Goal: Task Accomplishment & Management: Complete application form

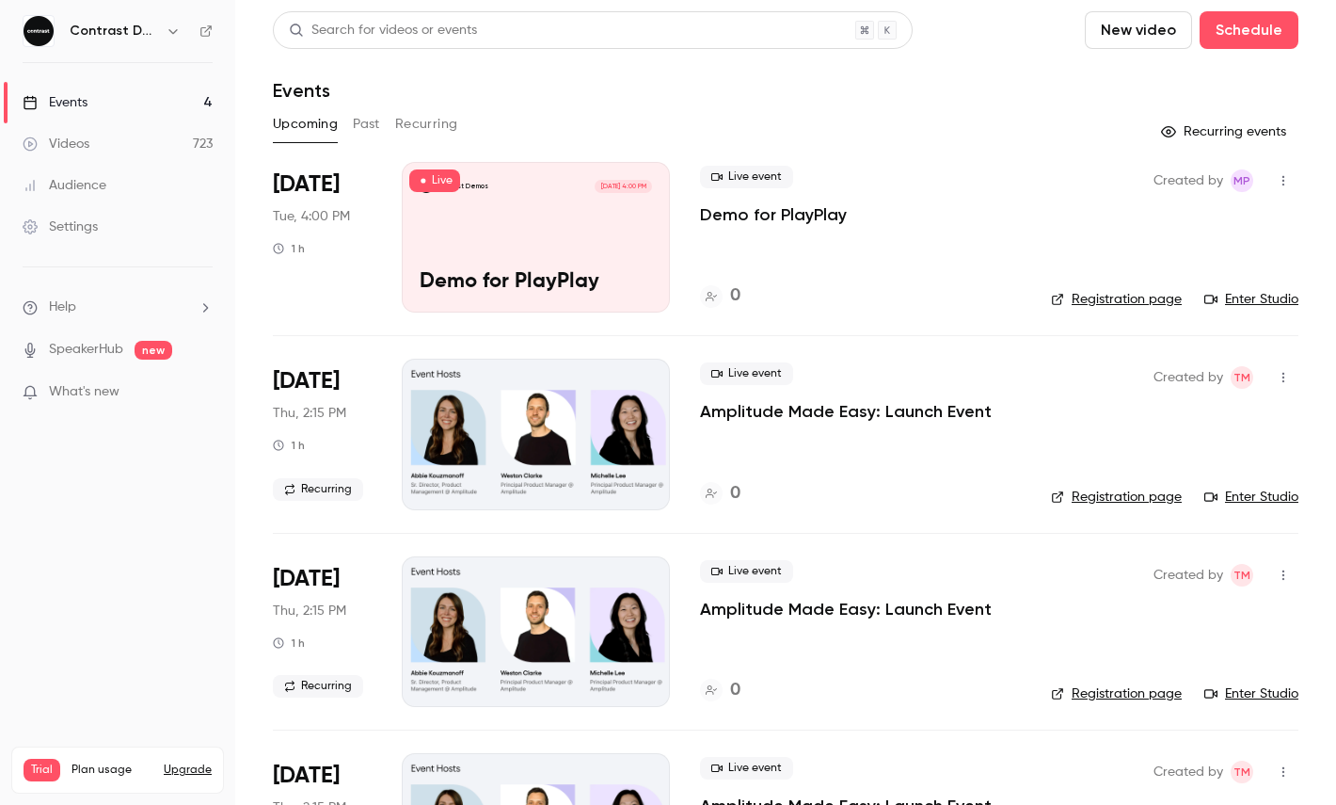
click at [176, 33] on icon "button" at bounding box center [173, 31] width 15 height 15
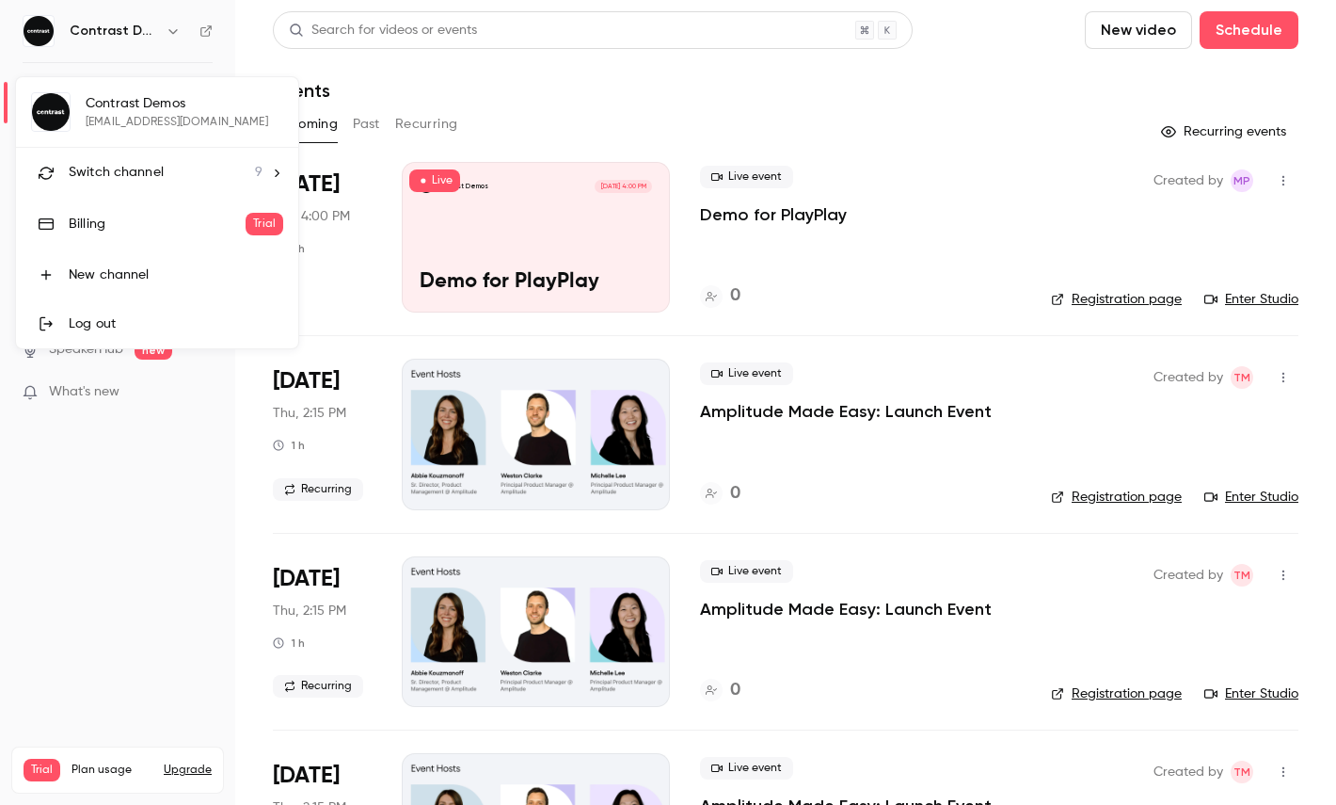
click at [164, 167] on div "Switch channel 9" at bounding box center [166, 173] width 194 height 20
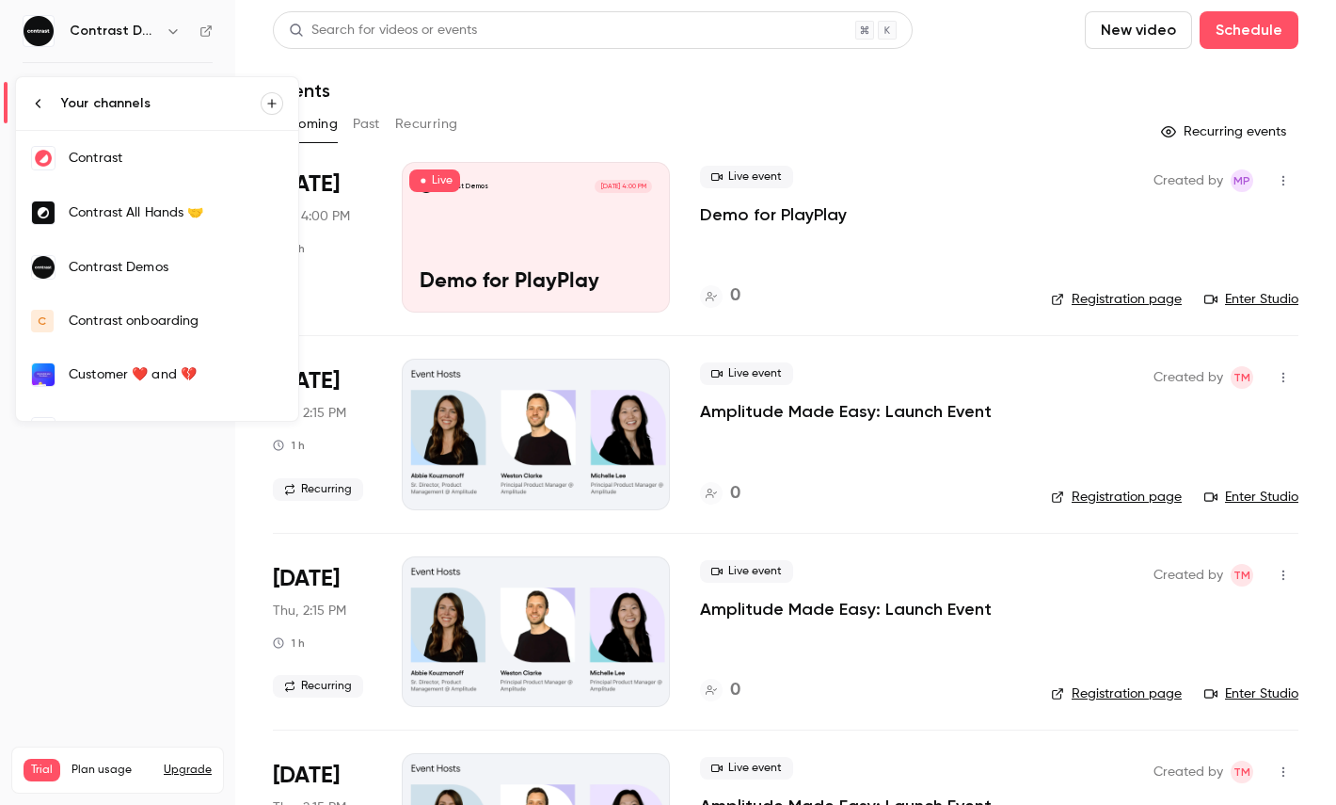
click at [125, 163] on div "Contrast" at bounding box center [176, 158] width 215 height 19
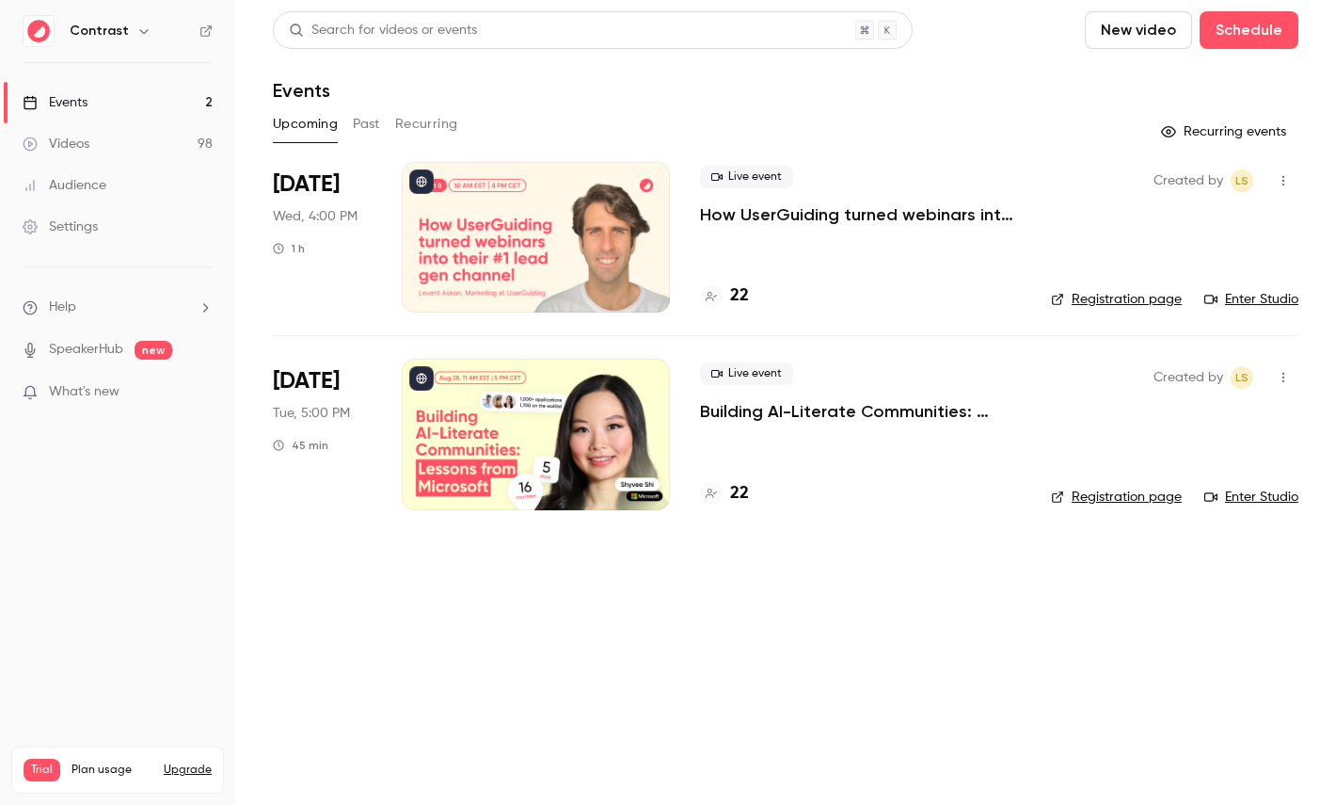
click at [78, 141] on div "Videos" at bounding box center [56, 144] width 67 height 19
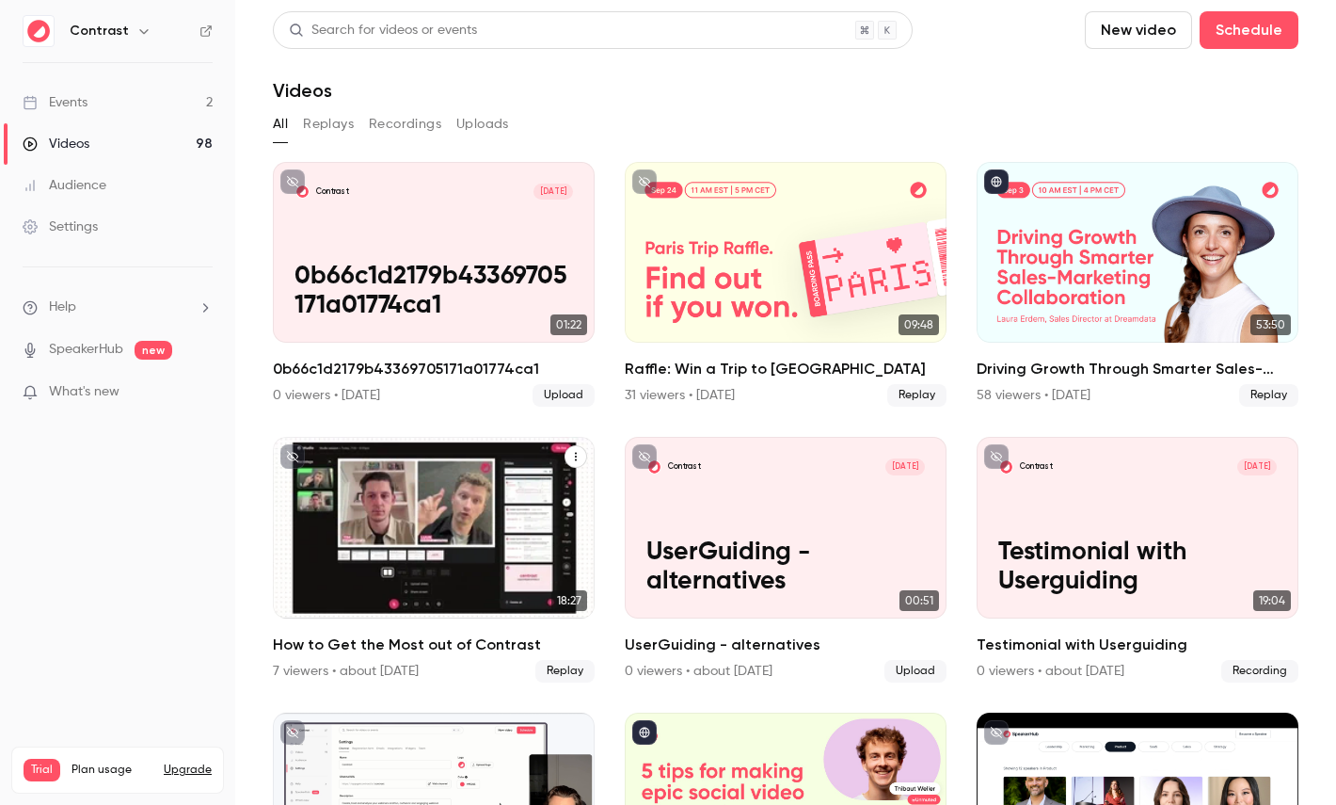
click at [429, 545] on div "How to Get the Most out of Contrast" at bounding box center [434, 527] width 322 height 181
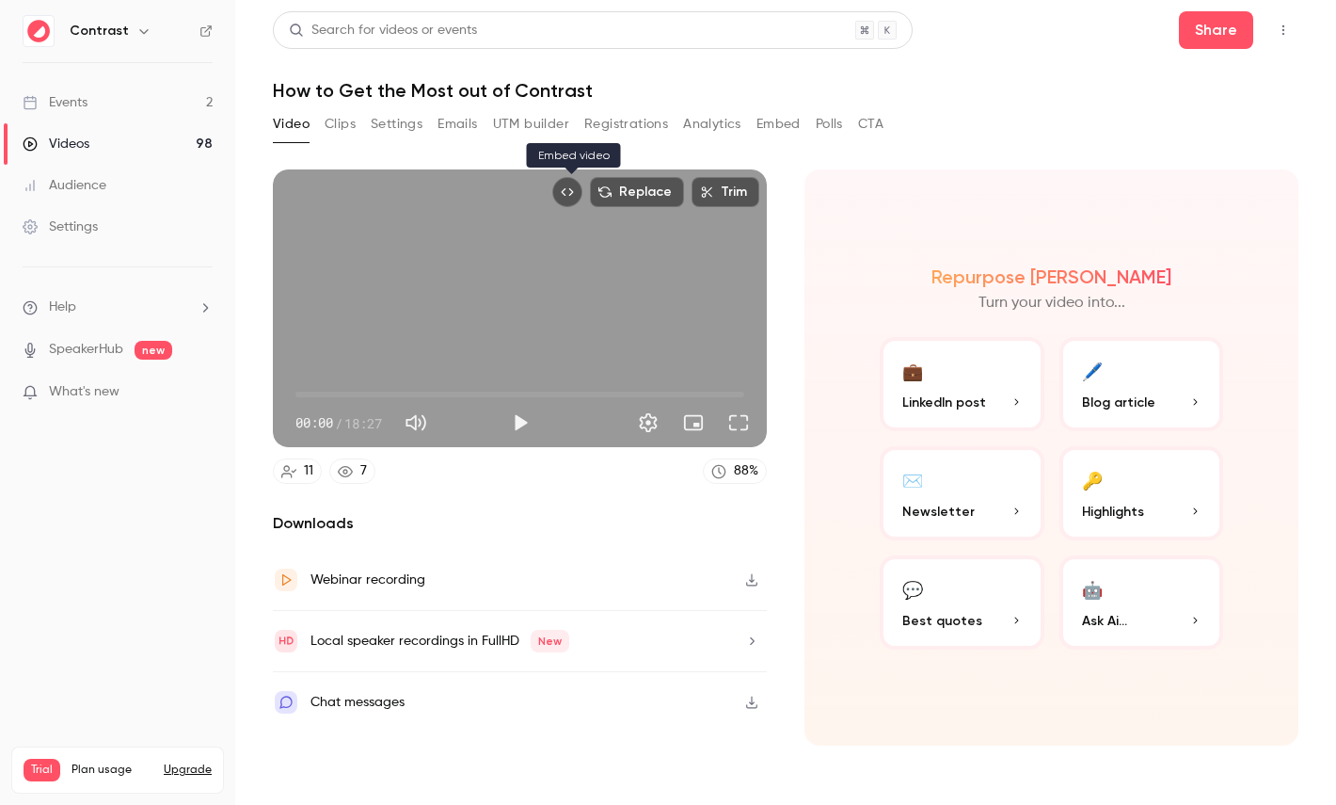
click at [566, 190] on icon "Embed video" at bounding box center [567, 191] width 13 height 13
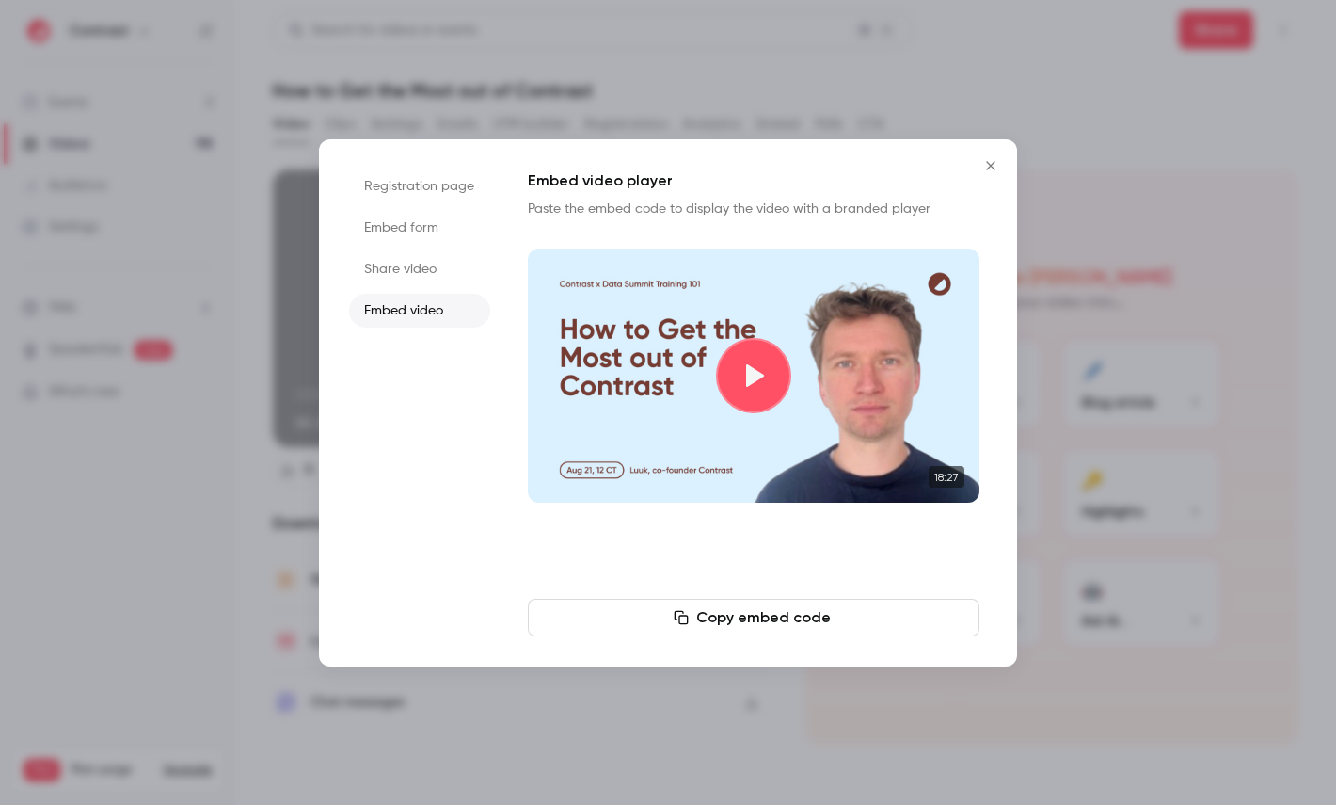
click at [718, 611] on button "Copy embed code" at bounding box center [754, 617] width 452 height 38
click at [930, 118] on div at bounding box center [668, 402] width 1336 height 805
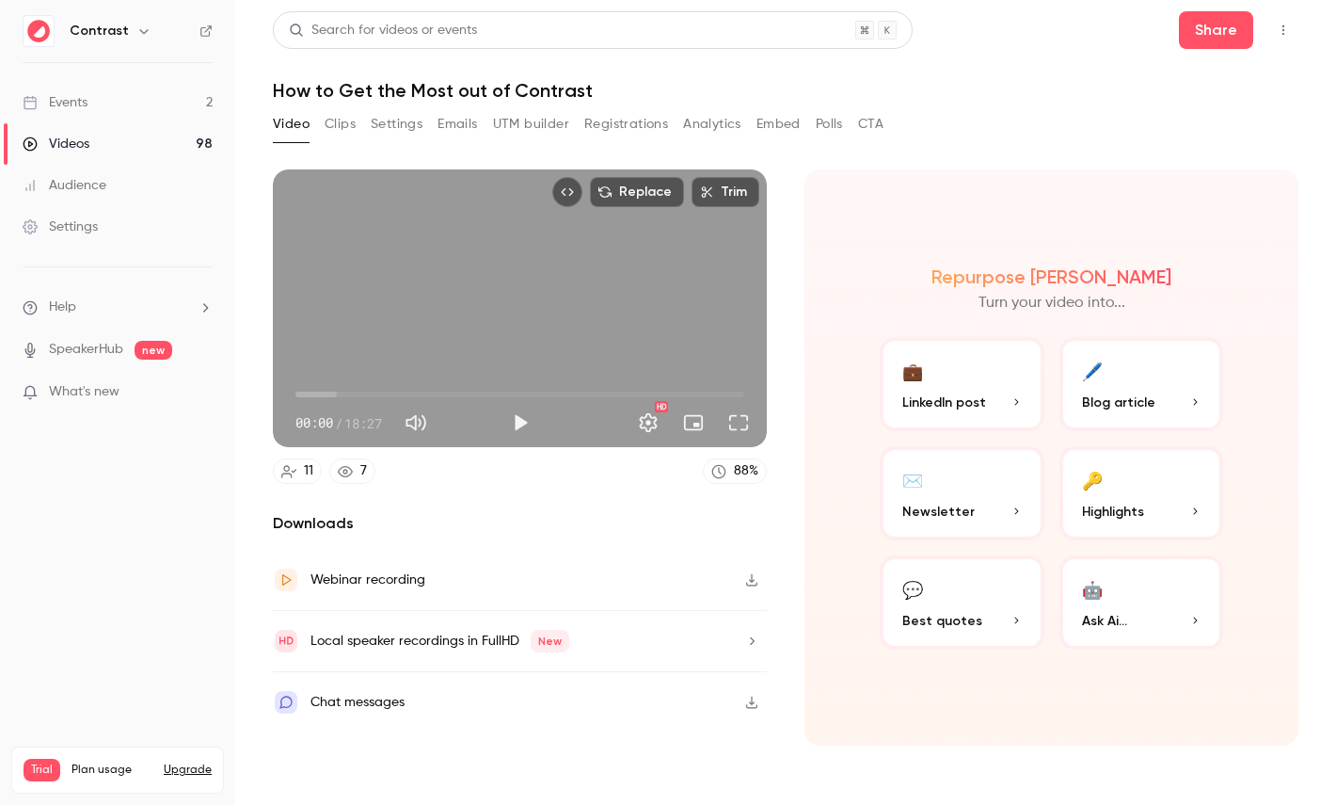
click at [55, 222] on div "Settings" at bounding box center [60, 226] width 75 height 19
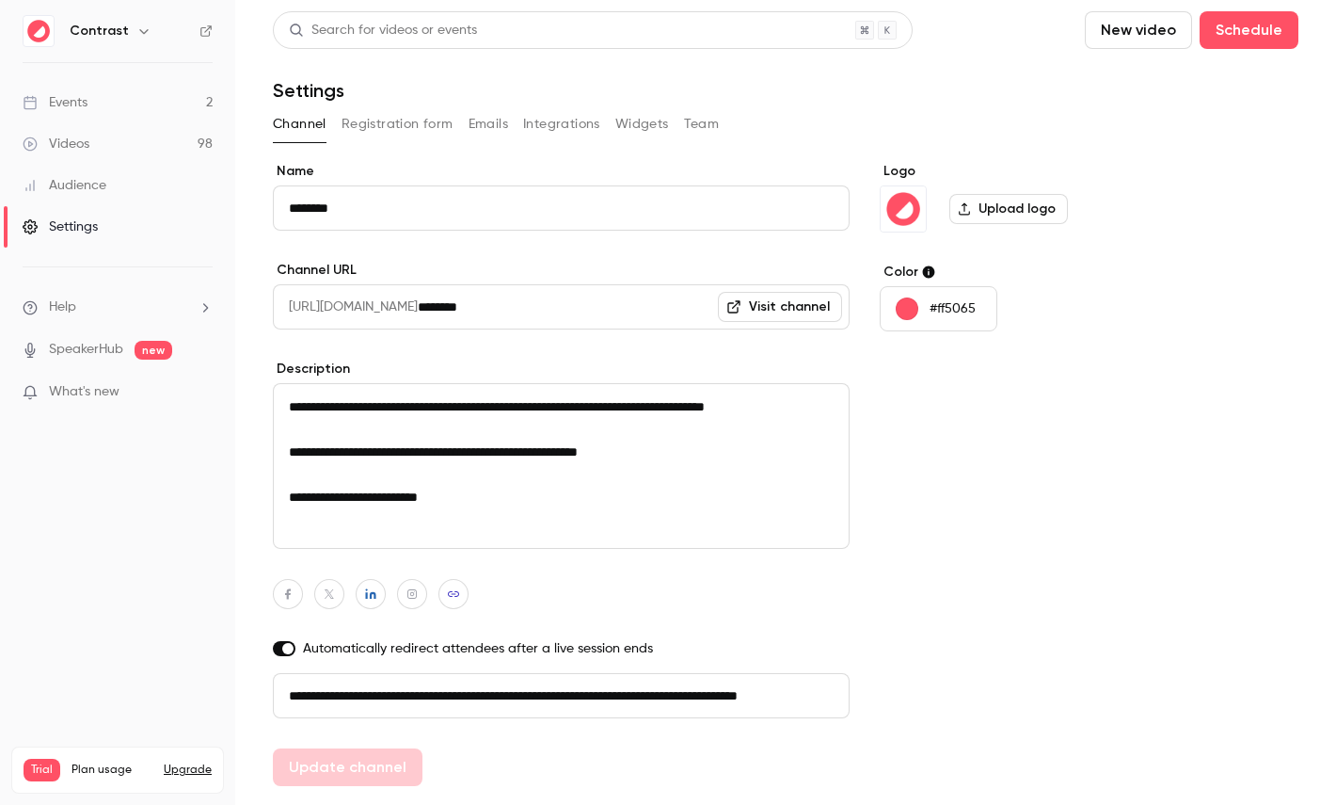
click at [413, 118] on button "Registration form" at bounding box center [398, 124] width 112 height 30
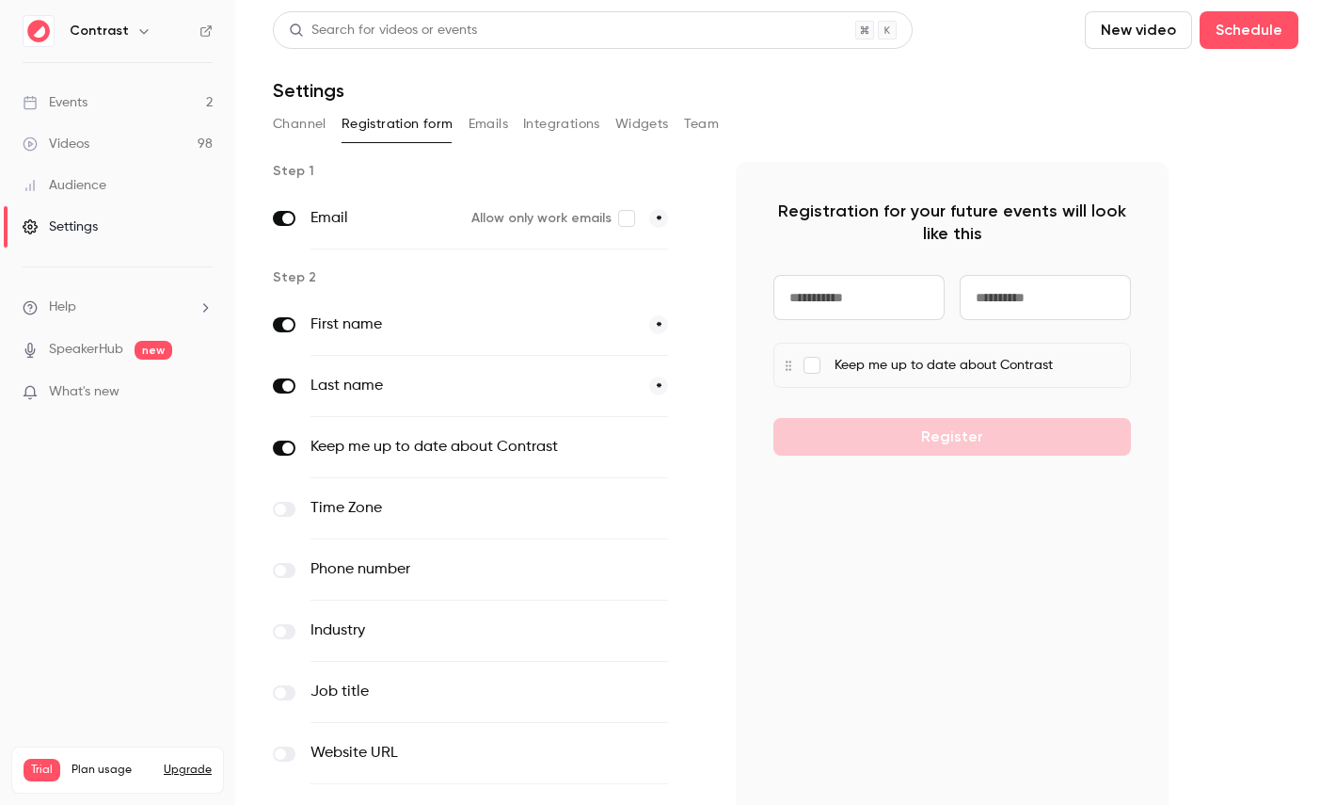
scroll to position [183, 0]
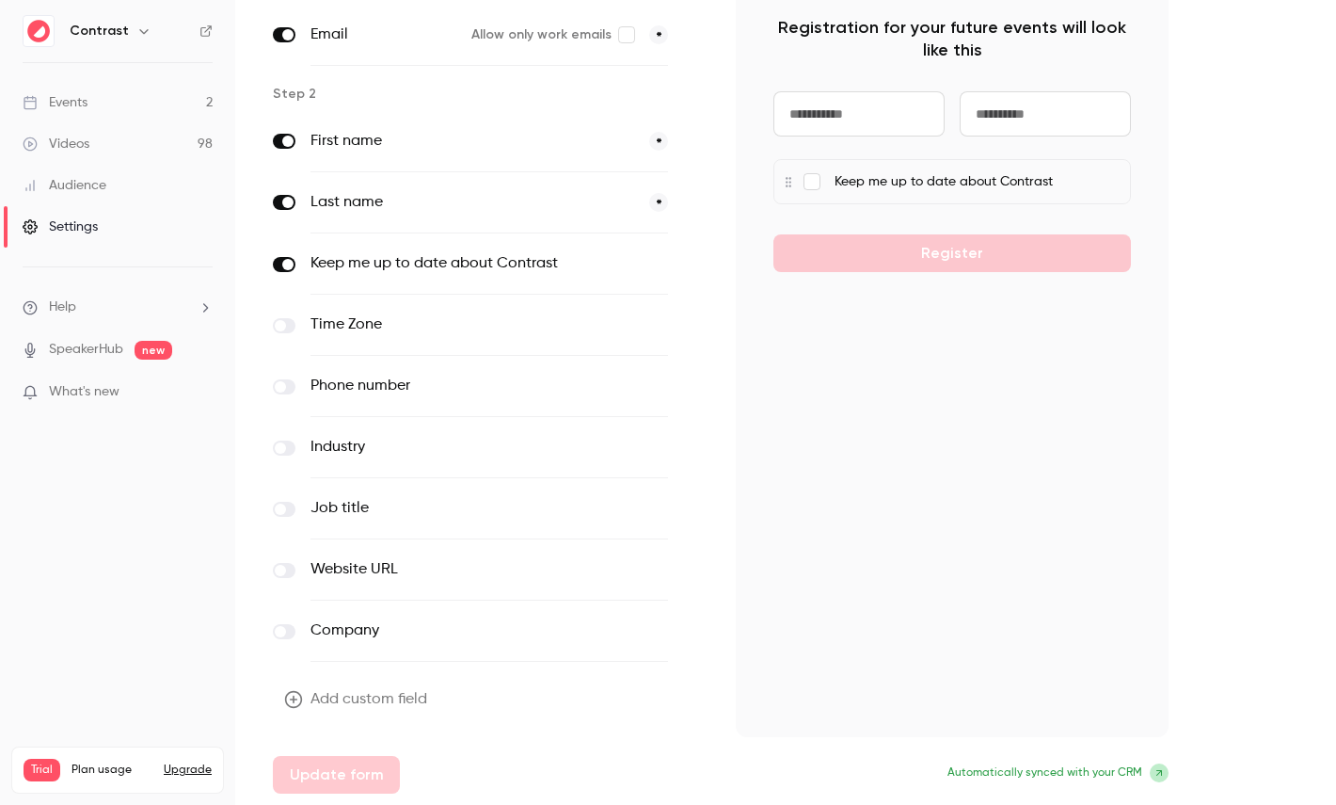
click at [315, 697] on button "Add custom field" at bounding box center [357, 699] width 169 height 38
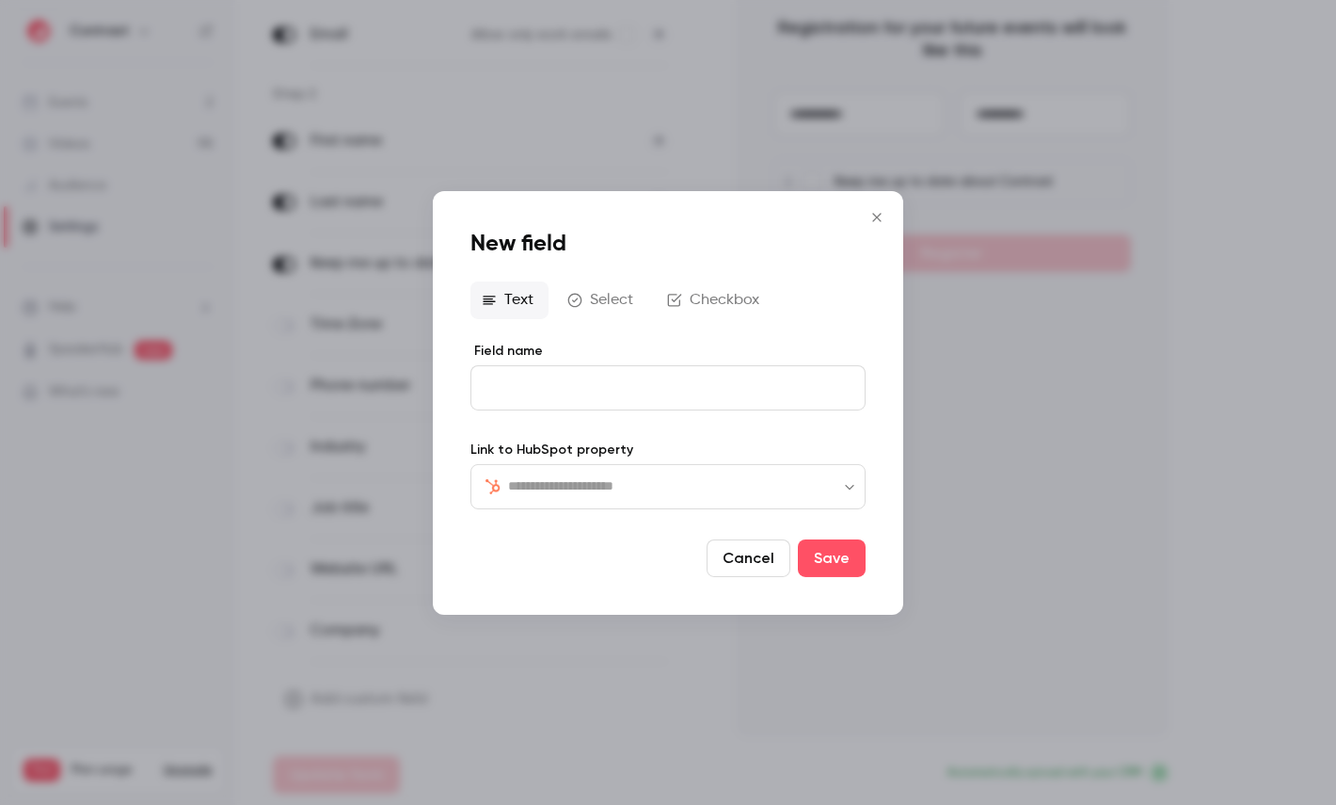
click at [626, 478] on input "text" at bounding box center [679, 485] width 343 height 23
click at [562, 605] on div "New field Text Select Checkbox Field name Link to HubSpot property ​ ​ Cancel S…" at bounding box center [668, 401] width 470 height 423
click at [583, 480] on input "text" at bounding box center [679, 485] width 343 height 23
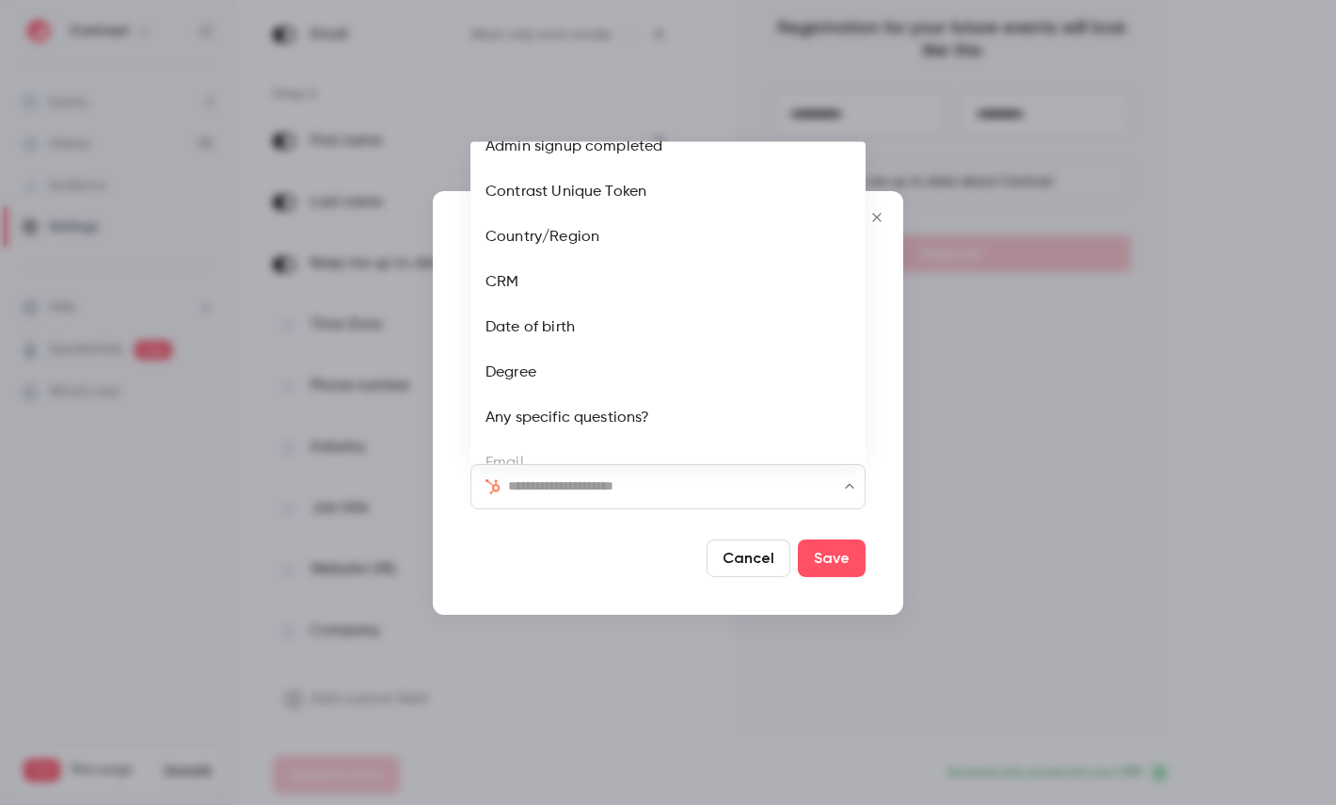
scroll to position [1964, 0]
click at [612, 267] on li "CRM" at bounding box center [667, 285] width 395 height 45
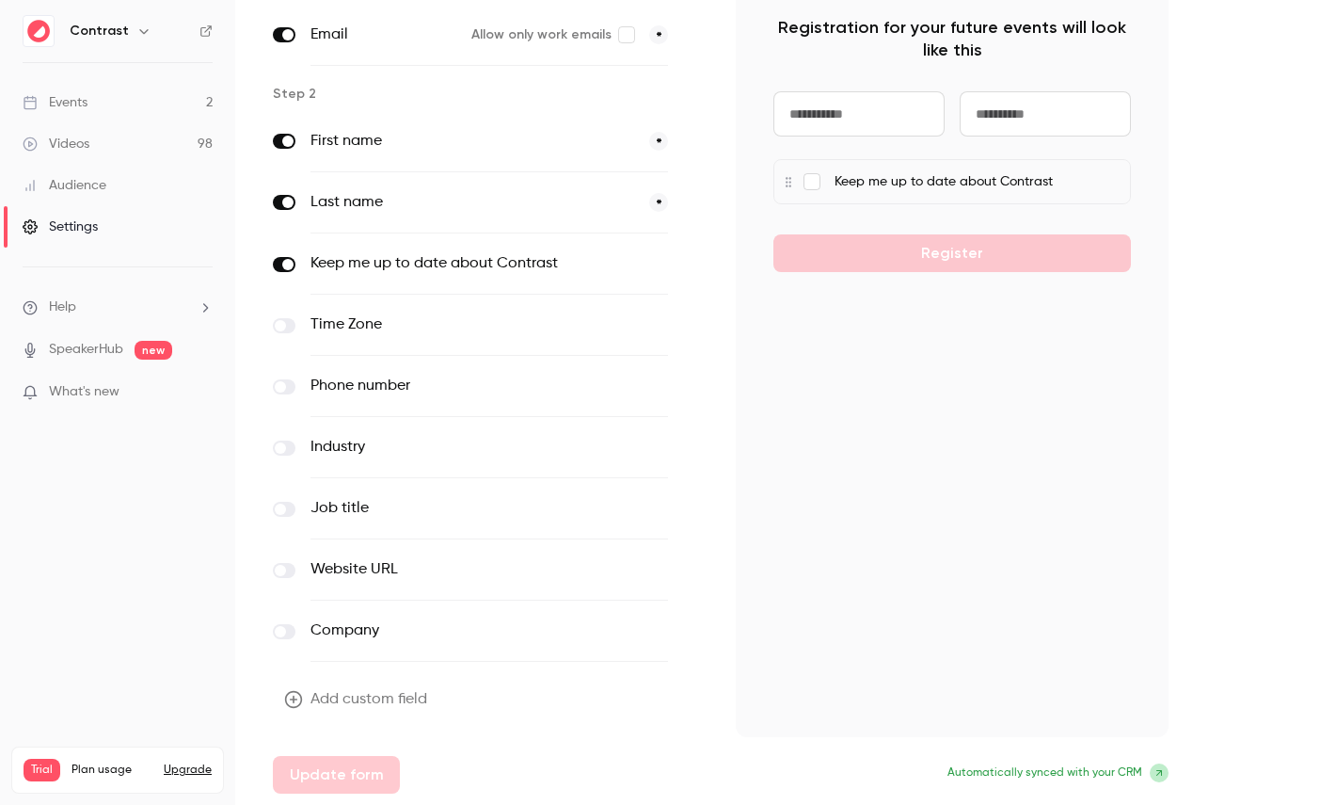
scroll to position [0, 0]
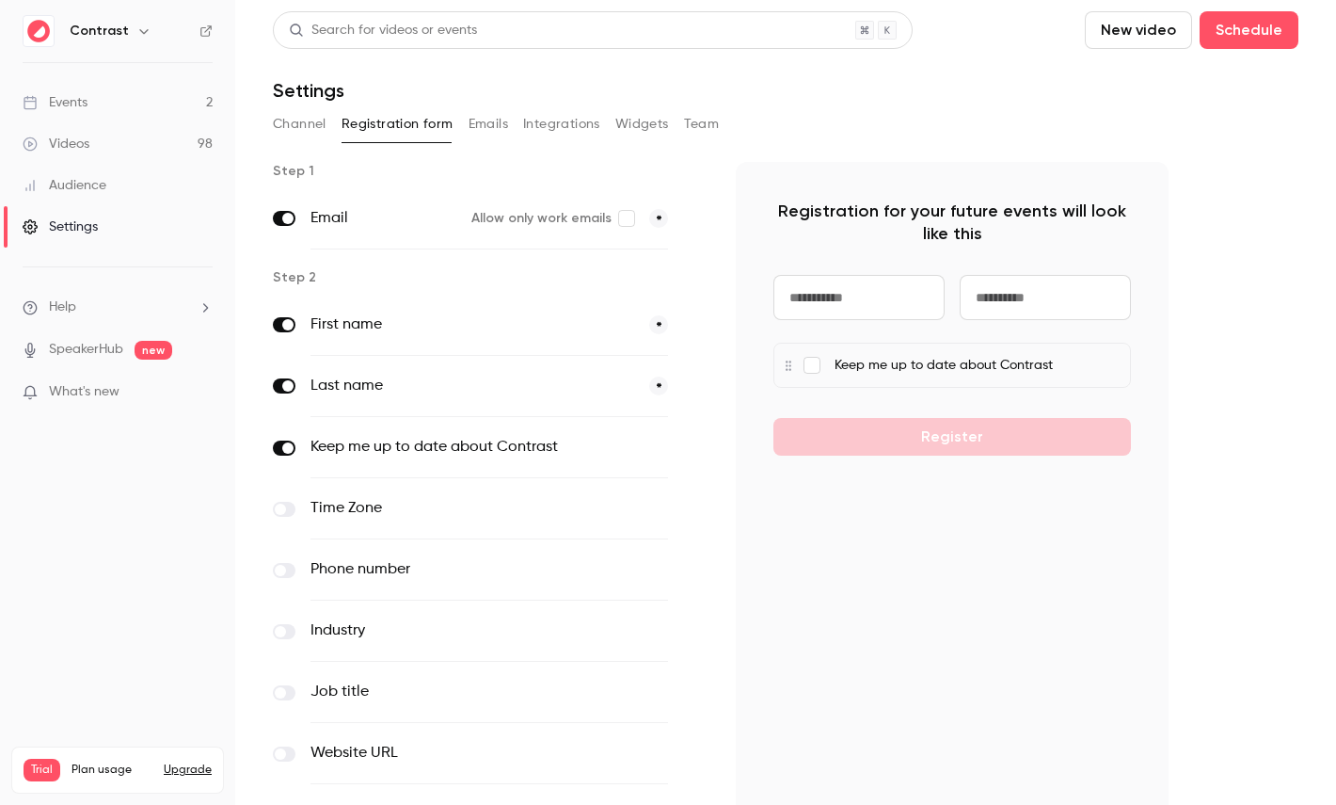
click at [126, 141] on link "Videos 98" at bounding box center [117, 143] width 235 height 41
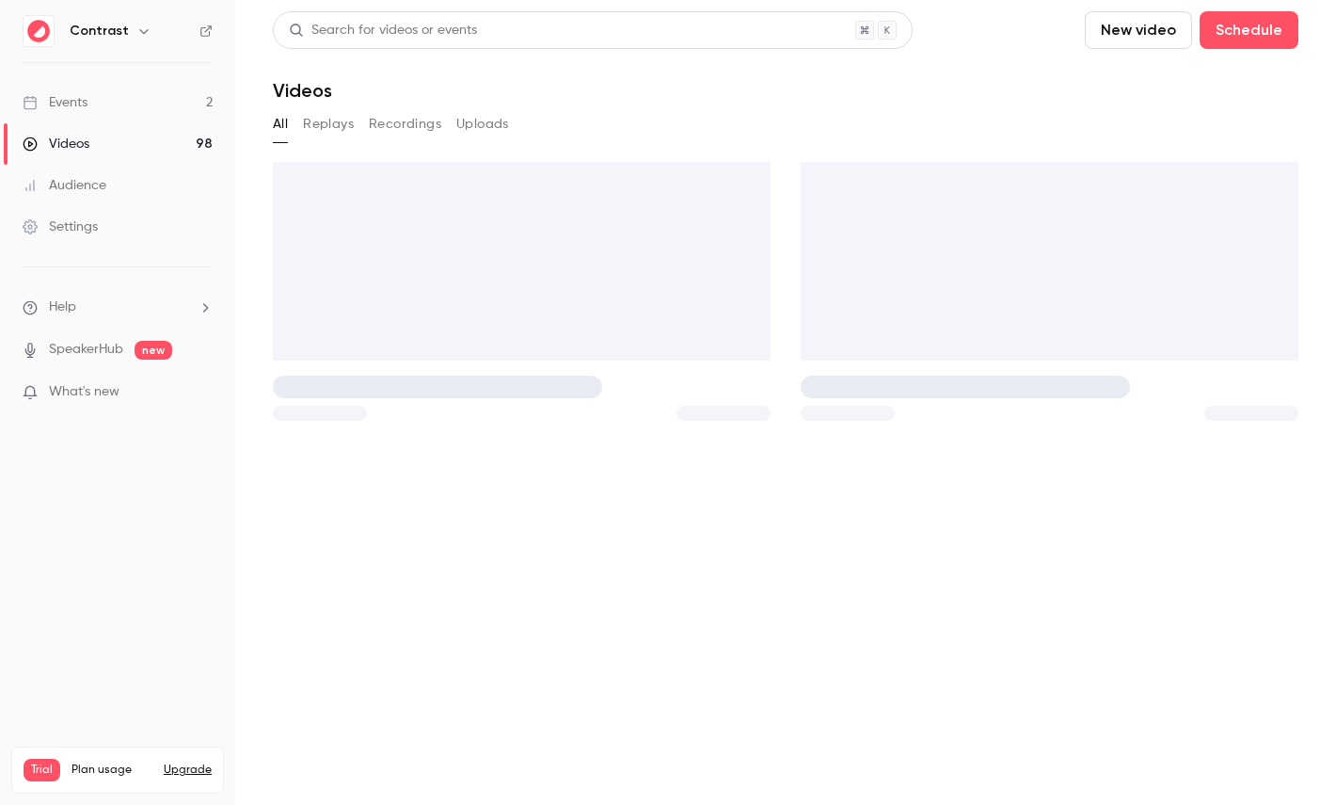
click at [116, 101] on link "Events 2" at bounding box center [117, 102] width 235 height 41
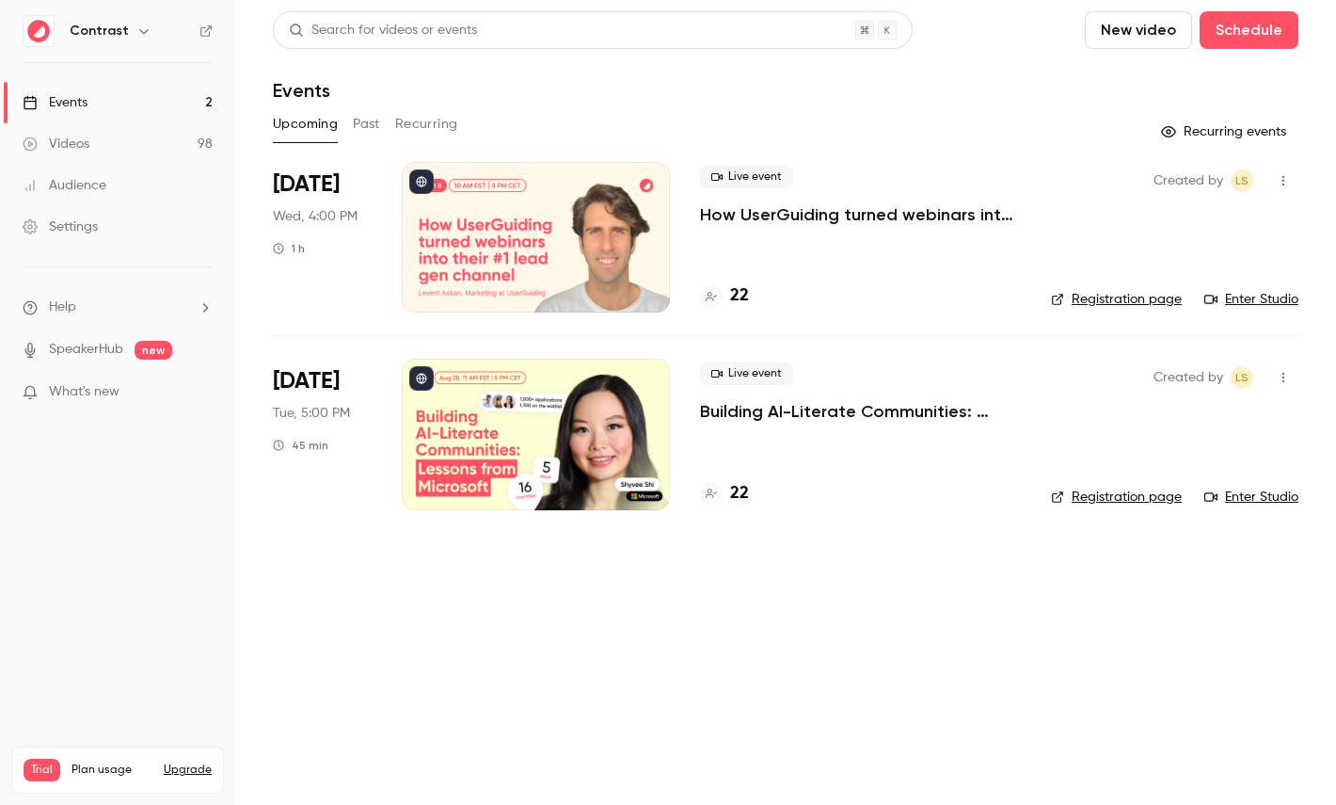
click at [553, 227] on div at bounding box center [536, 237] width 268 height 151
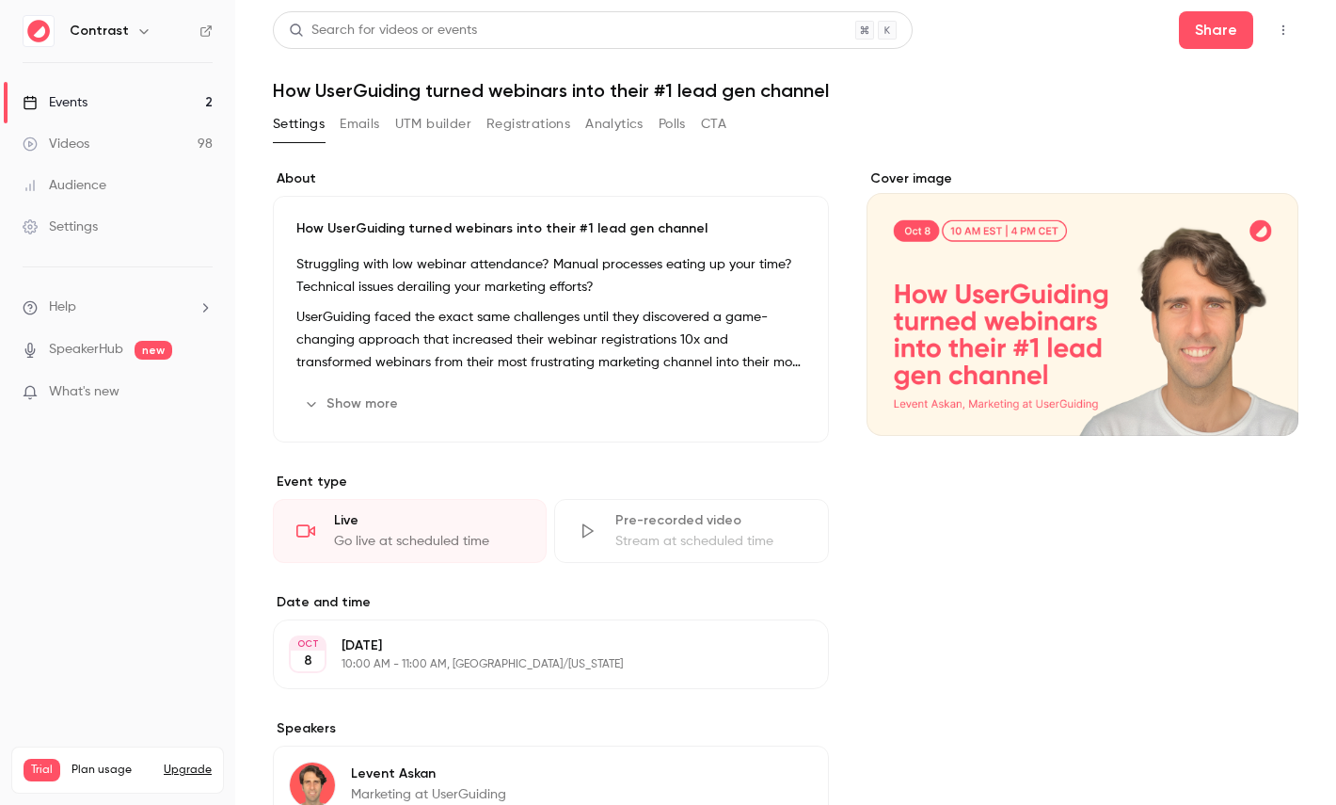
click at [521, 120] on button "Registrations" at bounding box center [528, 124] width 84 height 30
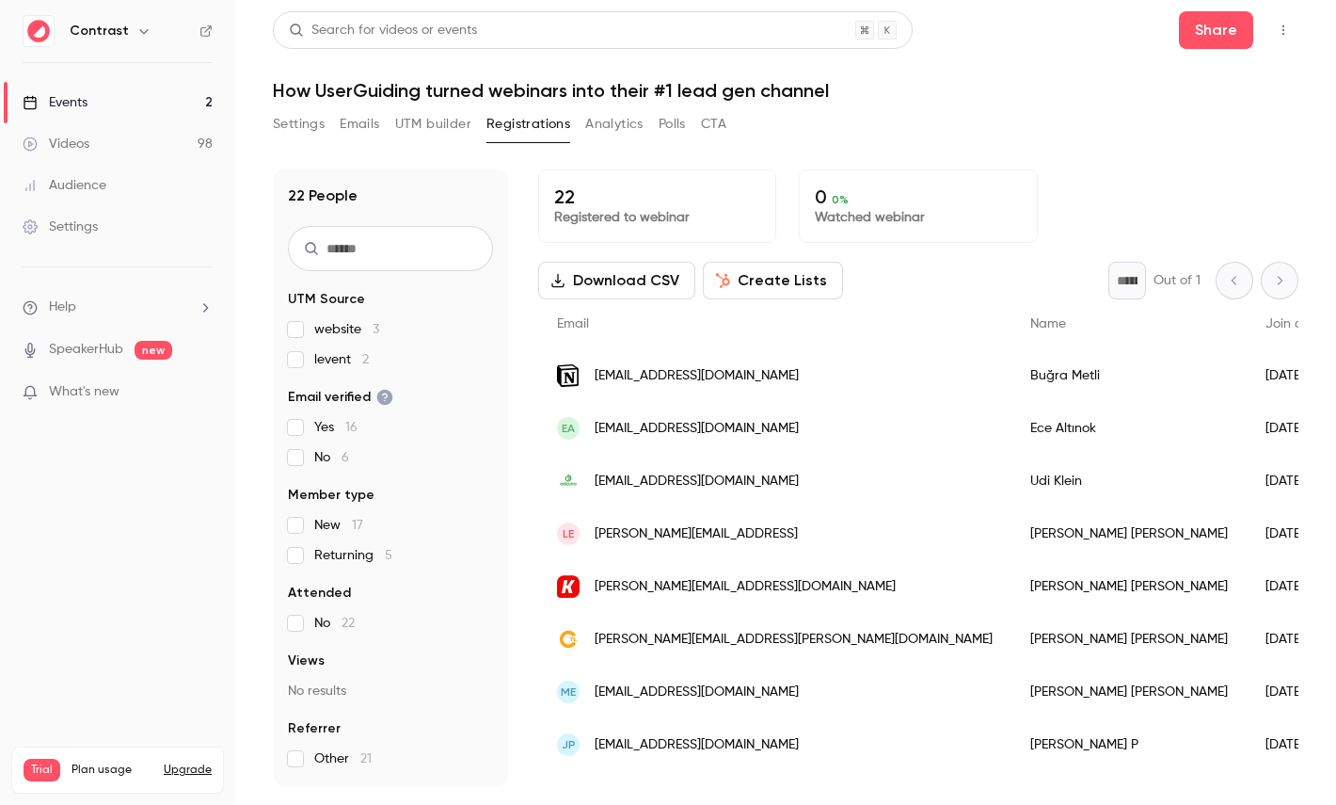
click at [754, 268] on button "Create Lists" at bounding box center [773, 281] width 140 height 38
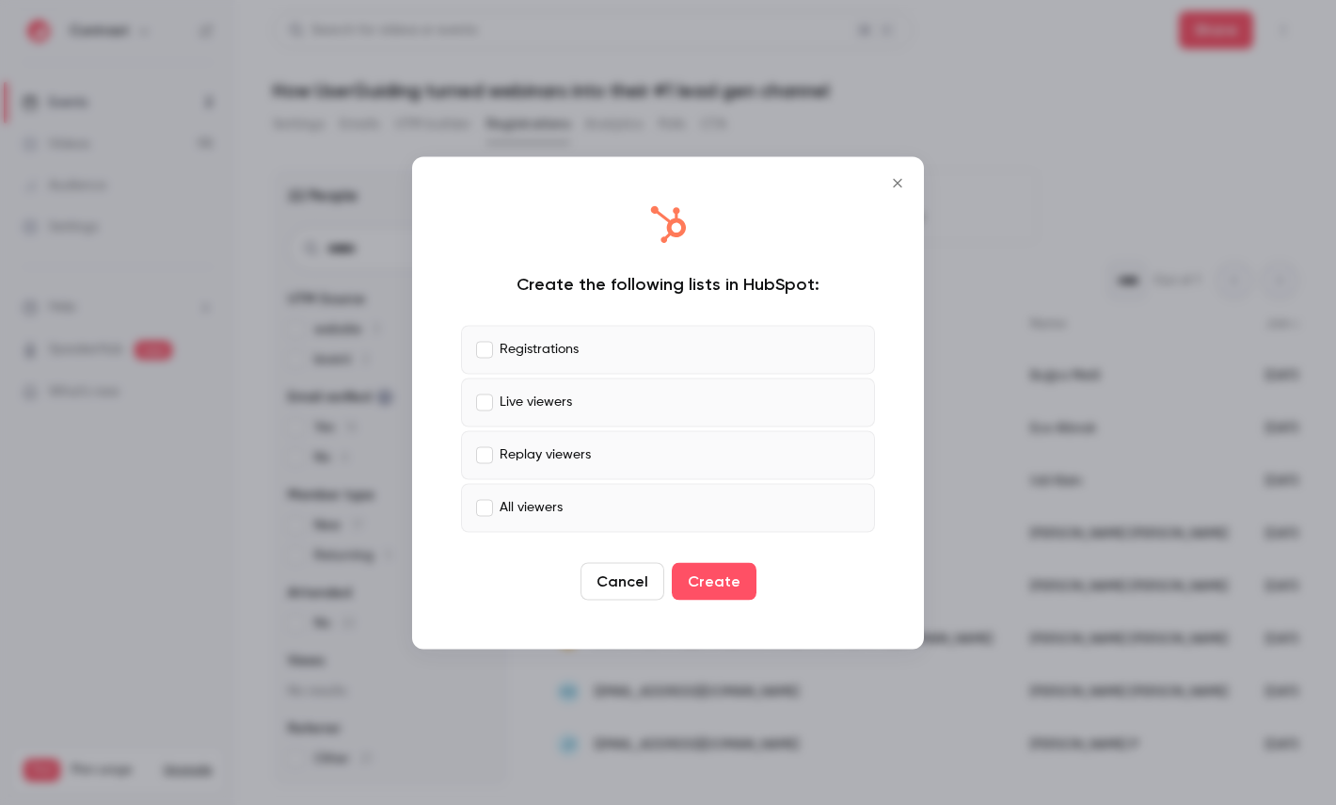
click at [533, 388] on label "Live viewers" at bounding box center [668, 401] width 414 height 49
click at [545, 496] on label "All viewers" at bounding box center [668, 507] width 414 height 49
click at [626, 472] on label "Replay viewers" at bounding box center [668, 454] width 414 height 49
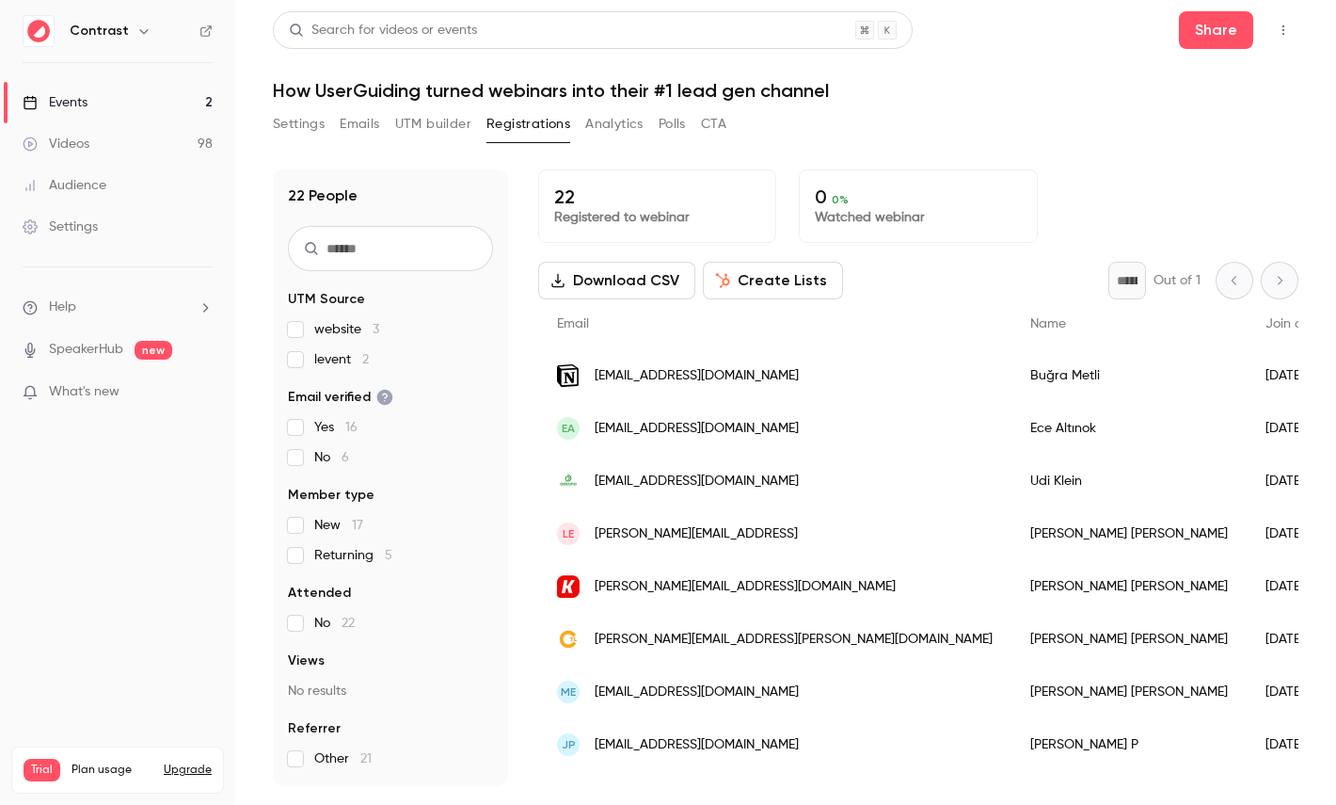
click at [139, 31] on icon "button" at bounding box center [143, 31] width 8 height 5
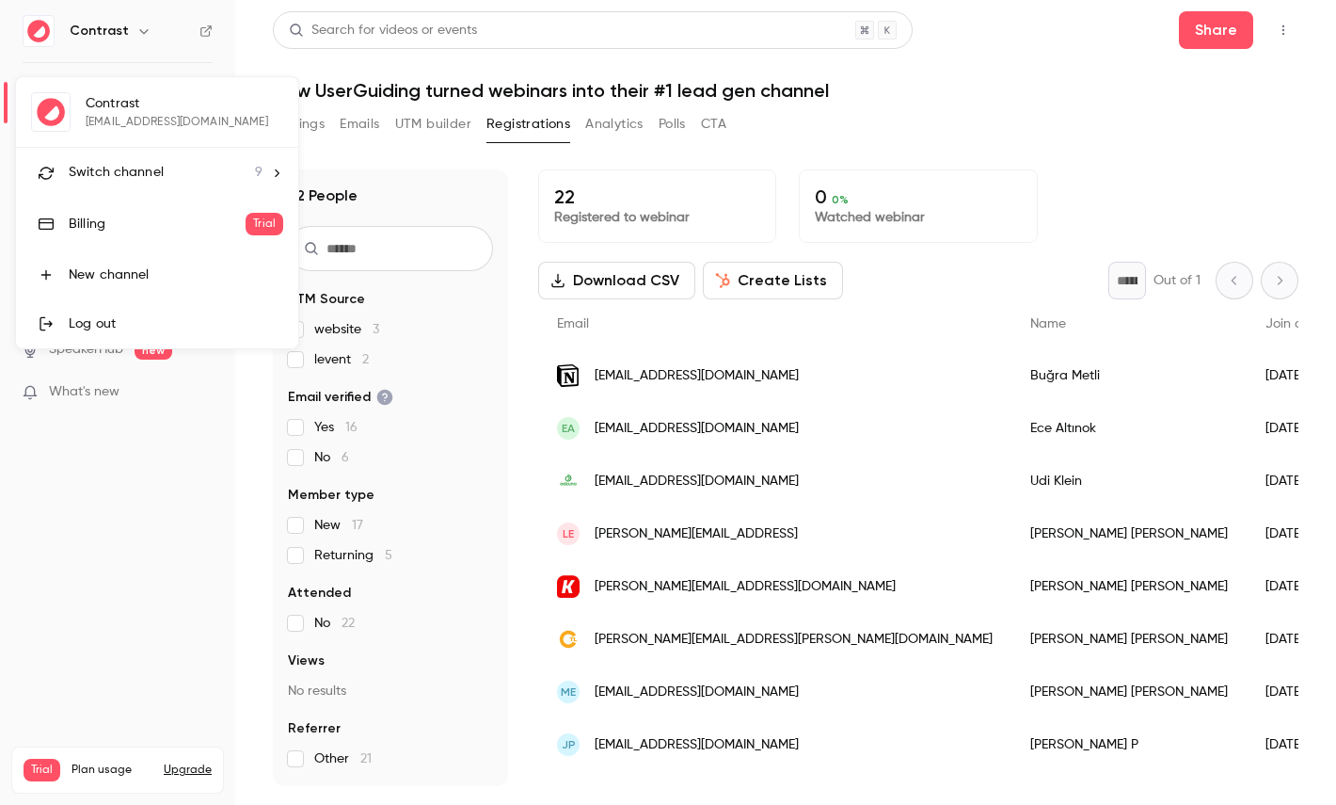
click at [140, 152] on li "Switch channel 9" at bounding box center [157, 173] width 282 height 50
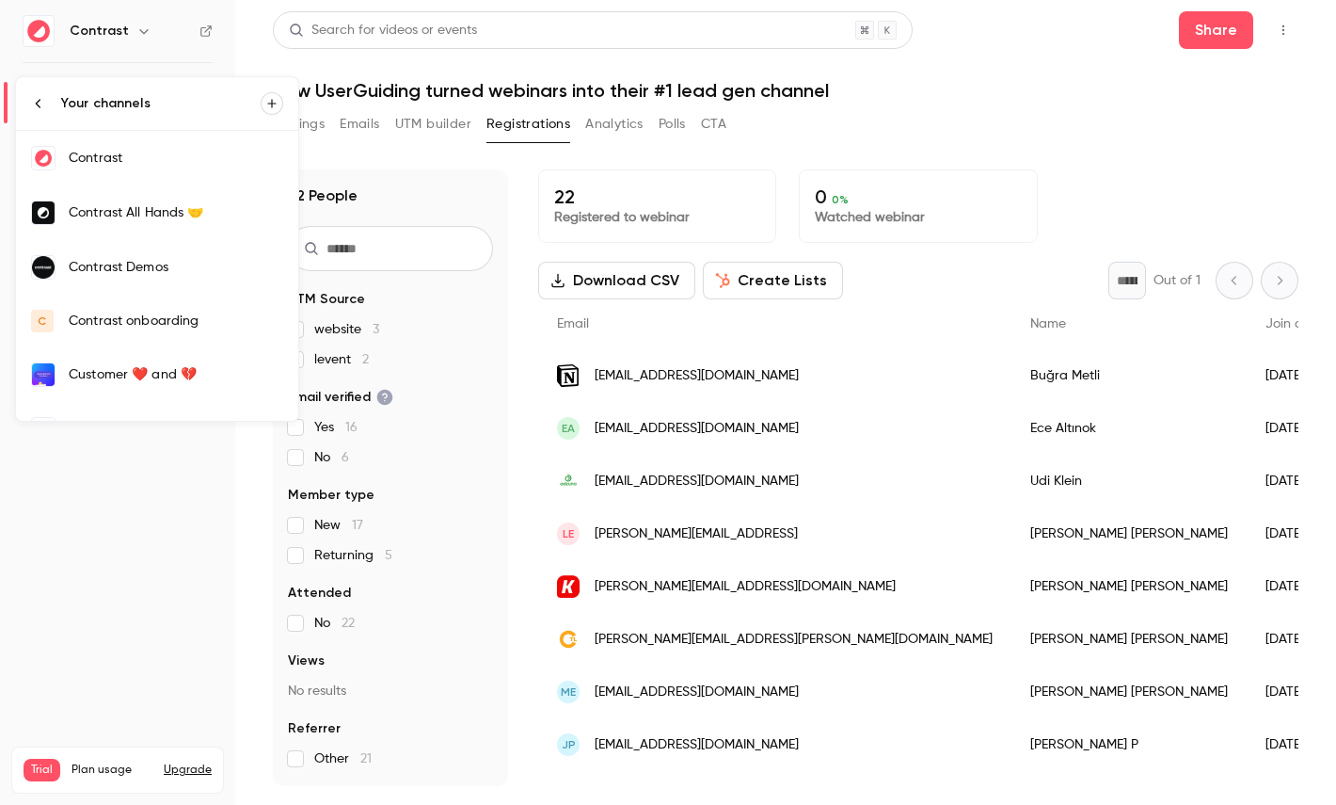
click at [541, 159] on div at bounding box center [668, 402] width 1336 height 805
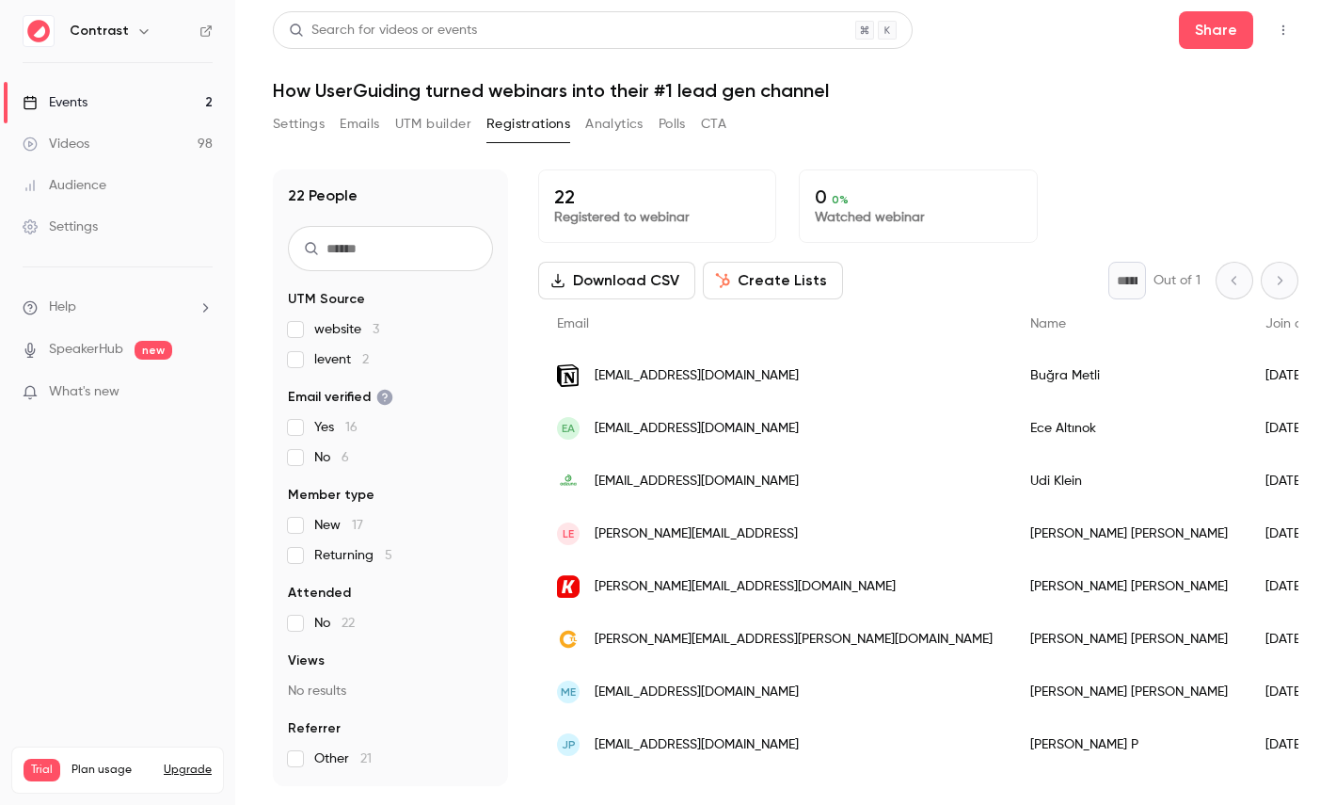
click at [117, 215] on link "Settings" at bounding box center [117, 226] width 235 height 41
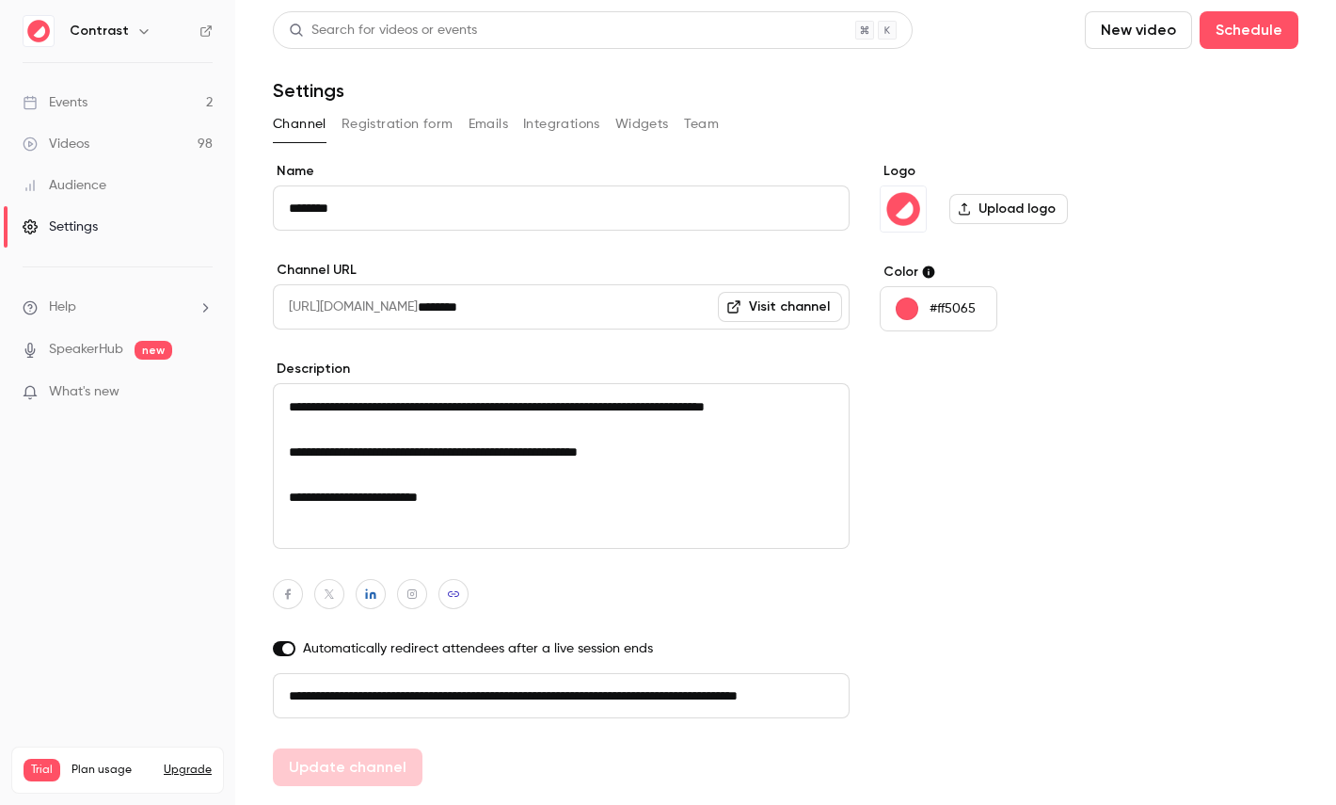
scroll to position [0, 106]
click at [494, 123] on button "Emails" at bounding box center [489, 124] width 40 height 30
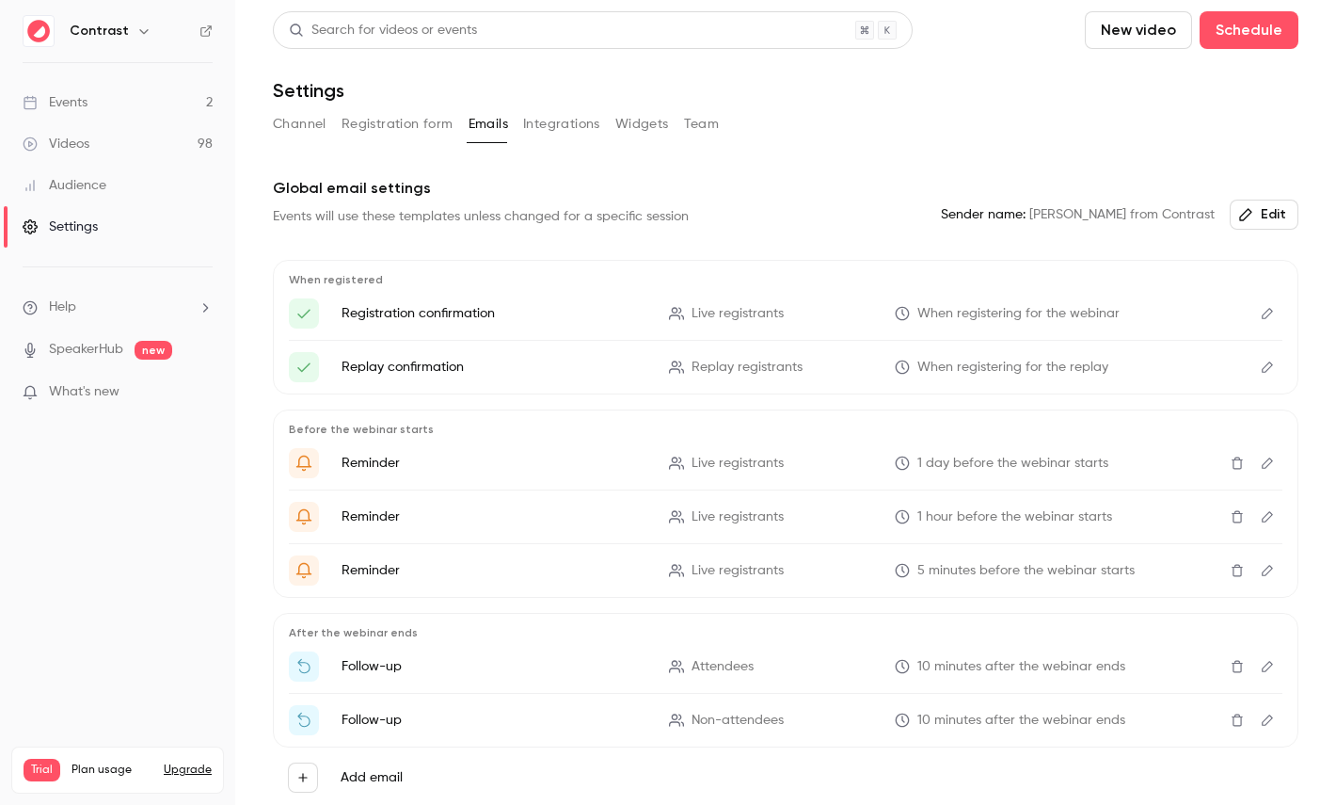
click at [402, 124] on button "Registration form" at bounding box center [398, 124] width 112 height 30
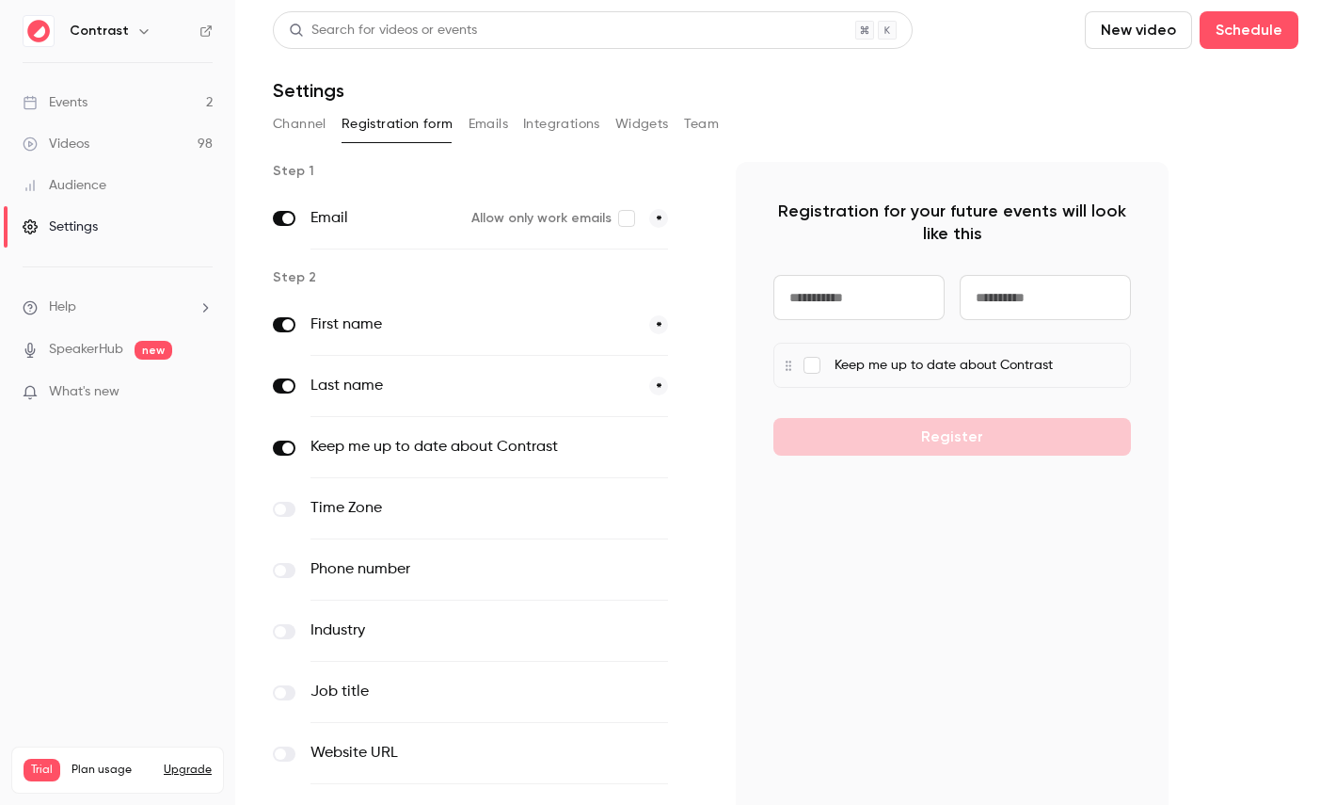
click at [484, 118] on button "Emails" at bounding box center [489, 124] width 40 height 30
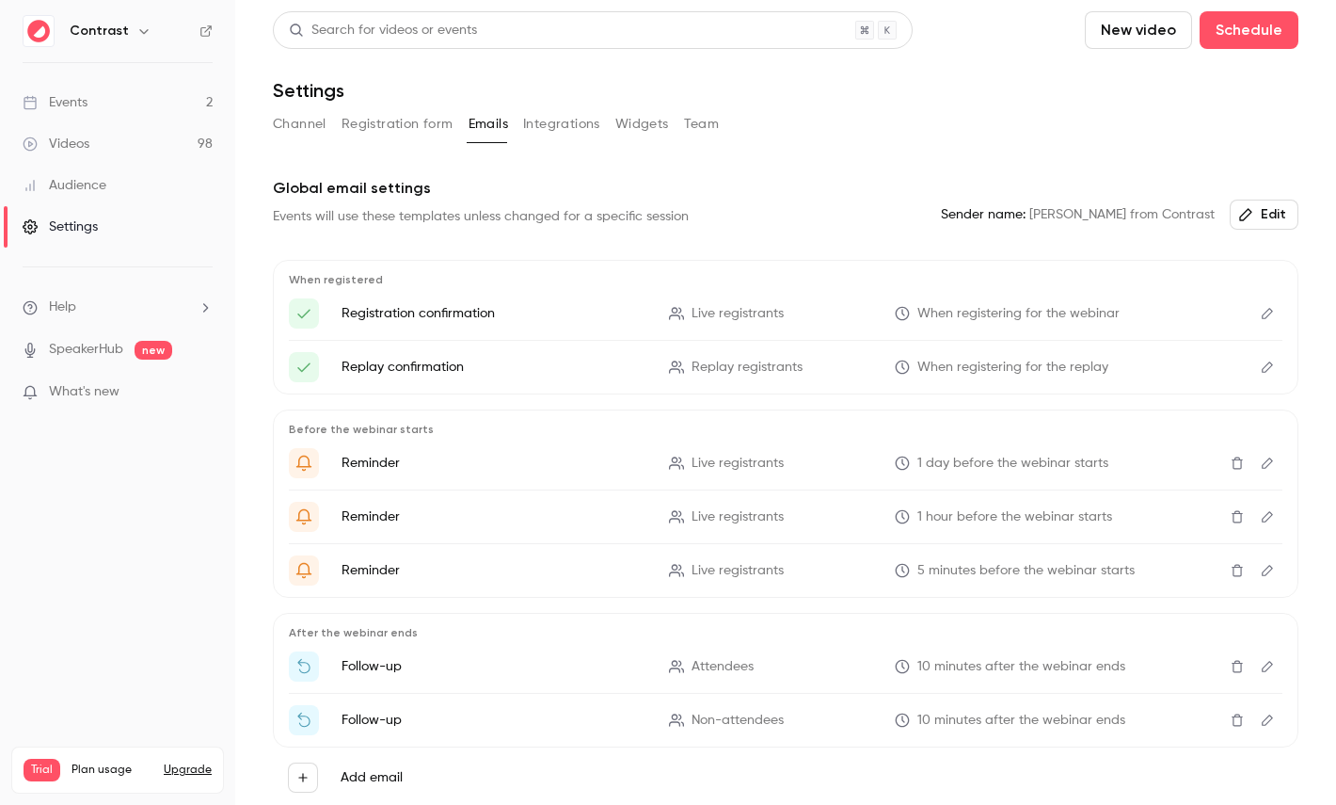
click at [151, 107] on link "Events 2" at bounding box center [117, 102] width 235 height 41
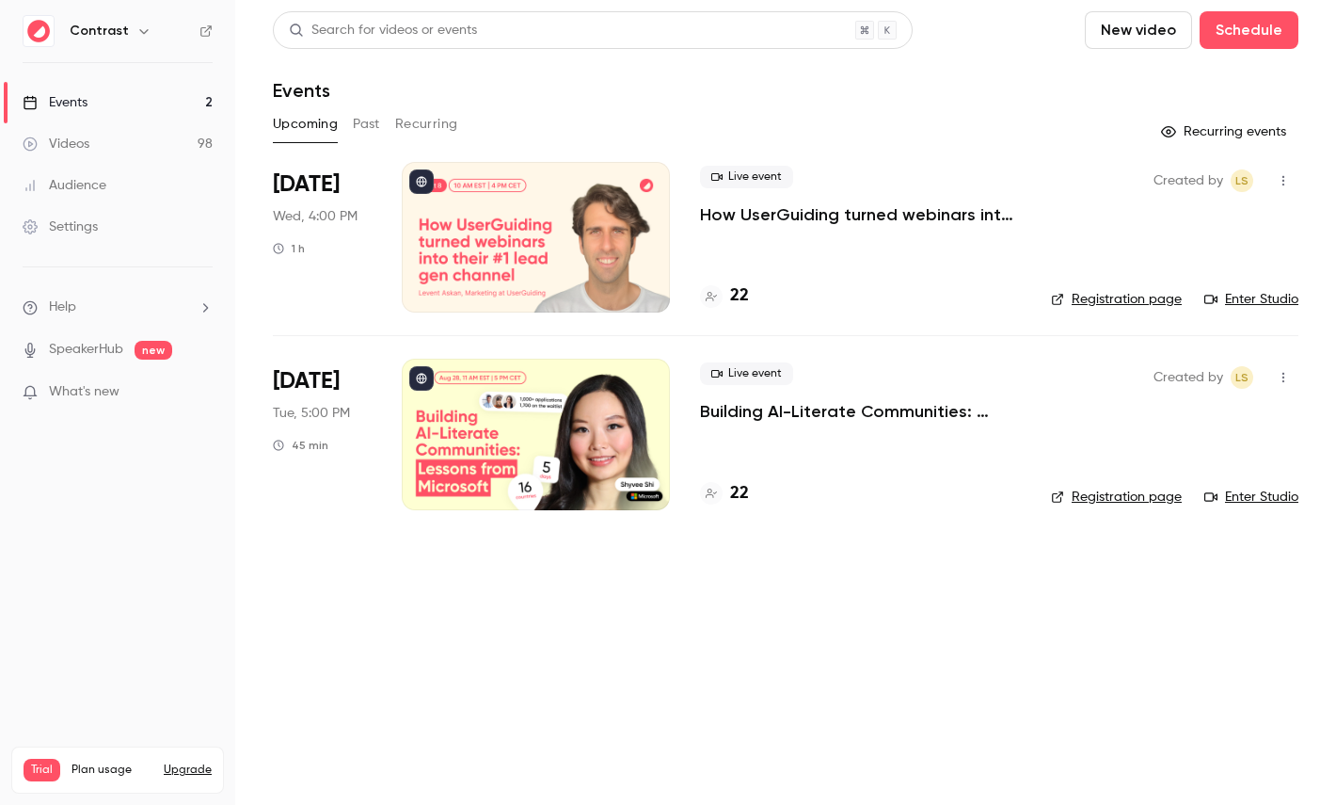
click at [92, 135] on link "Videos 98" at bounding box center [117, 143] width 235 height 41
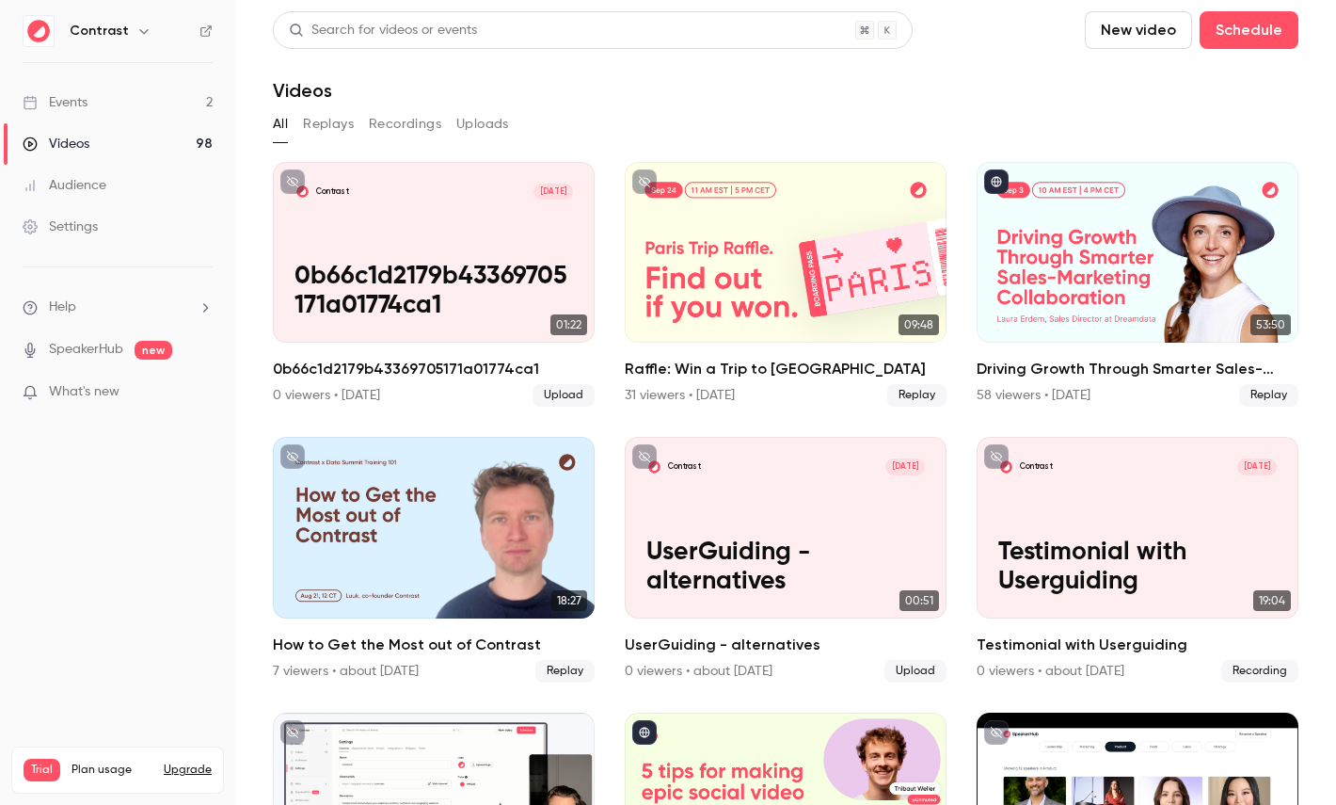
click at [94, 183] on div "Audience" at bounding box center [65, 185] width 84 height 19
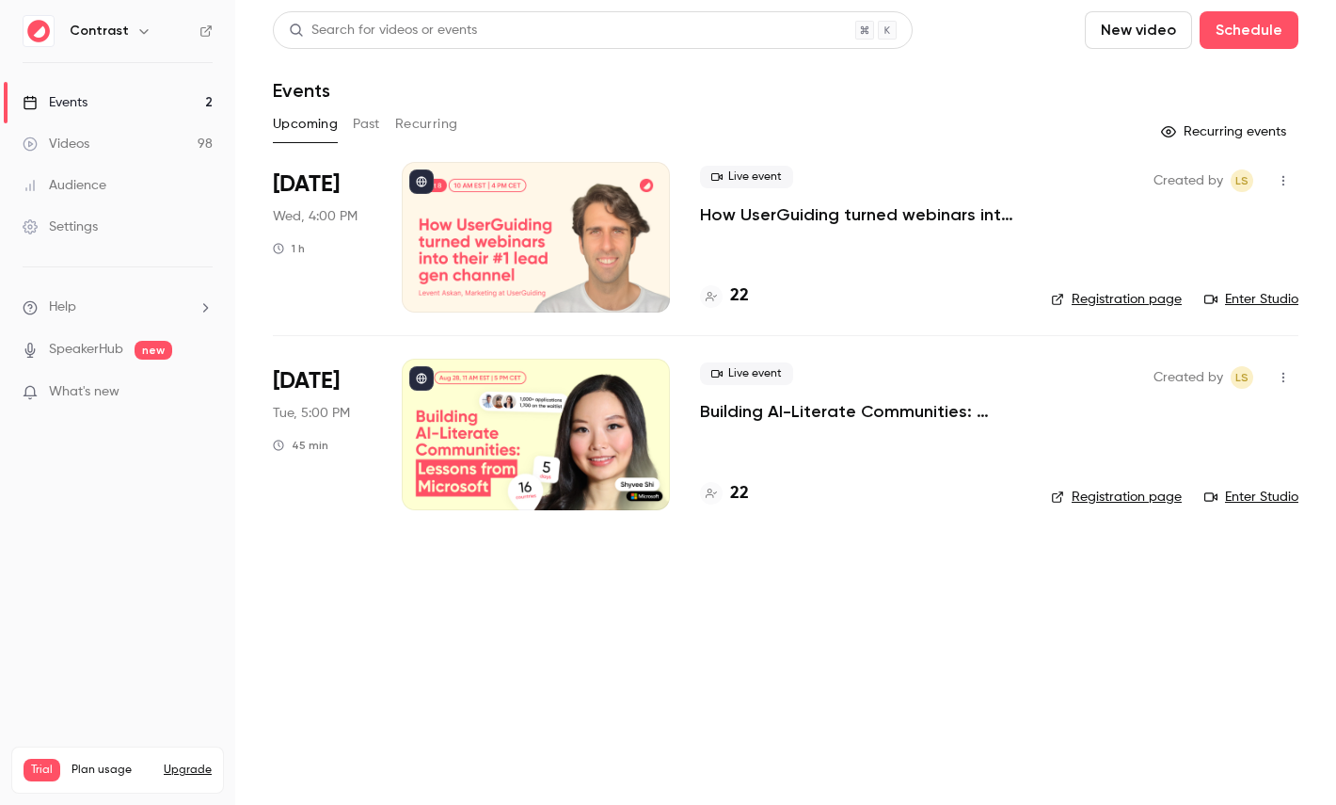
click at [115, 149] on link "Videos 98" at bounding box center [117, 143] width 235 height 41
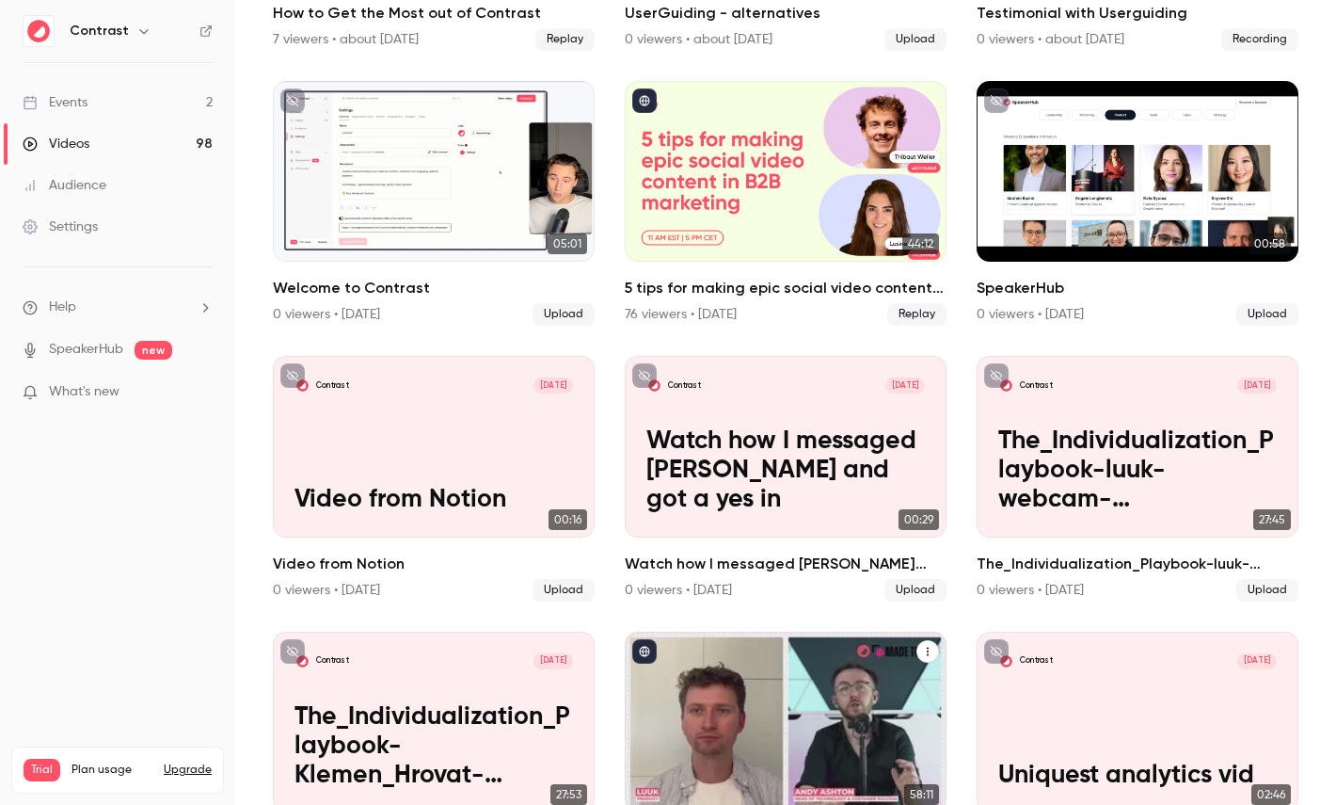
scroll to position [617, 0]
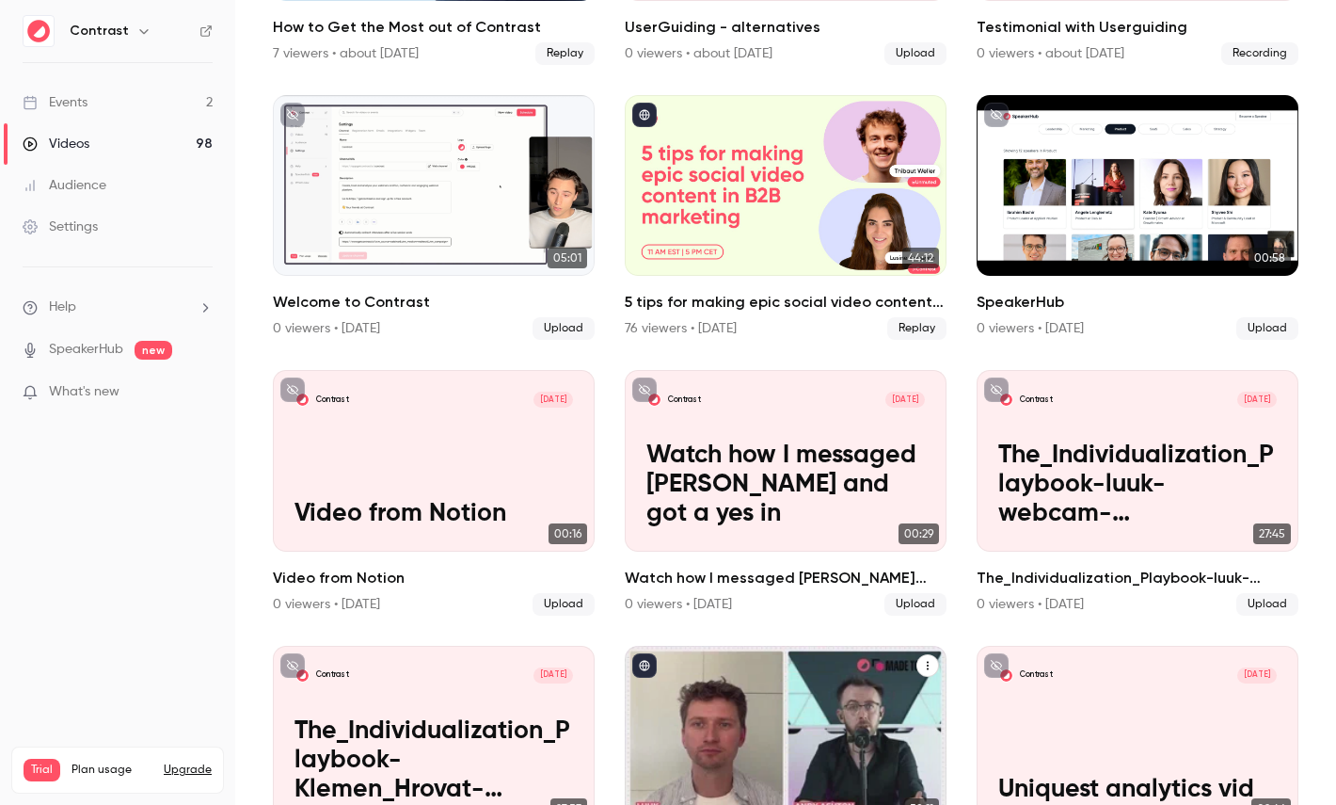
click at [736, 705] on div "Build a Content Engine: Repurposing Strategies for SaaS Teams" at bounding box center [786, 735] width 322 height 181
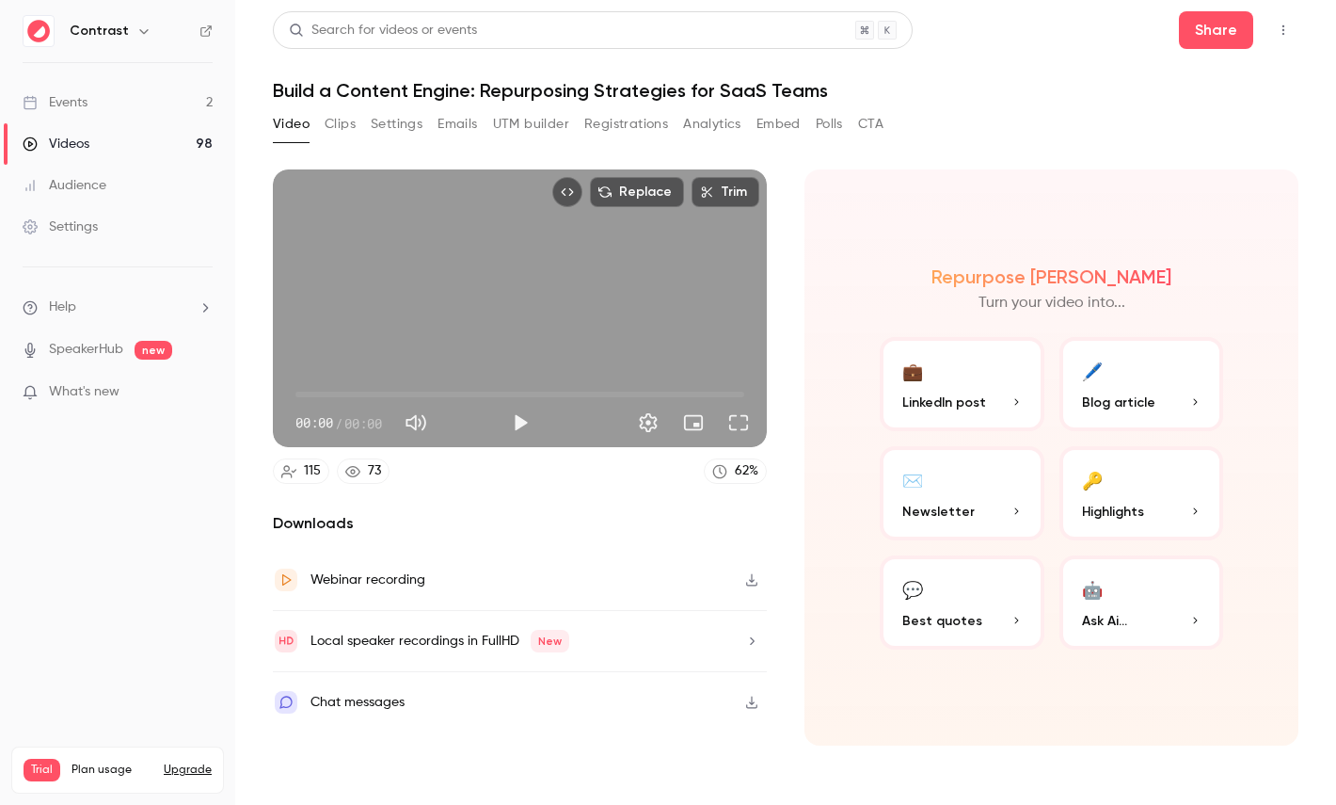
click at [432, 643] on div "Local speaker recordings in FullHD New" at bounding box center [440, 640] width 259 height 23
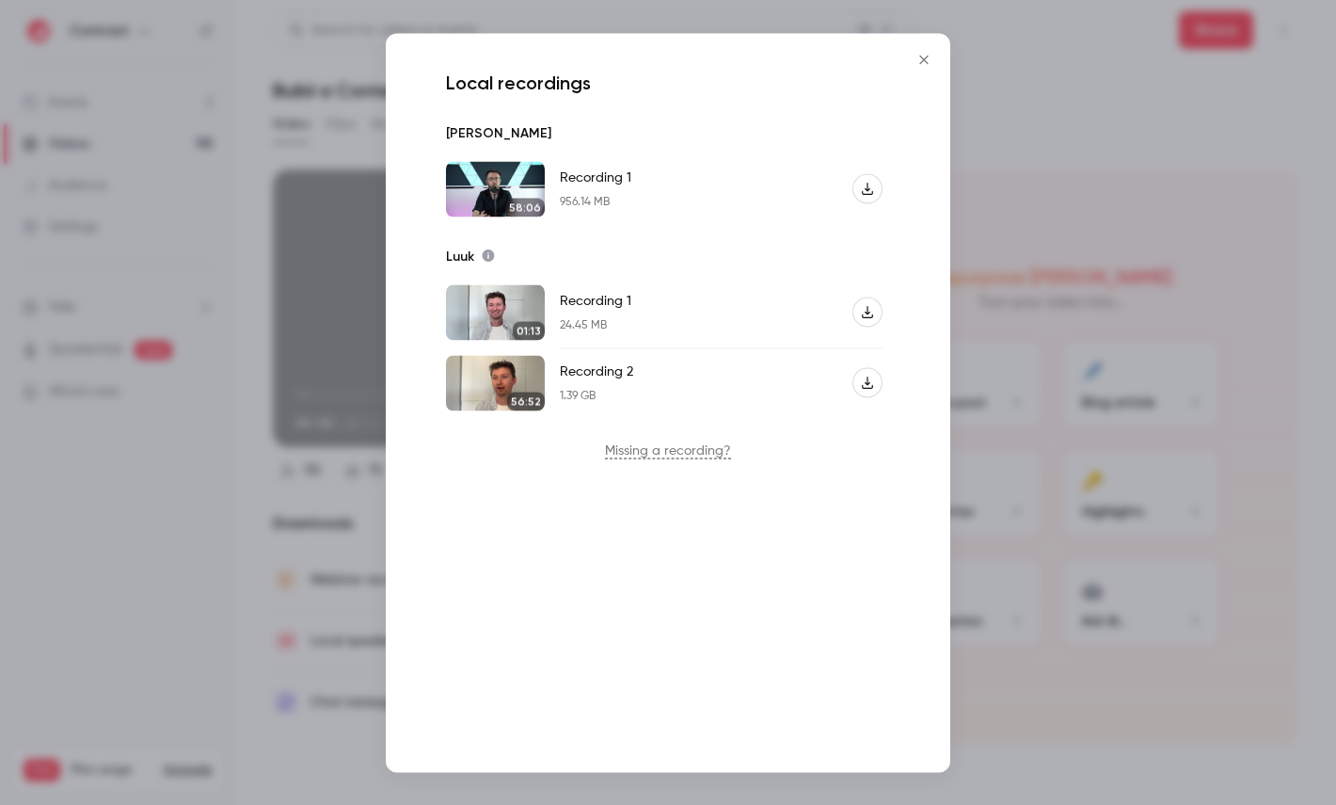
click at [219, 243] on div at bounding box center [668, 402] width 1336 height 805
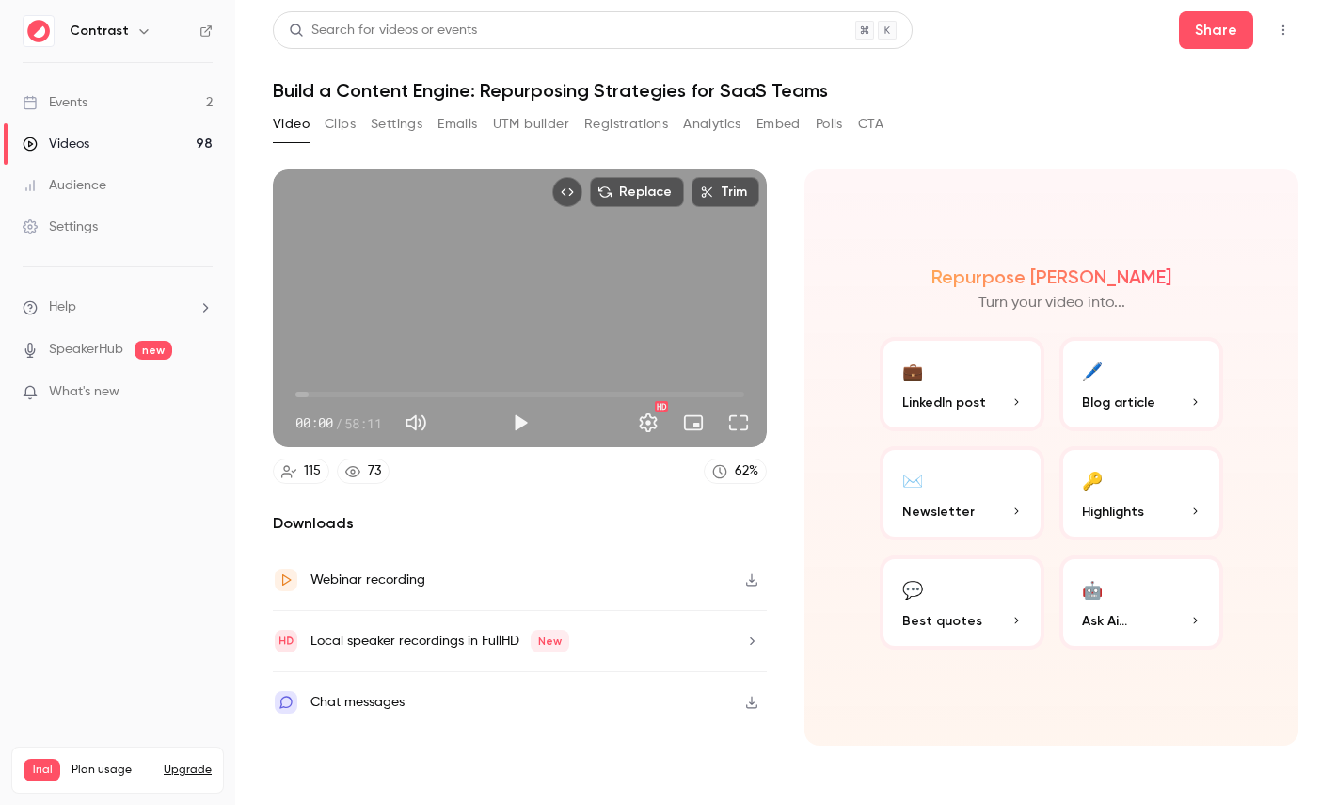
click at [142, 145] on link "Videos 98" at bounding box center [117, 143] width 235 height 41
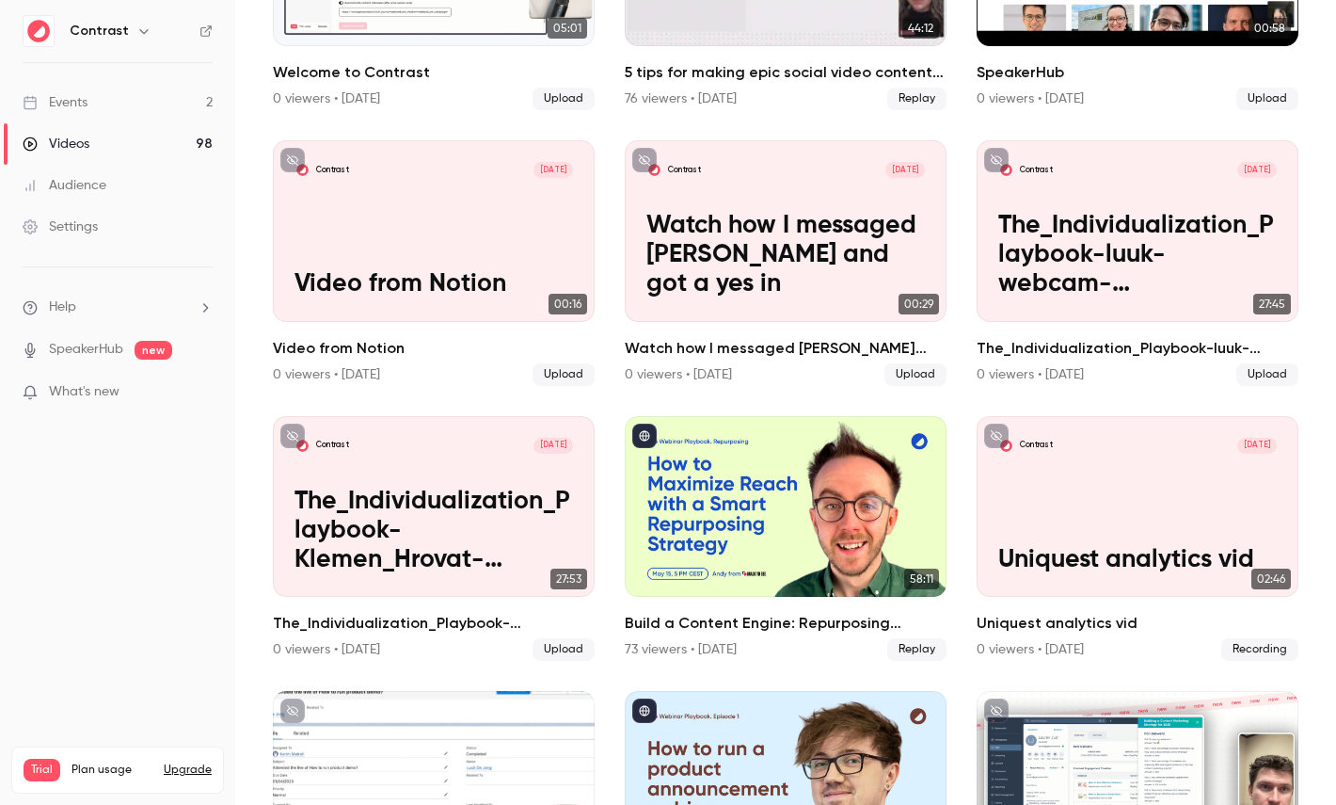
scroll to position [954, 0]
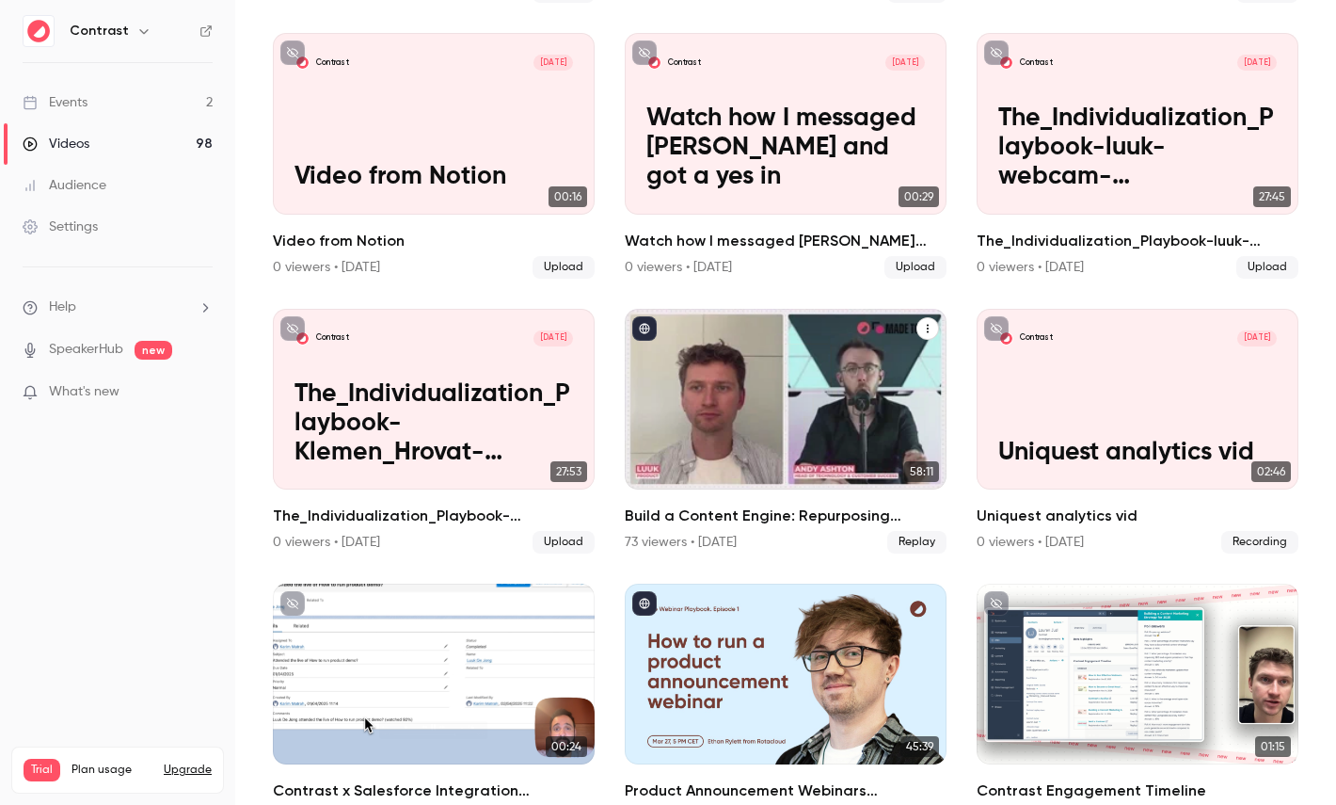
click at [808, 381] on div "Build a Content Engine: Repurposing Strategies for SaaS Teams" at bounding box center [786, 399] width 322 height 181
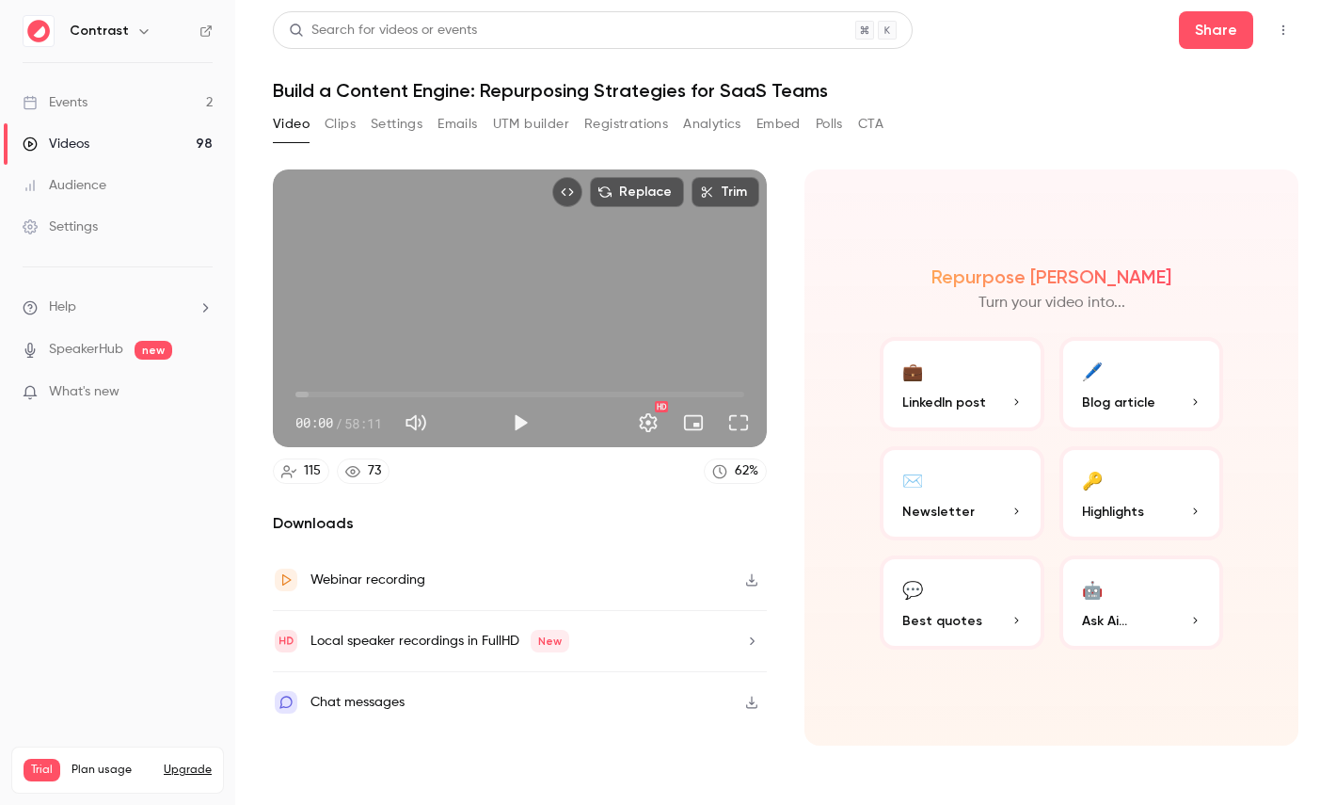
click at [336, 121] on button "Clips" at bounding box center [340, 124] width 31 height 30
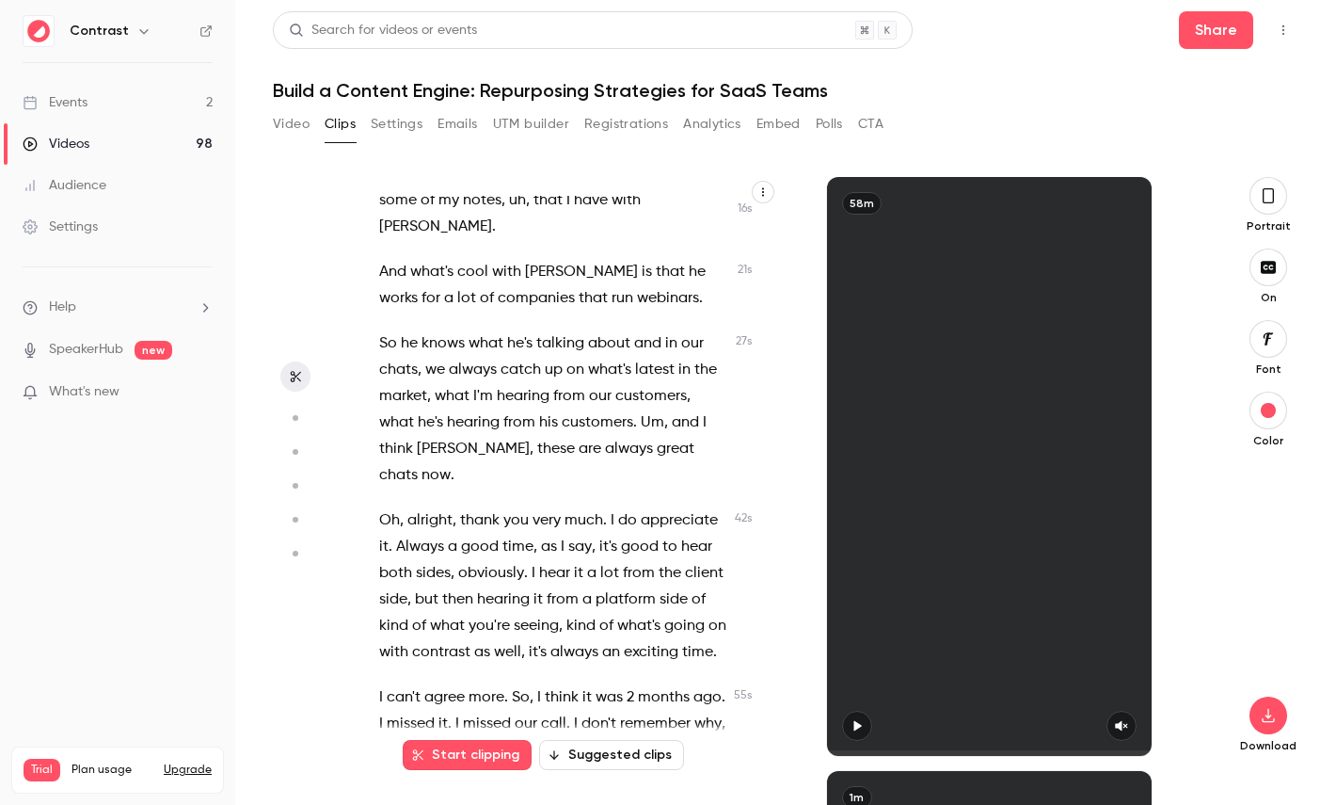
scroll to position [158, 0]
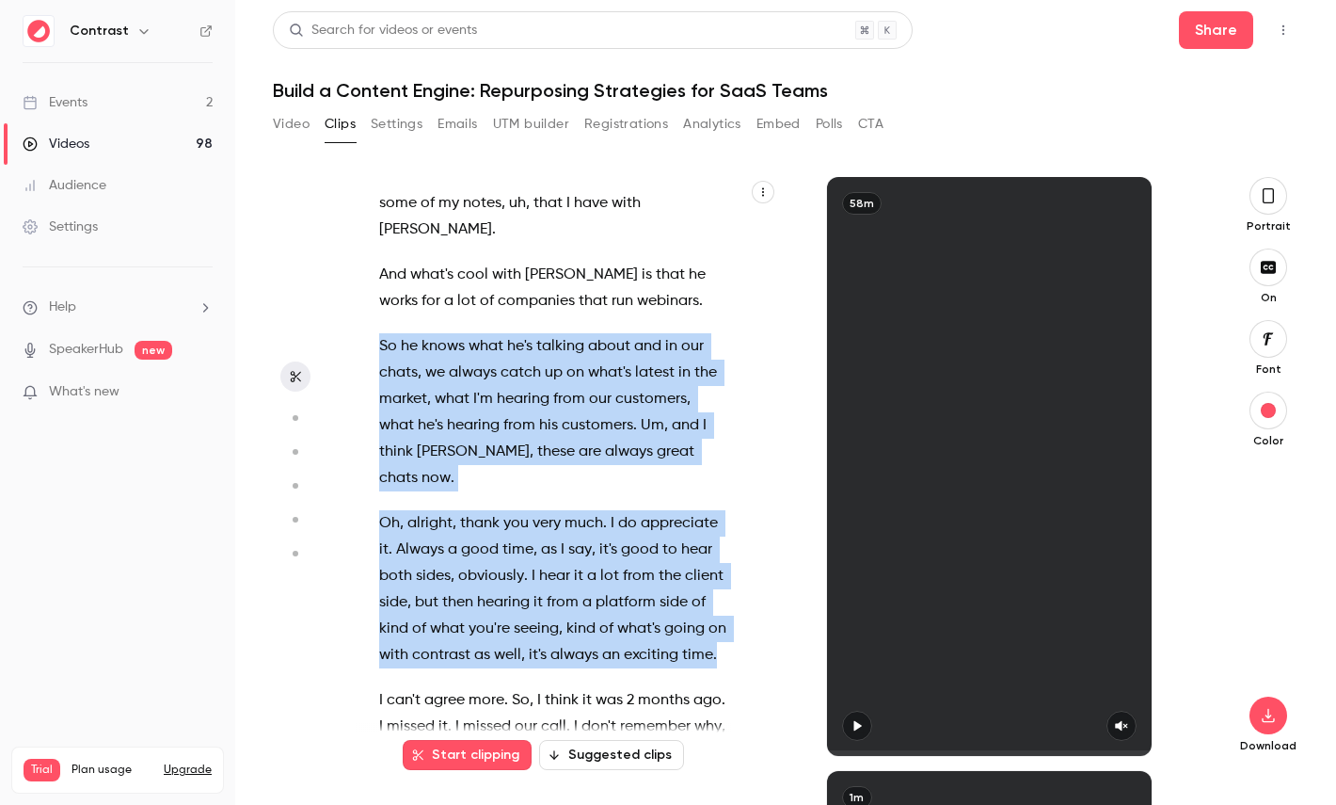
drag, startPoint x: 716, startPoint y: 600, endPoint x: 370, endPoint y: 319, distance: 446.2
click at [369, 318] on div "Hello , everyone . Super excited to have you here , um , but also to have Andy …" at bounding box center [562, 476] width 413 height 560
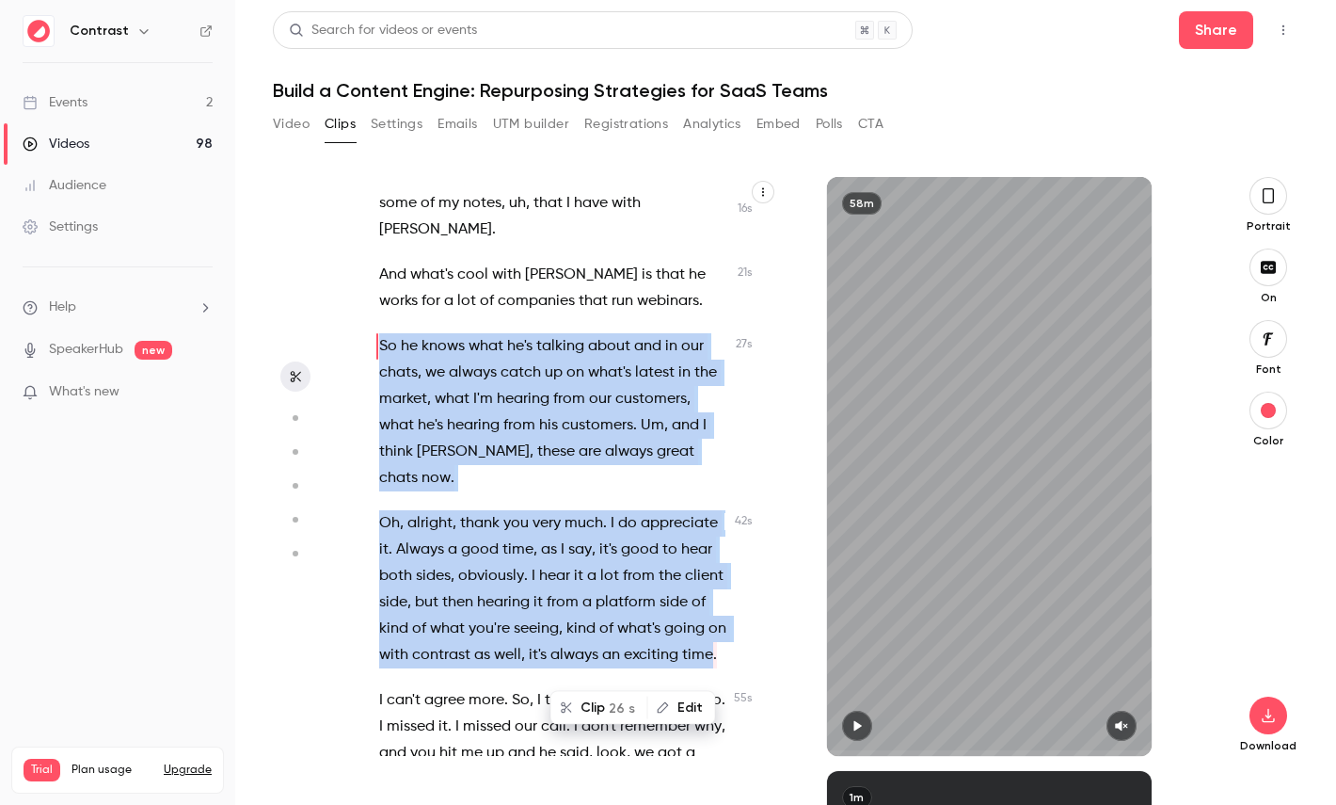
click at [626, 693] on button "Clip 26 s" at bounding box center [599, 708] width 94 height 30
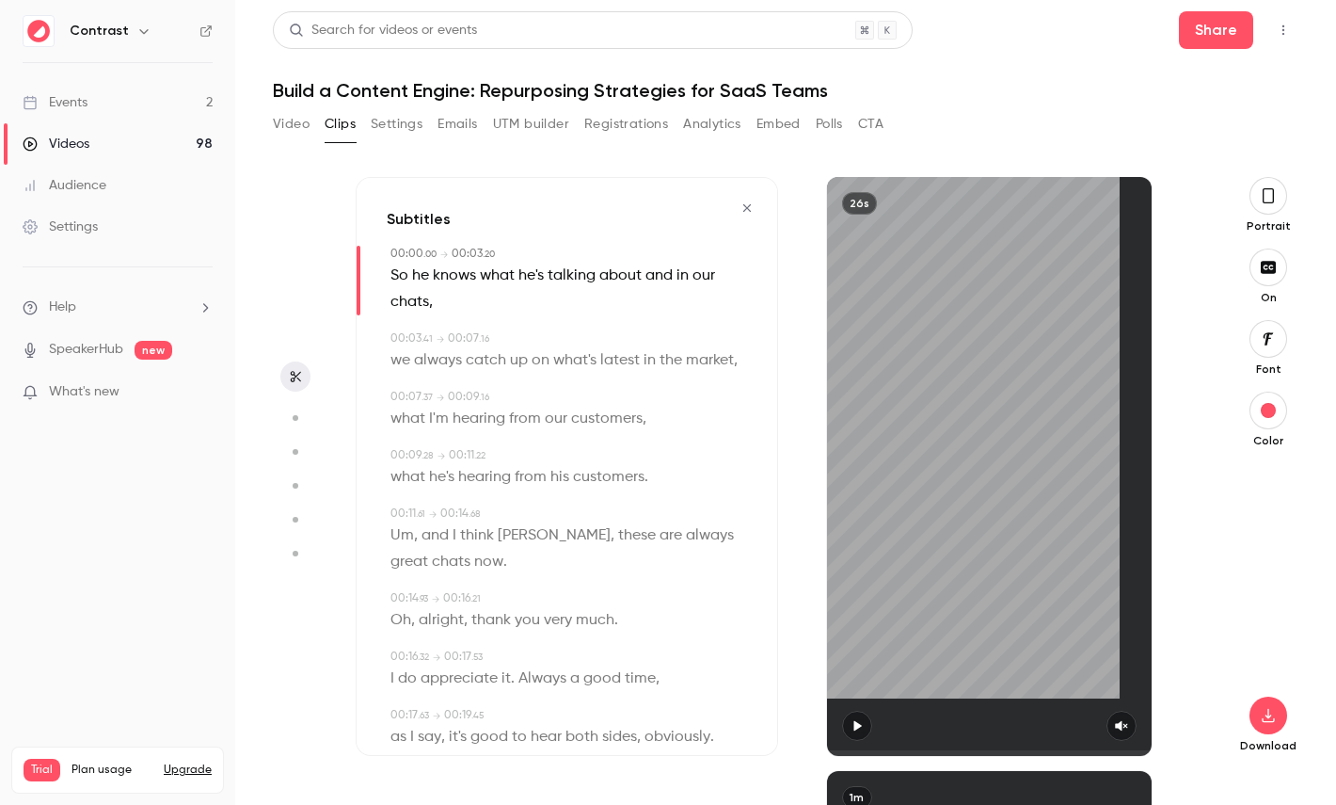
type input "*"
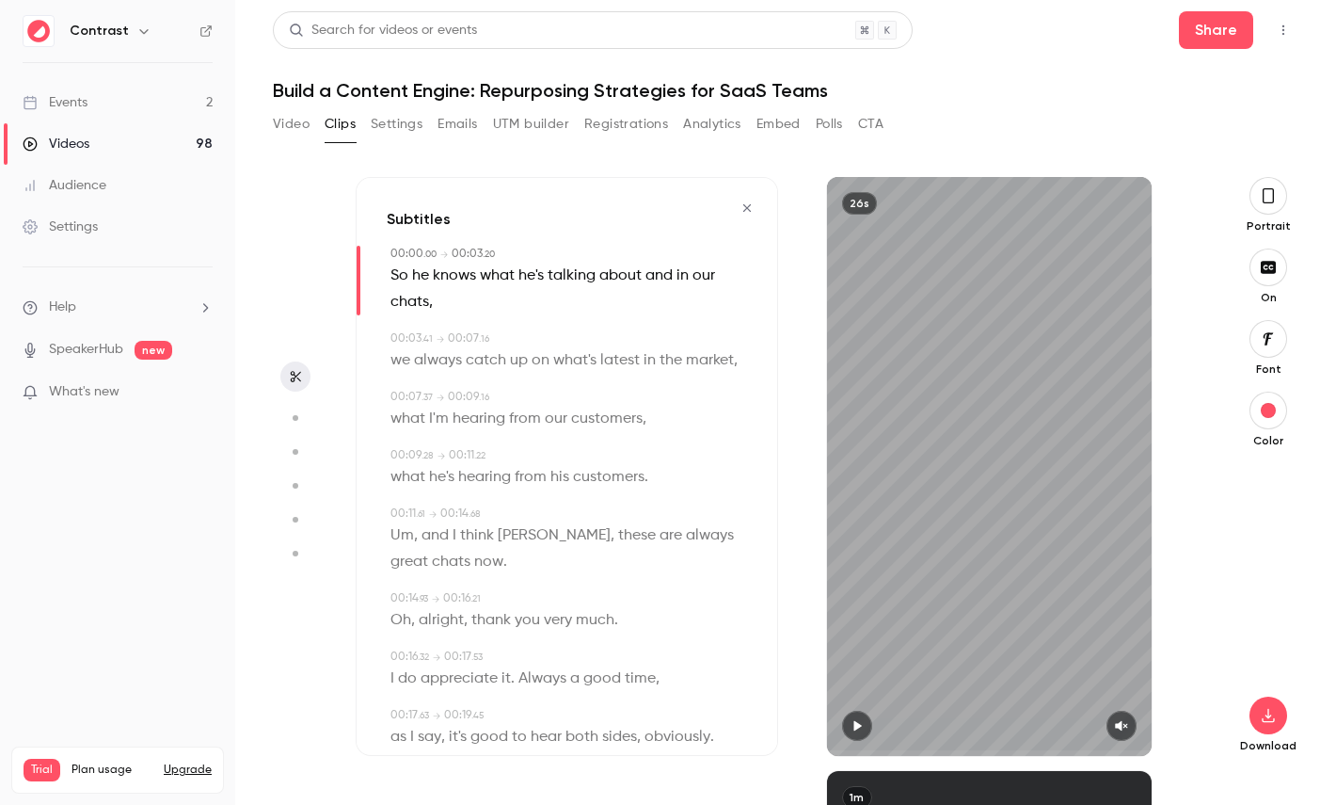
click at [1267, 194] on icon "button" at bounding box center [1268, 195] width 15 height 21
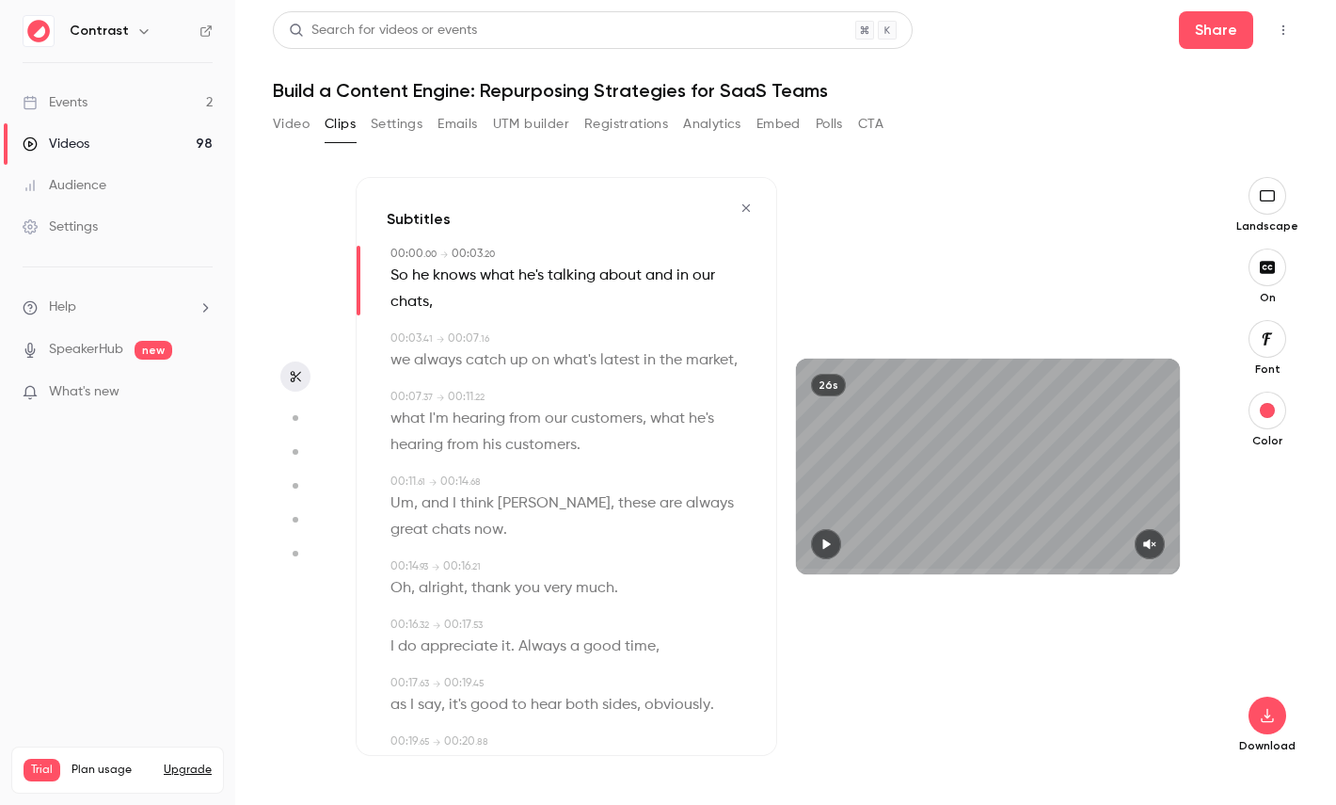
click at [1272, 333] on icon "button" at bounding box center [1268, 338] width 10 height 12
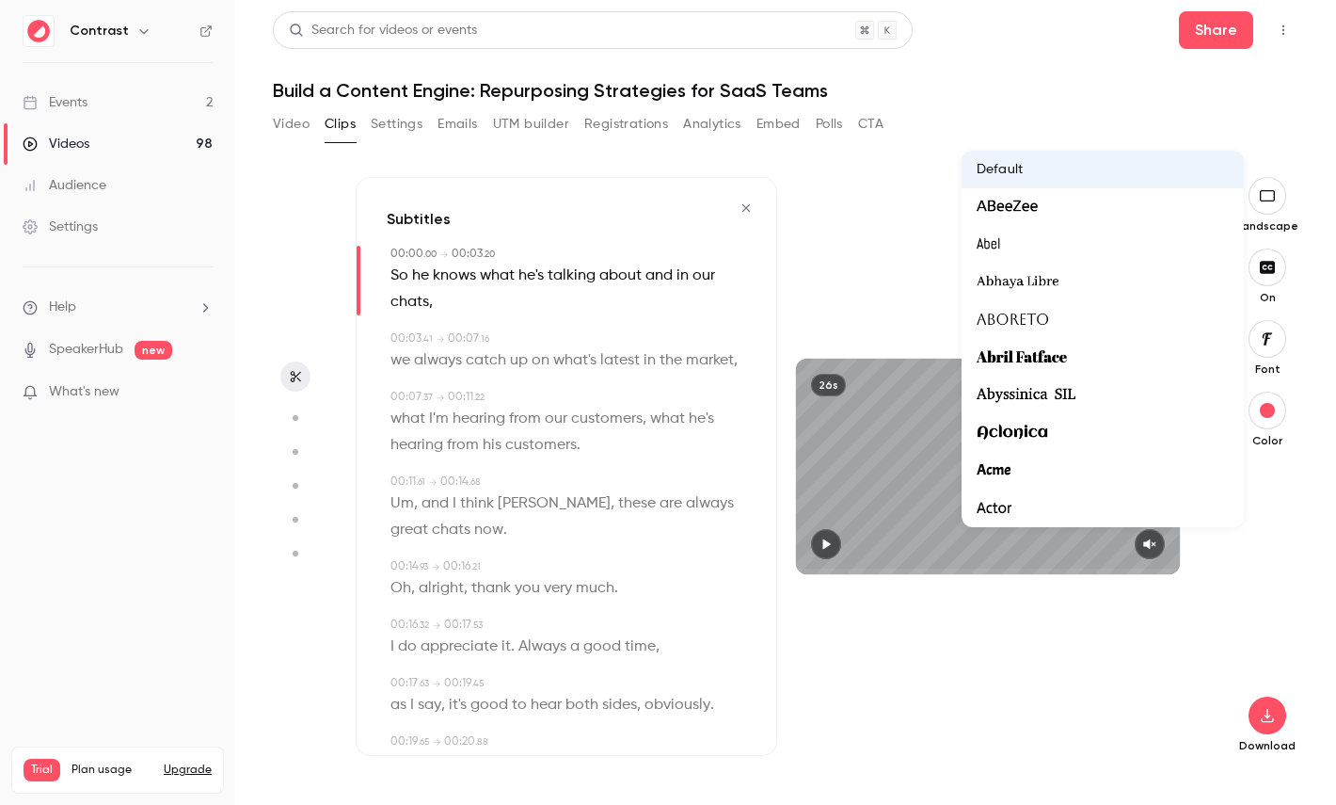
click at [1260, 593] on div at bounding box center [668, 402] width 1336 height 805
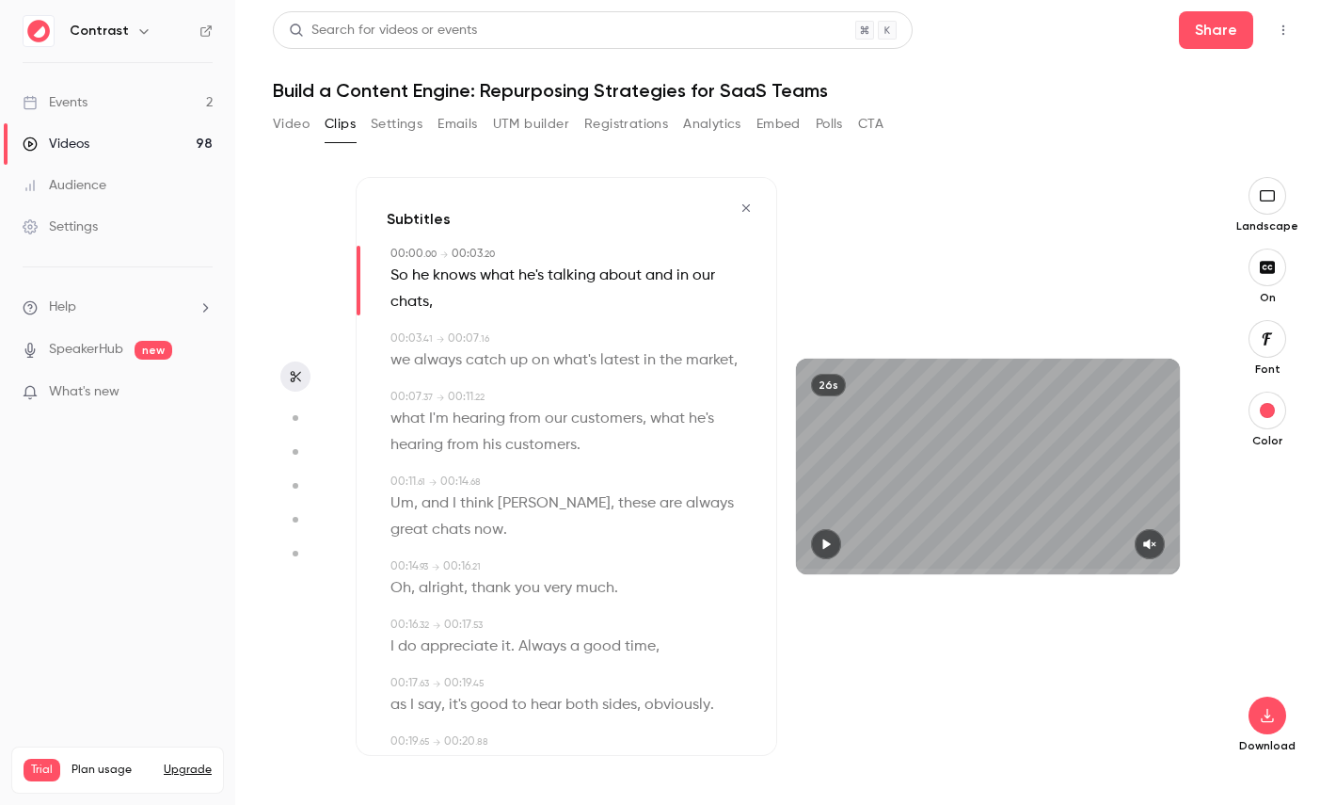
click at [279, 128] on button "Video" at bounding box center [291, 124] width 37 height 30
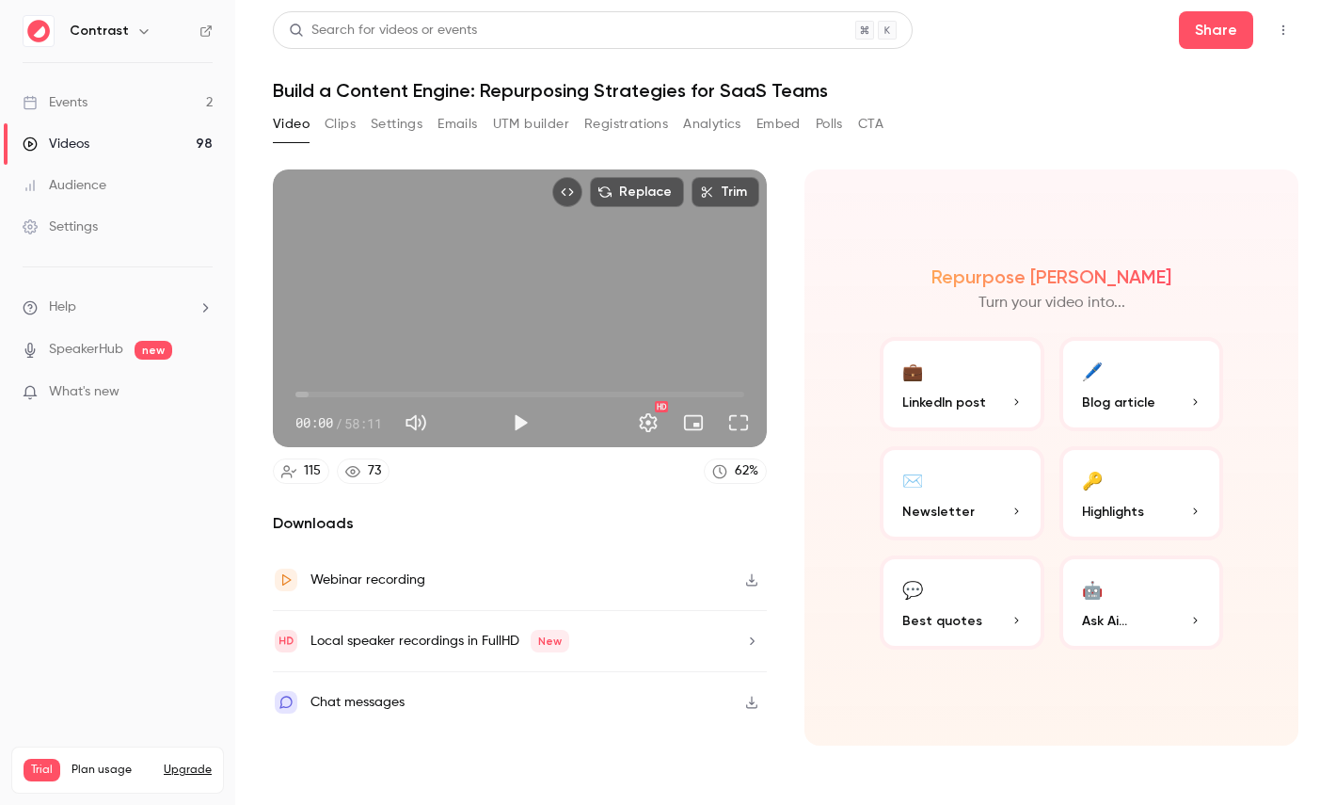
click at [1139, 507] on span "Highlights" at bounding box center [1113, 512] width 62 height 20
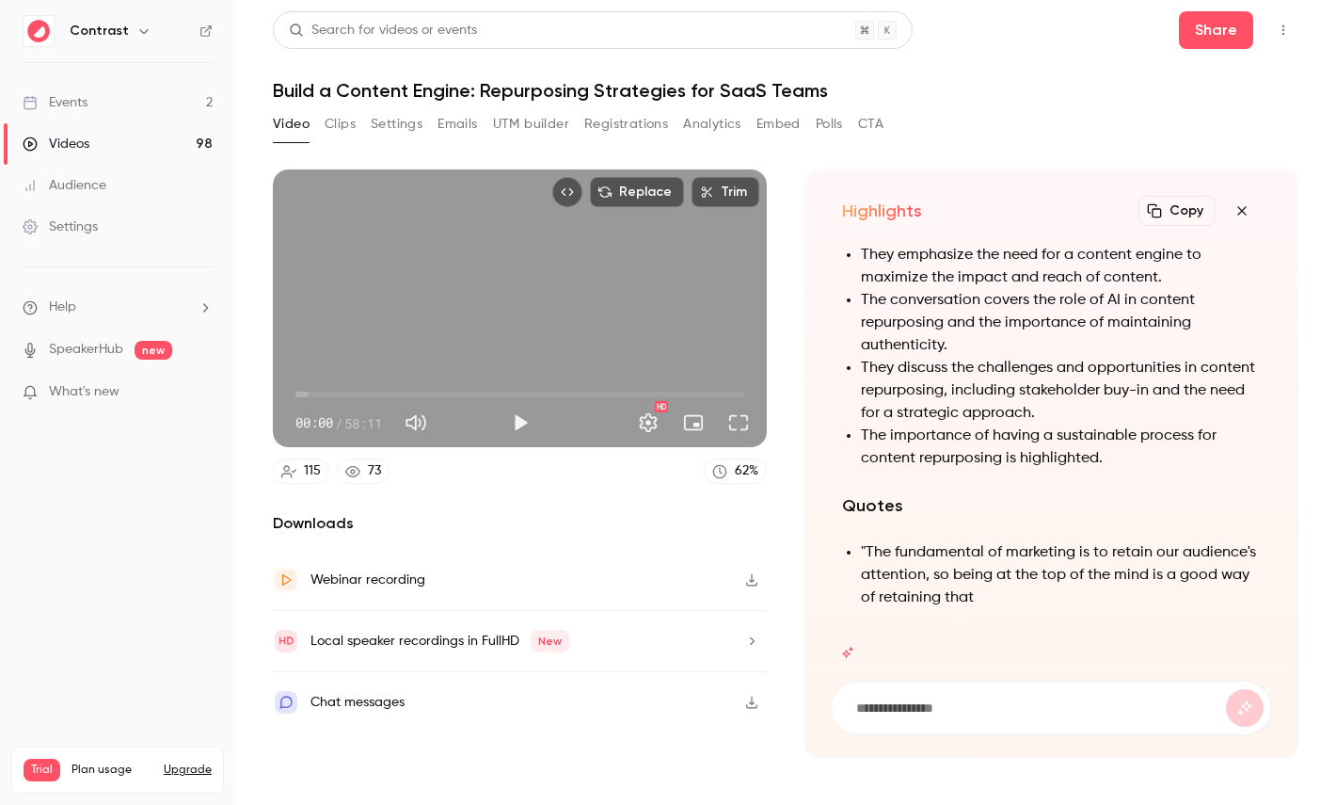
click at [364, 83] on h1 "Build a Content Engine: Repurposing Strategies for SaaS Teams" at bounding box center [786, 90] width 1026 height 23
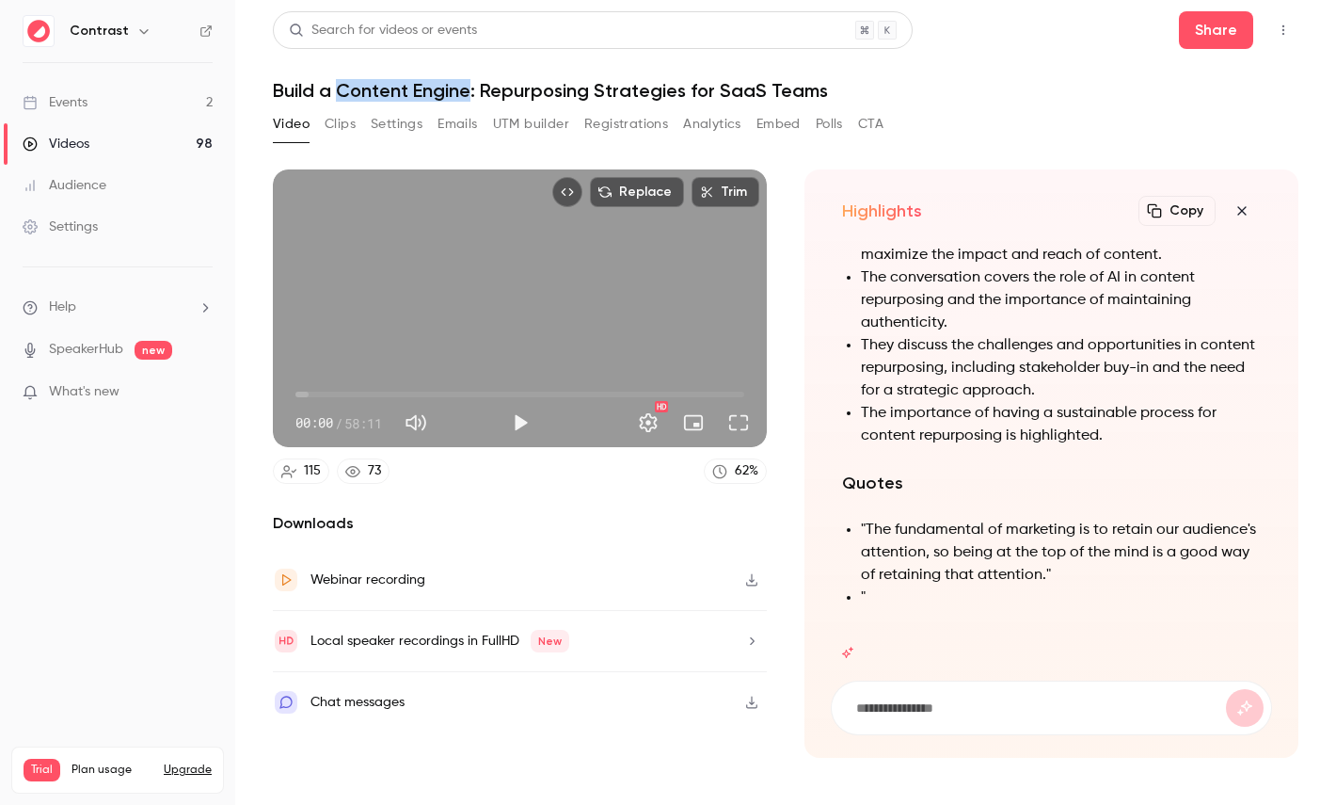
drag, startPoint x: 364, startPoint y: 83, endPoint x: 436, endPoint y: 82, distance: 71.5
click at [436, 82] on h1 "Build a Content Engine: Repurposing Strategies for SaaS Teams" at bounding box center [786, 90] width 1026 height 23
copy h1 "Content Engine"
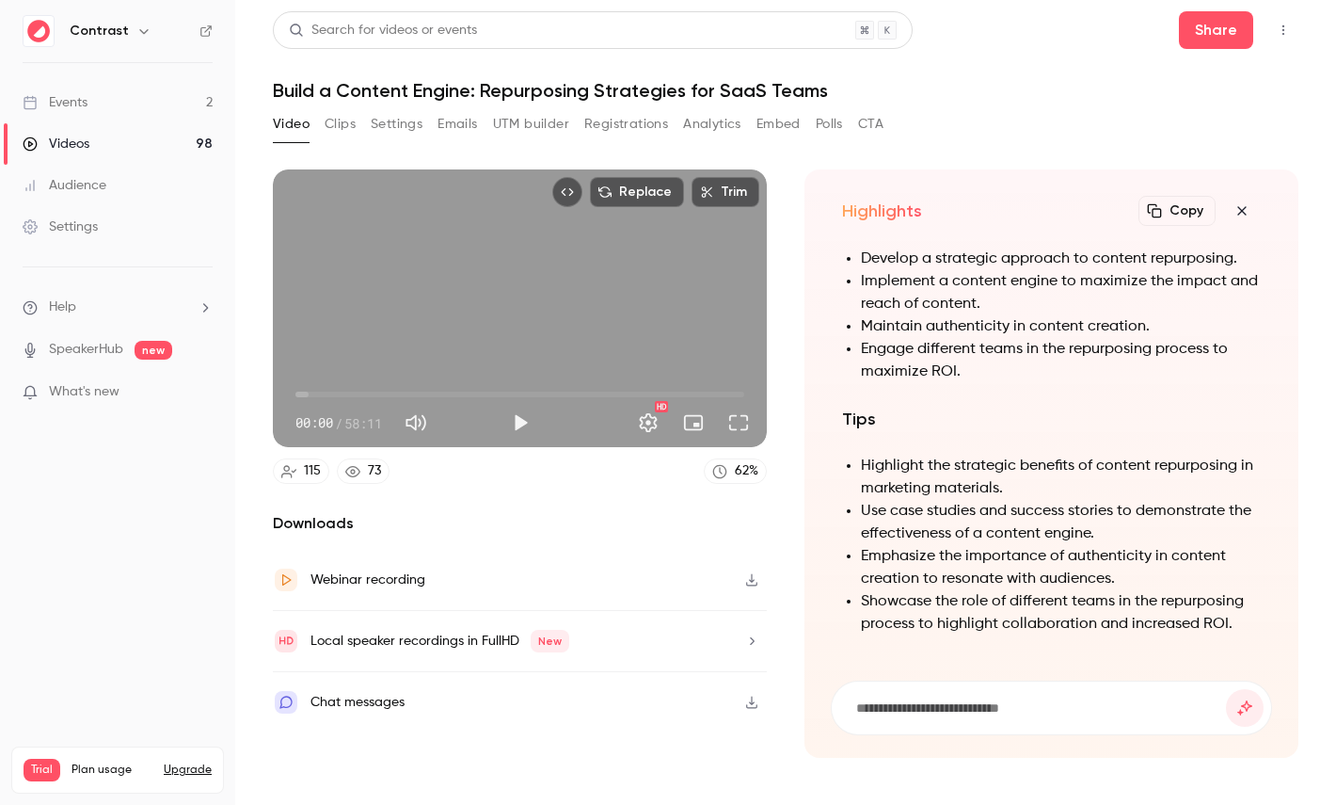
click at [918, 709] on input at bounding box center [1040, 707] width 372 height 21
paste input "**********"
type input "**********"
click at [1226, 689] on button "submit" at bounding box center [1245, 708] width 38 height 38
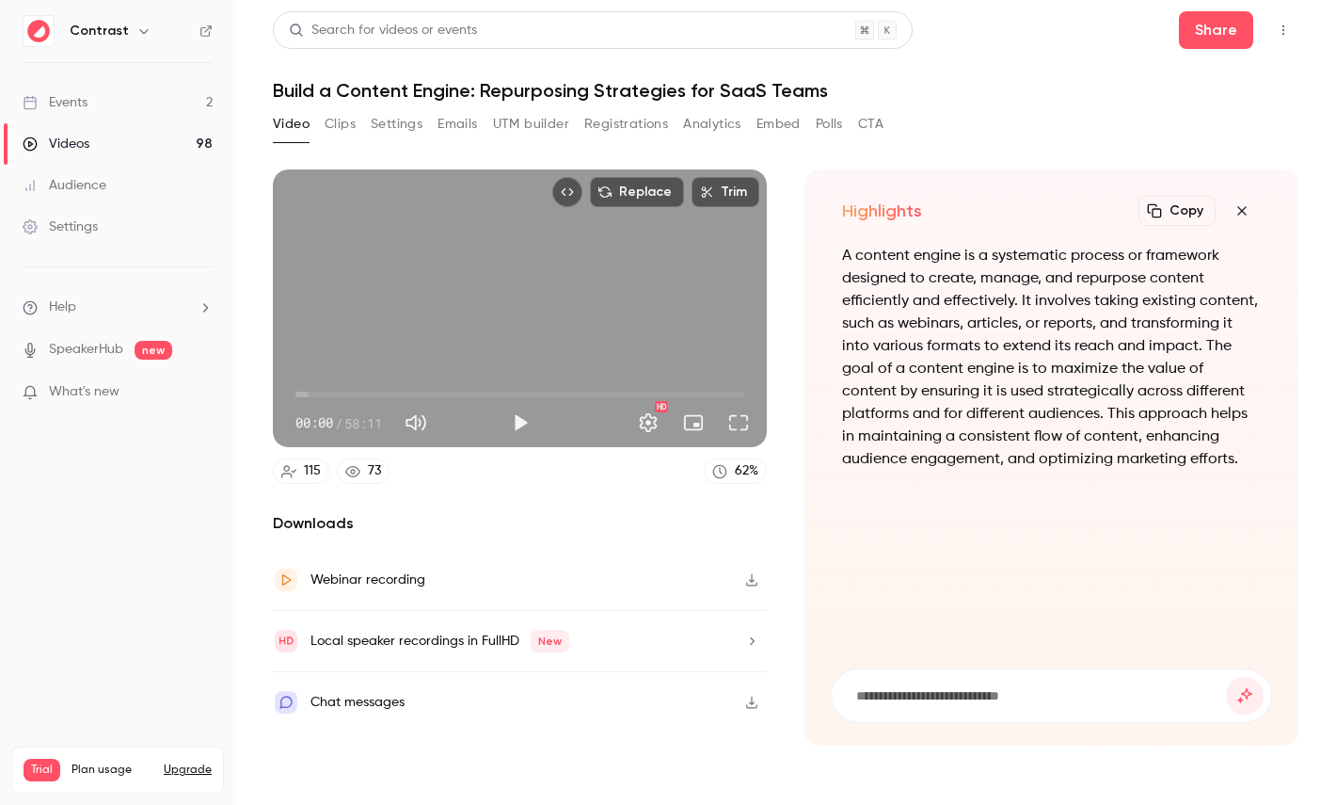
click at [1243, 193] on button "button" at bounding box center [1242, 211] width 38 height 38
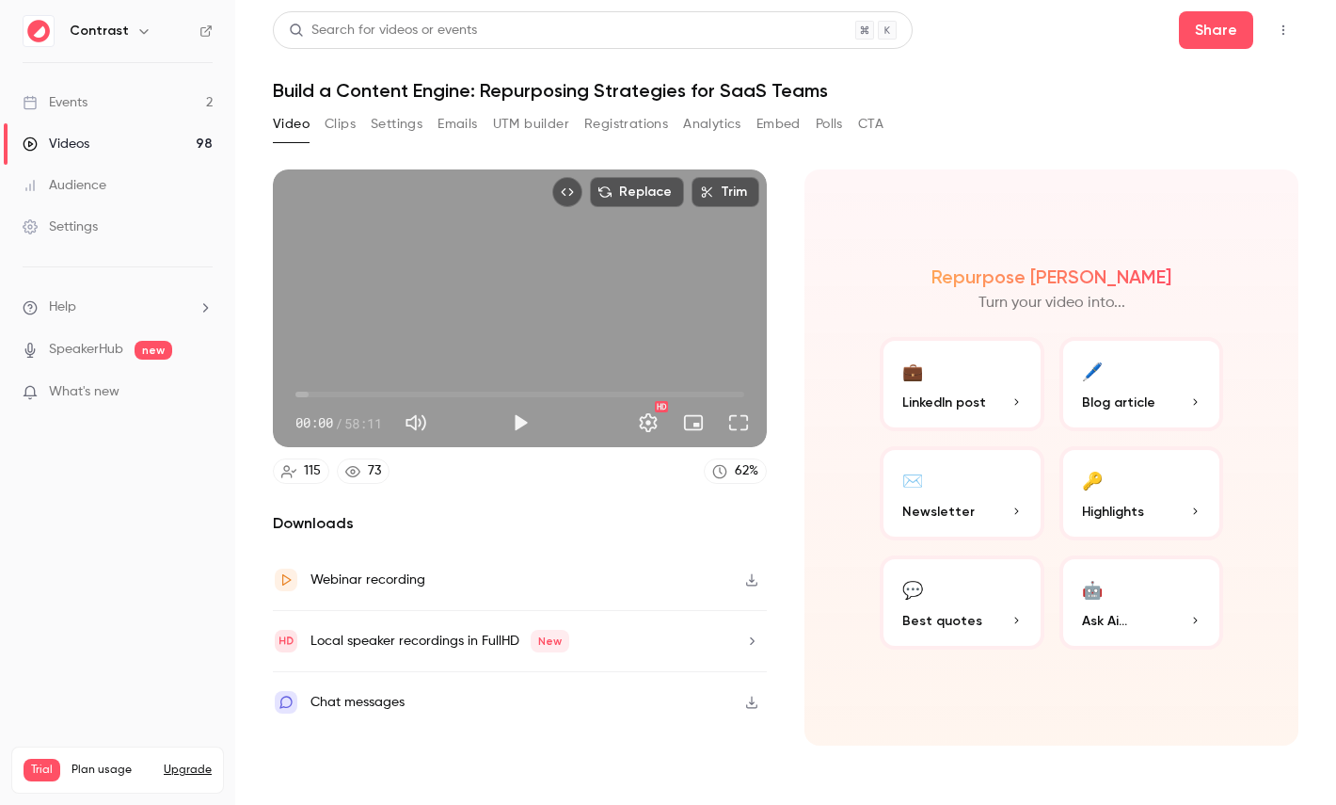
click at [80, 232] on div "Settings" at bounding box center [60, 226] width 75 height 19
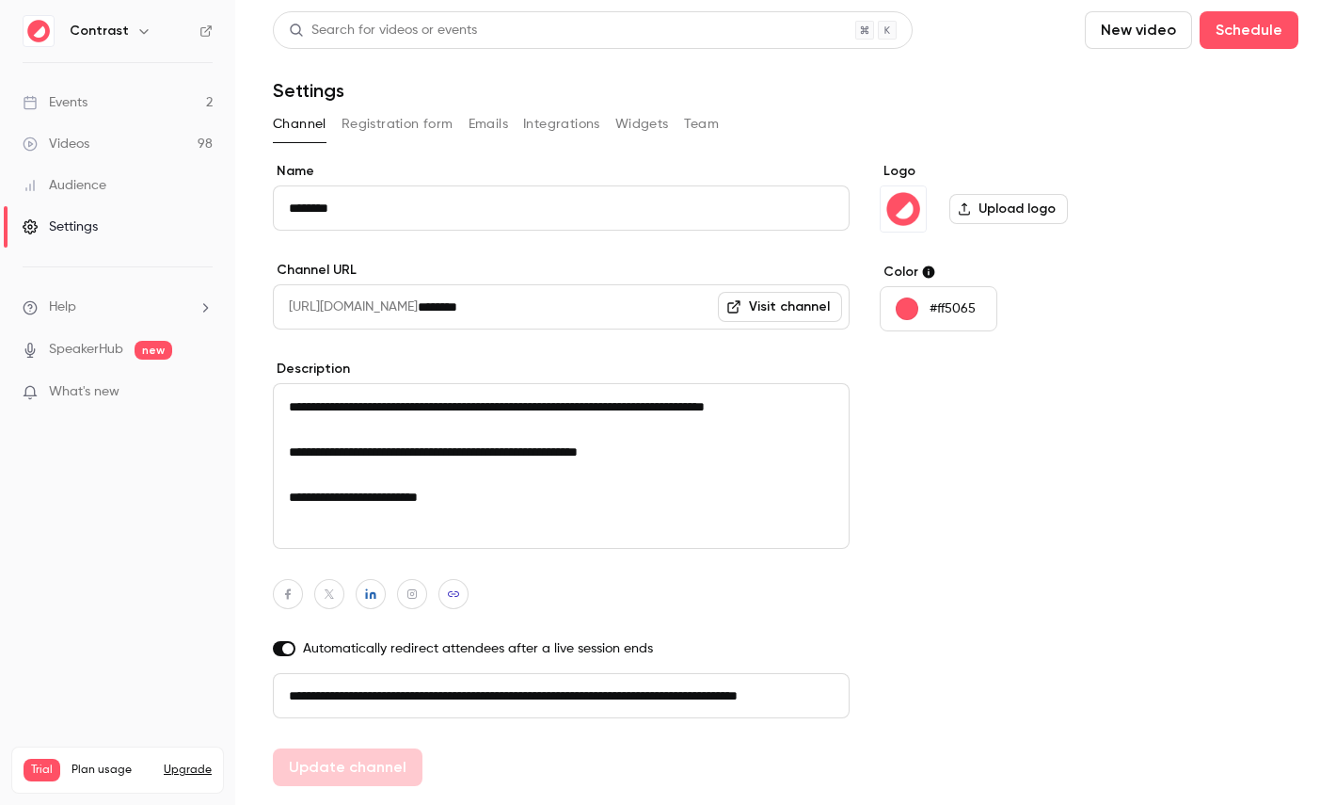
scroll to position [0, 106]
click at [699, 114] on button "Team" at bounding box center [702, 124] width 36 height 30
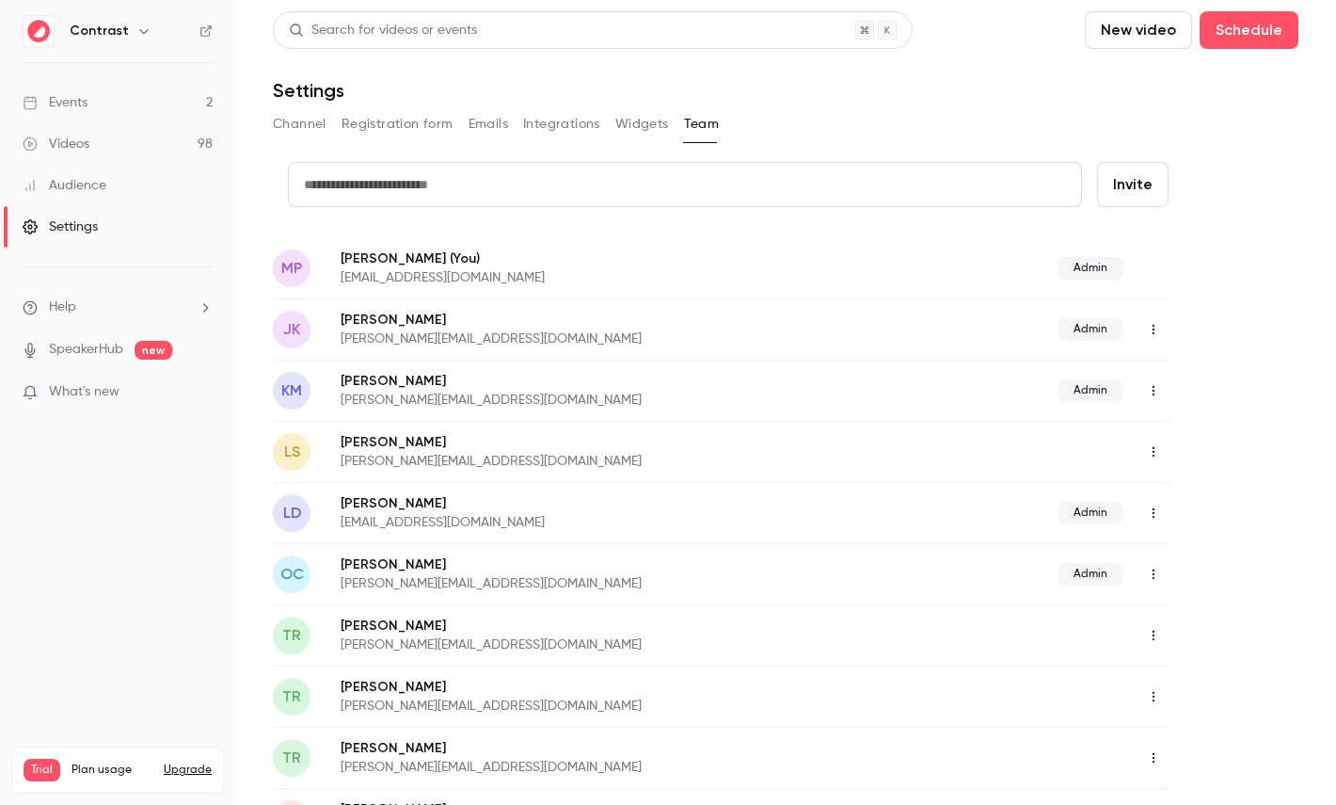
click at [140, 159] on link "Videos 98" at bounding box center [117, 143] width 235 height 41
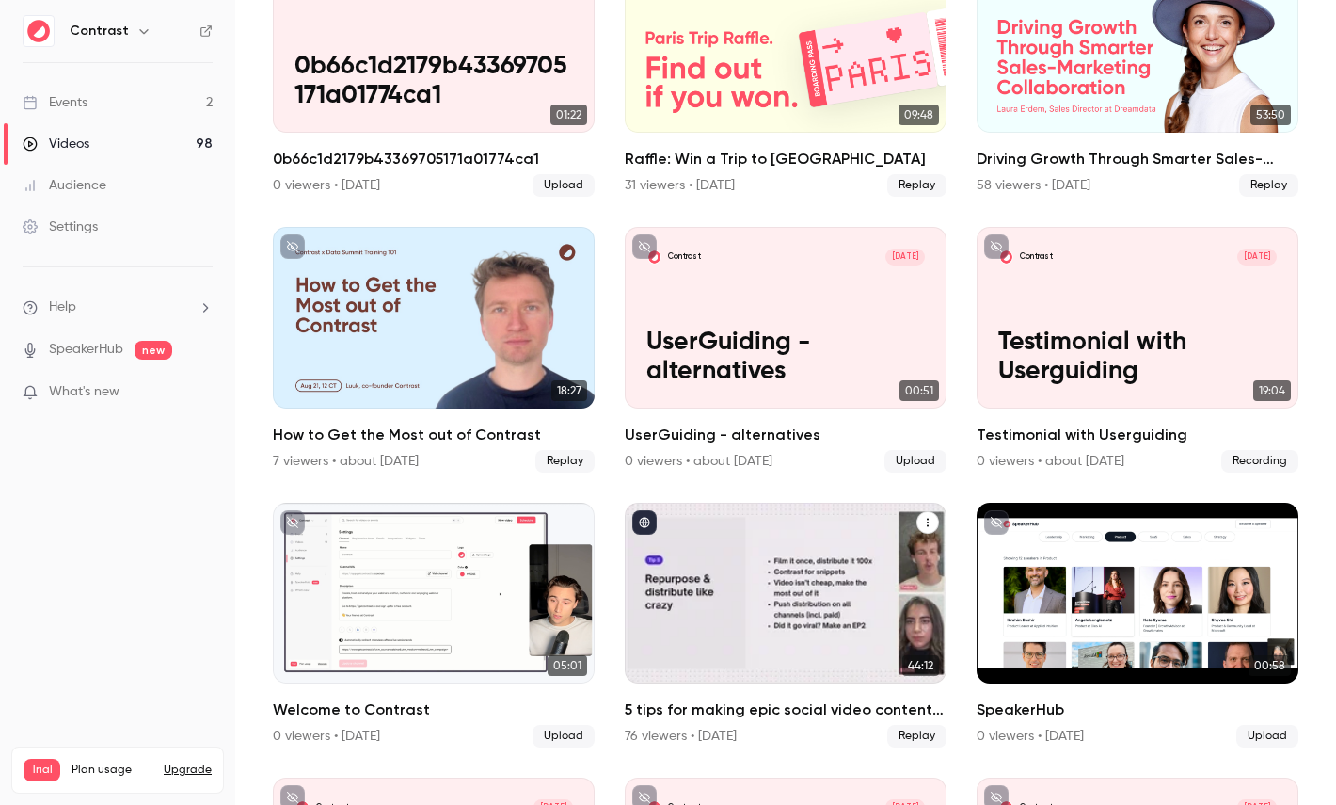
scroll to position [236, 0]
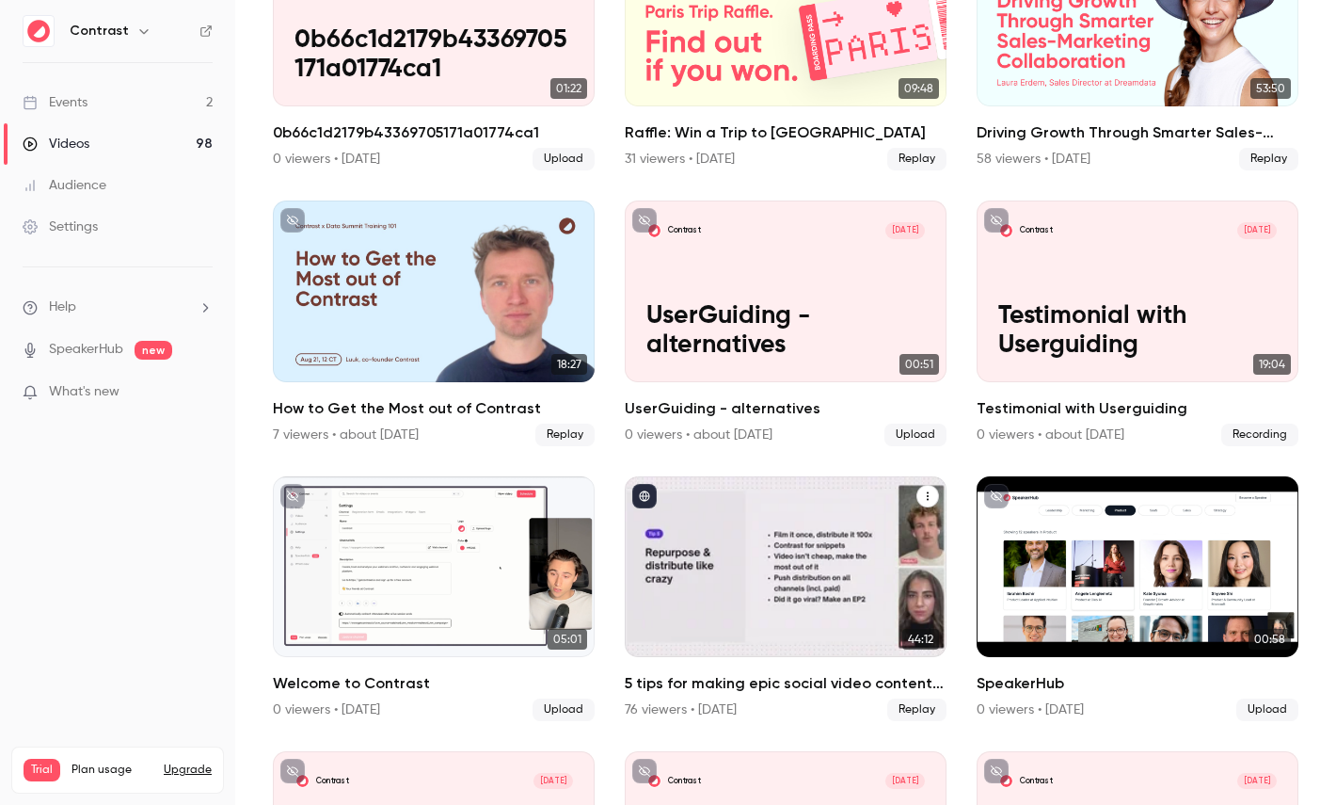
click at [792, 528] on div "5 tips for making epic social video content in B2B marketing" at bounding box center [786, 566] width 322 height 181
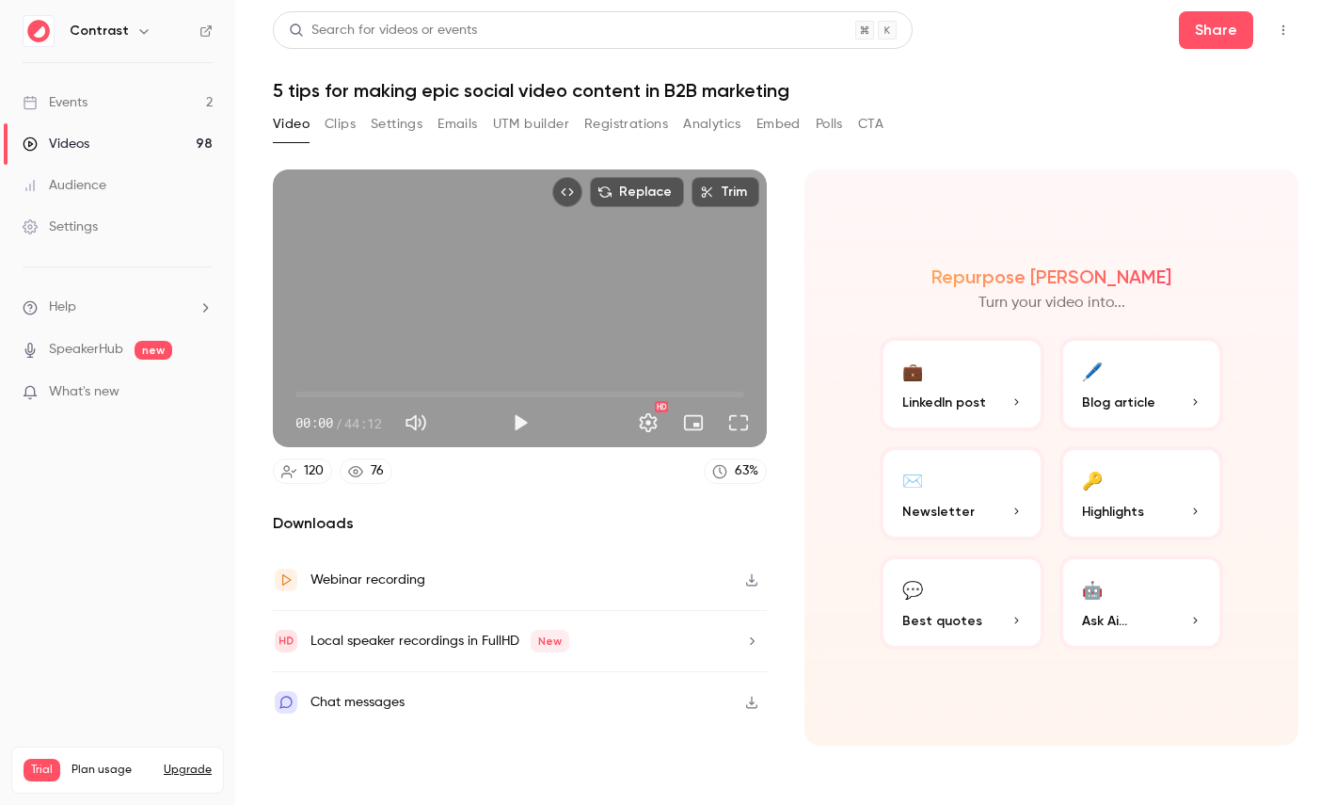
click at [606, 117] on button "Registrations" at bounding box center [626, 124] width 84 height 30
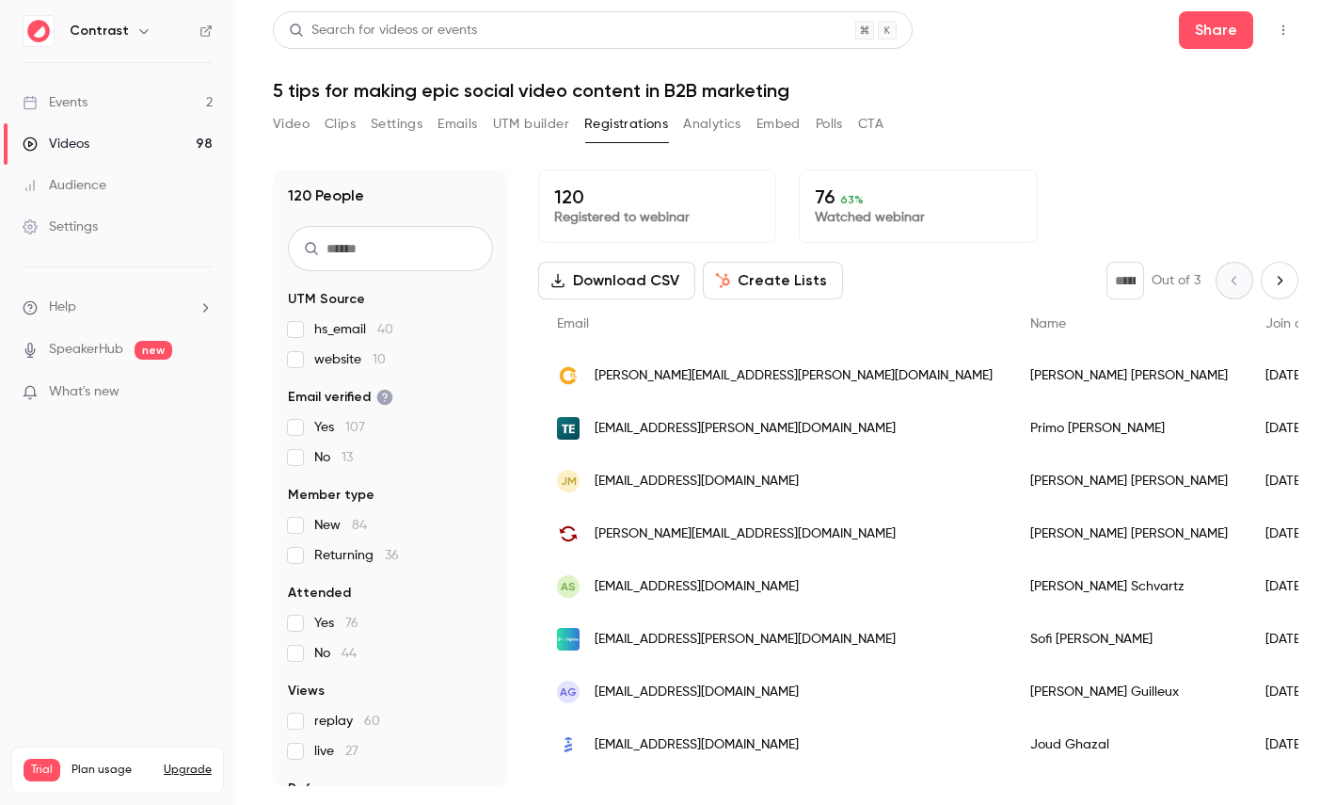
click at [137, 193] on link "Audience" at bounding box center [117, 185] width 235 height 41
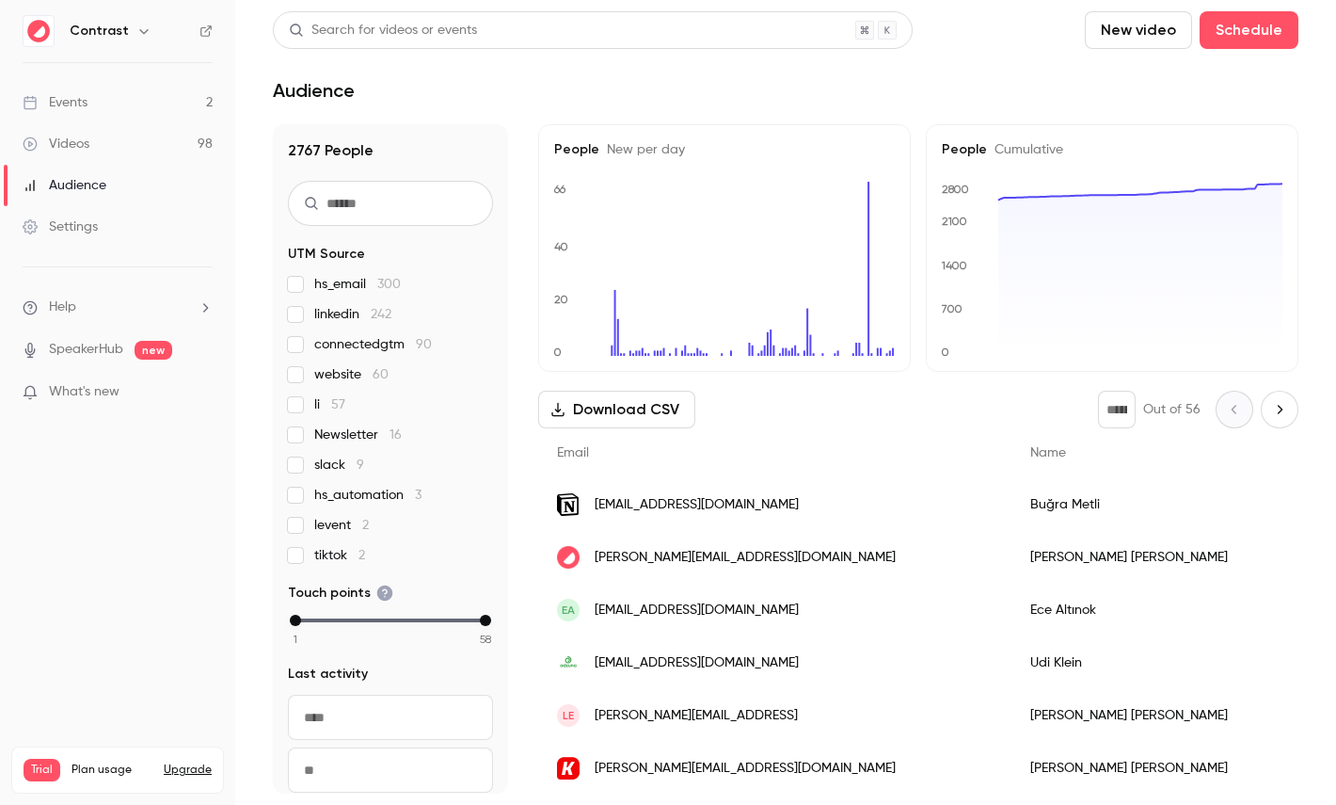
click at [1012, 572] on div "Tim Minton" at bounding box center [1150, 557] width 277 height 53
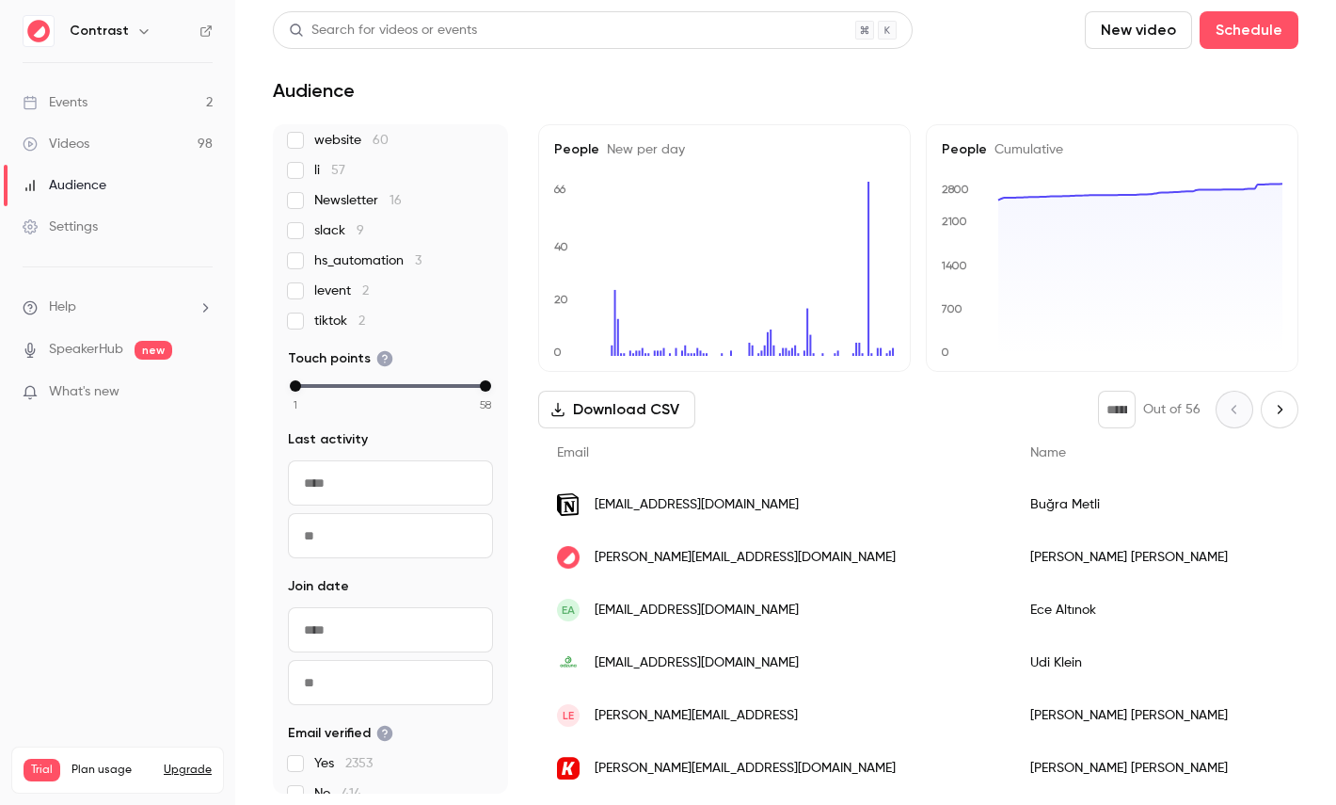
scroll to position [387, 0]
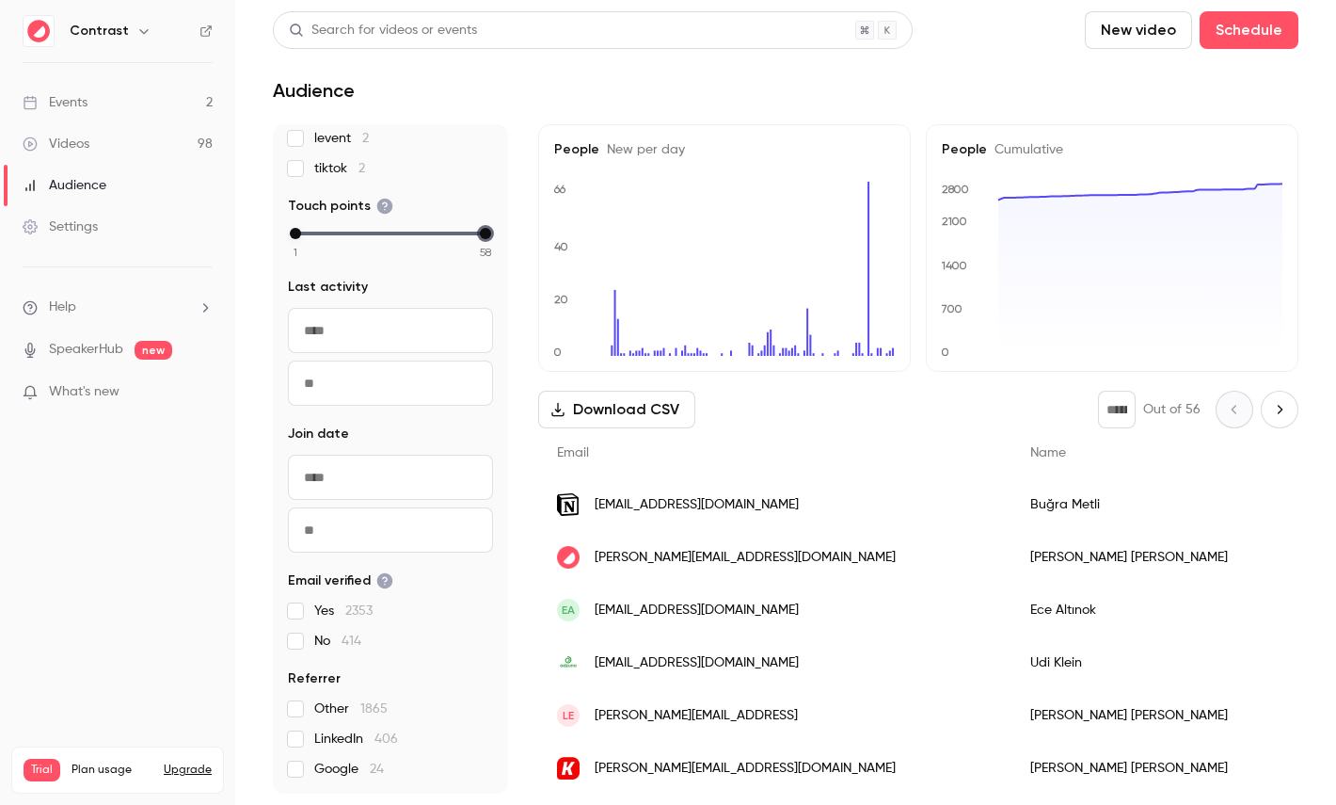
drag, startPoint x: 487, startPoint y: 232, endPoint x: 380, endPoint y: 232, distance: 107.3
click at [480, 232] on div "max" at bounding box center [485, 233] width 11 height 11
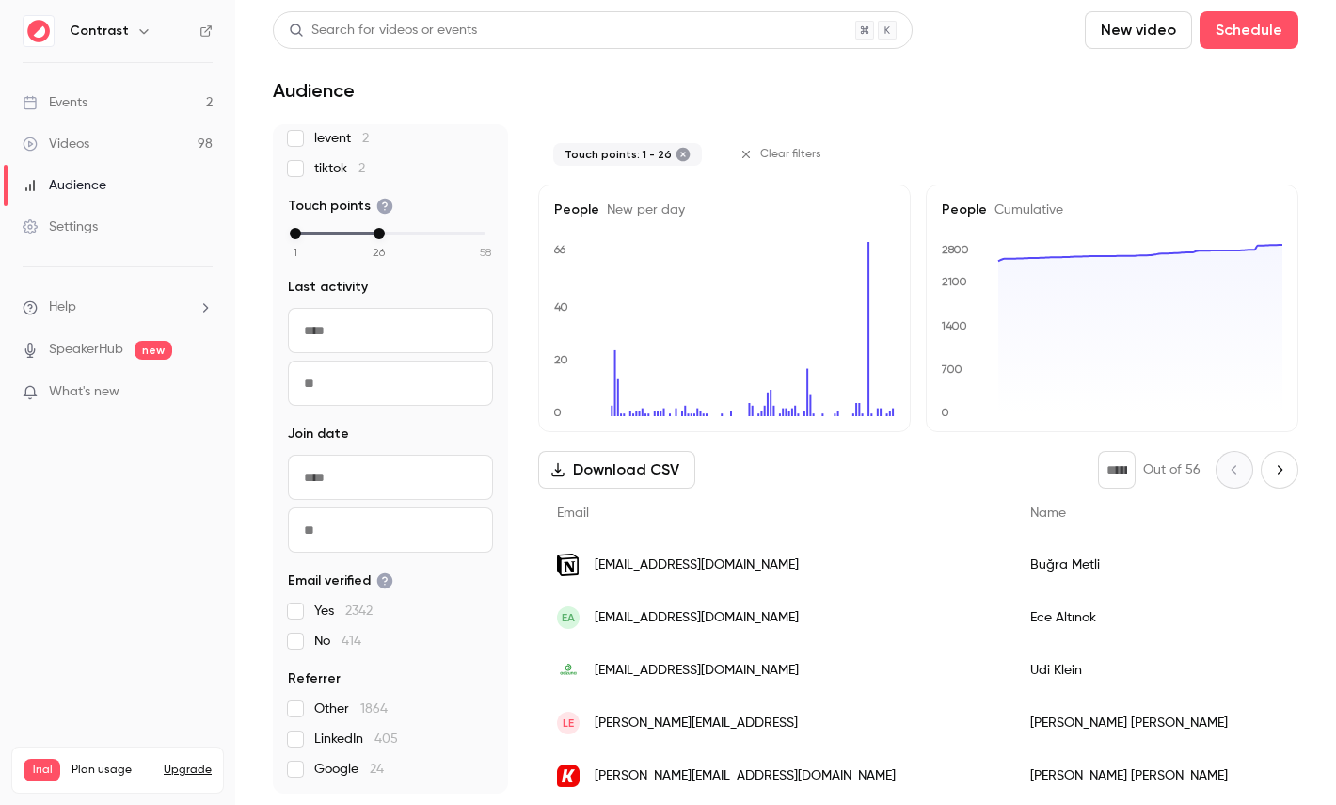
click at [76, 158] on link "Videos 98" at bounding box center [117, 143] width 235 height 41
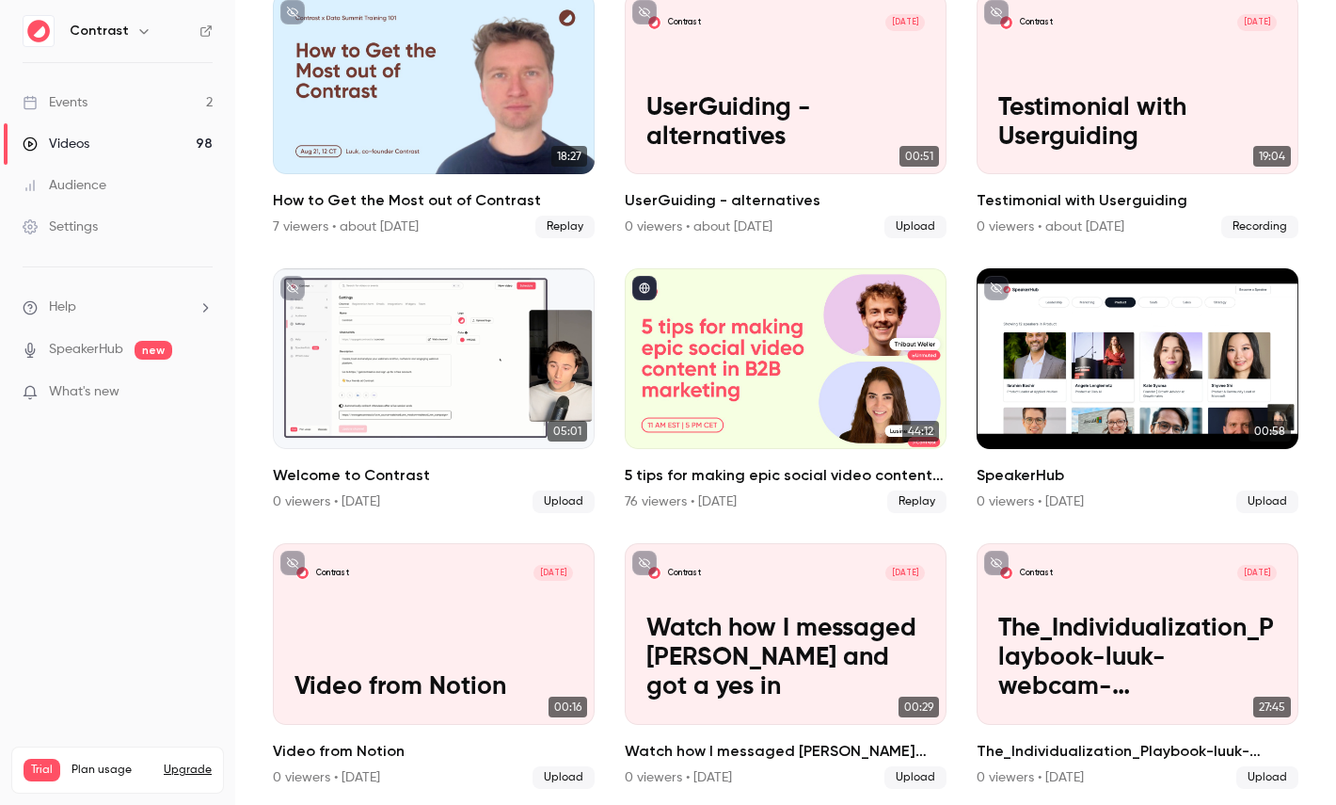
scroll to position [540, 0]
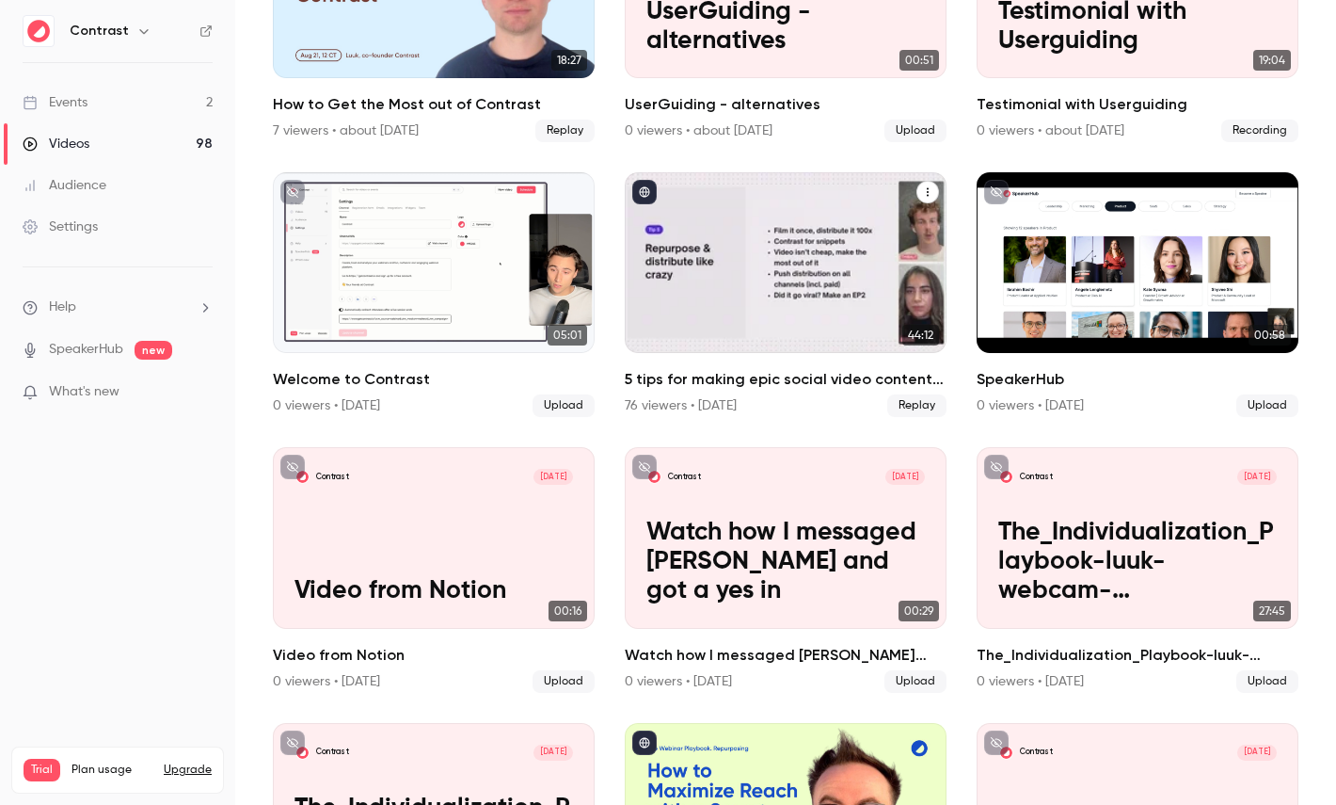
click at [784, 268] on div "5 tips for making epic social video content in B2B marketing" at bounding box center [786, 262] width 322 height 181
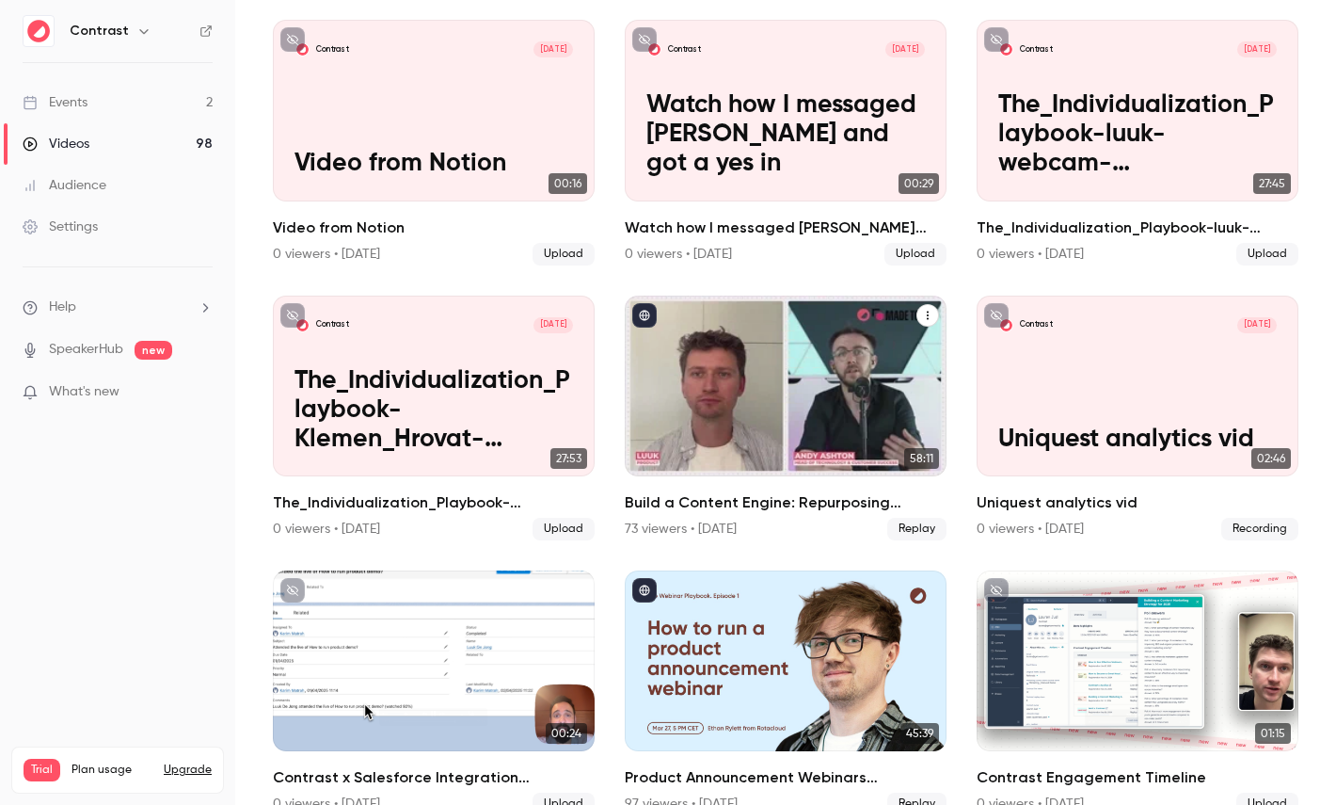
scroll to position [993, 0]
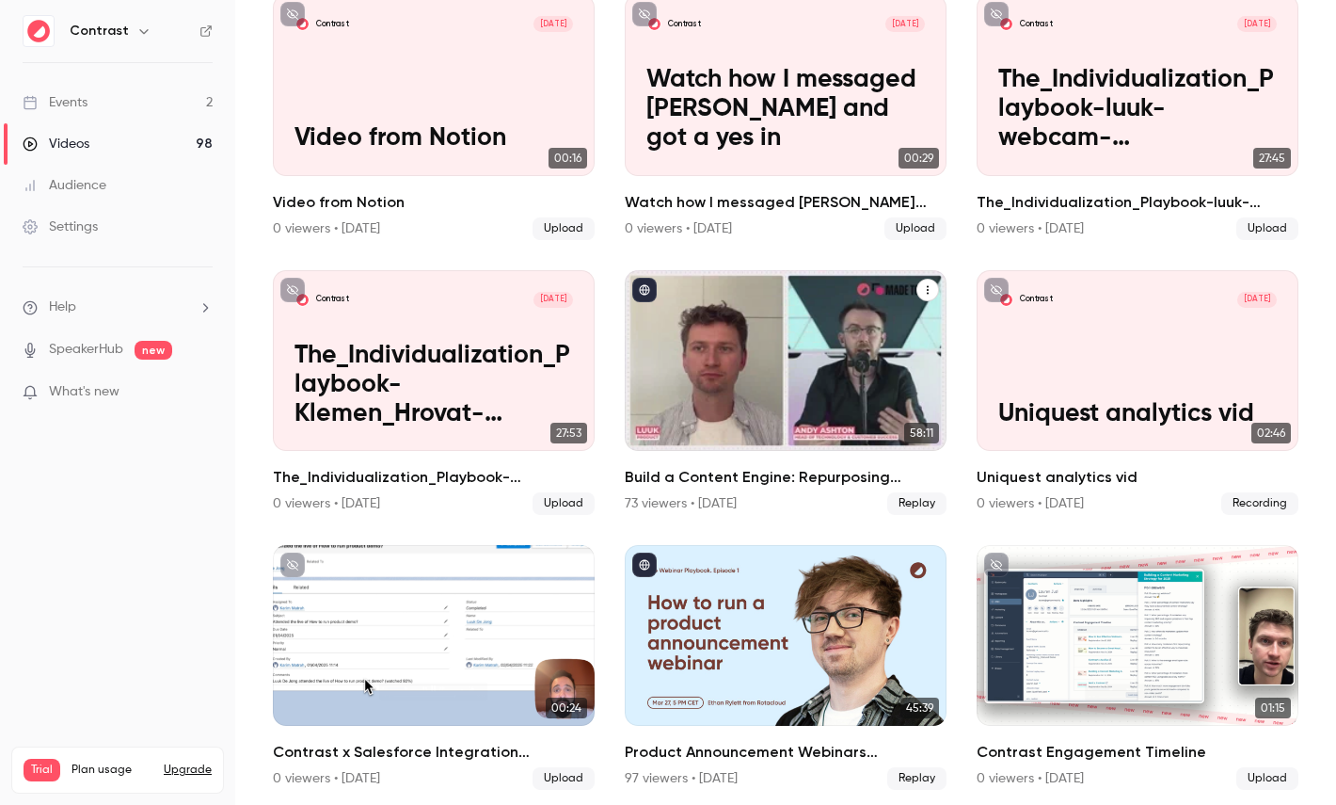
click at [750, 357] on div "Build a Content Engine: Repurposing Strategies for SaaS Teams" at bounding box center [786, 360] width 322 height 181
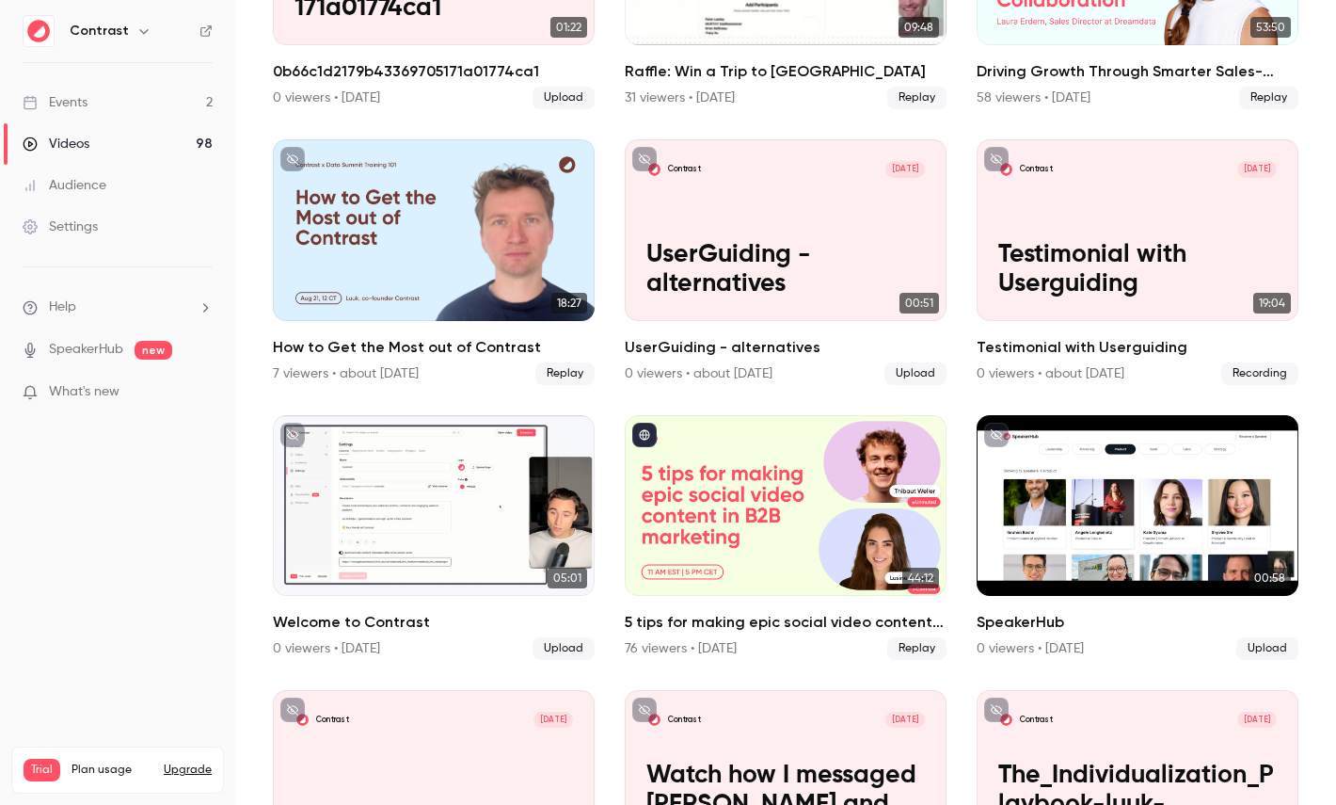
scroll to position [331, 0]
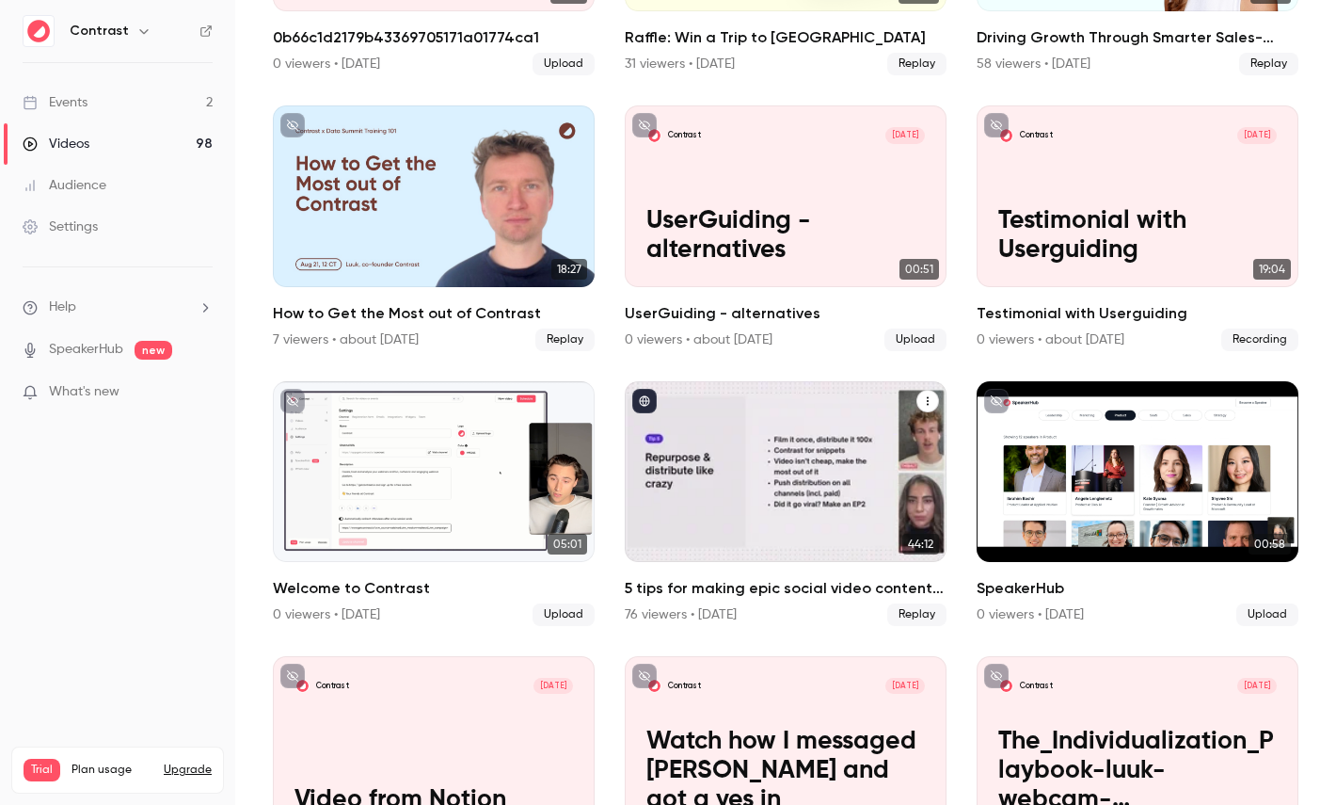
click at [753, 480] on div "5 tips for making epic social video content in B2B marketing" at bounding box center [786, 471] width 322 height 181
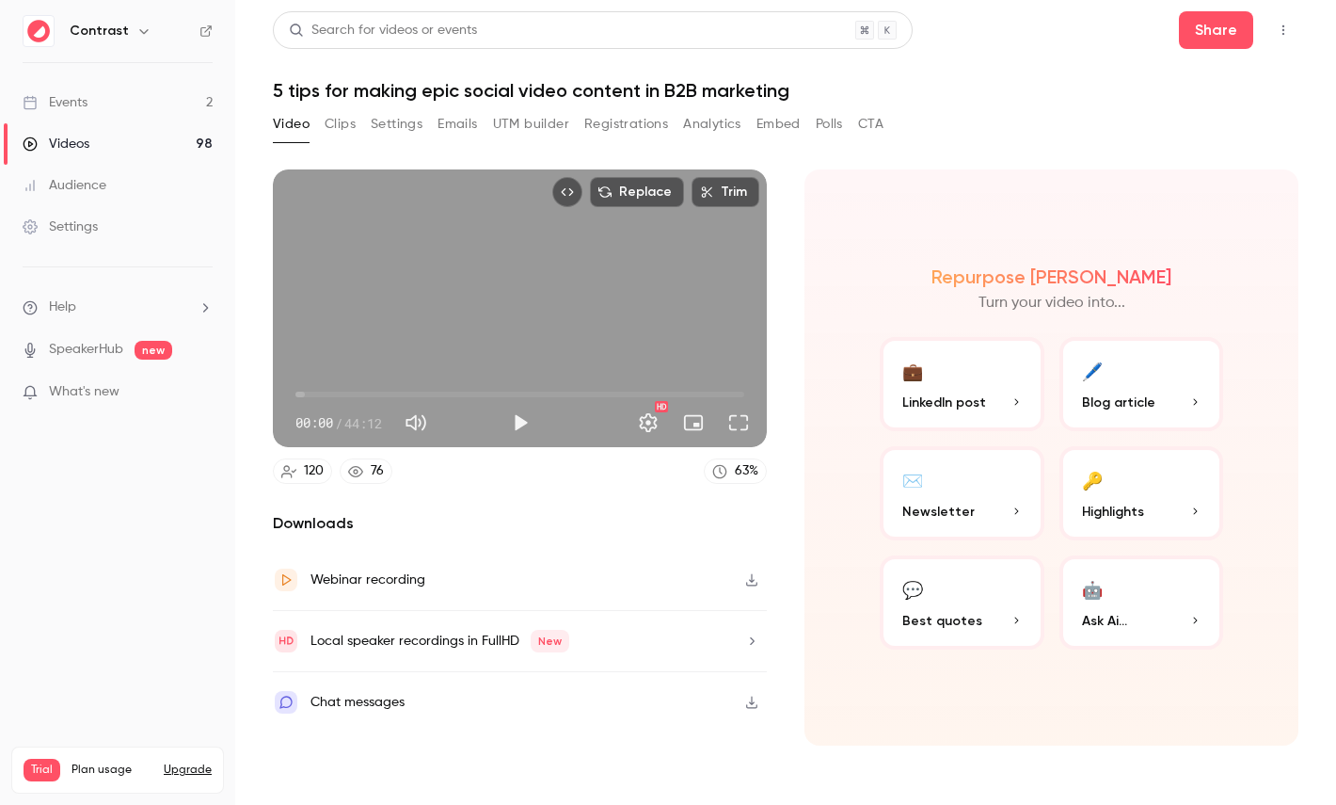
click at [613, 138] on button "Registrations" at bounding box center [626, 124] width 84 height 30
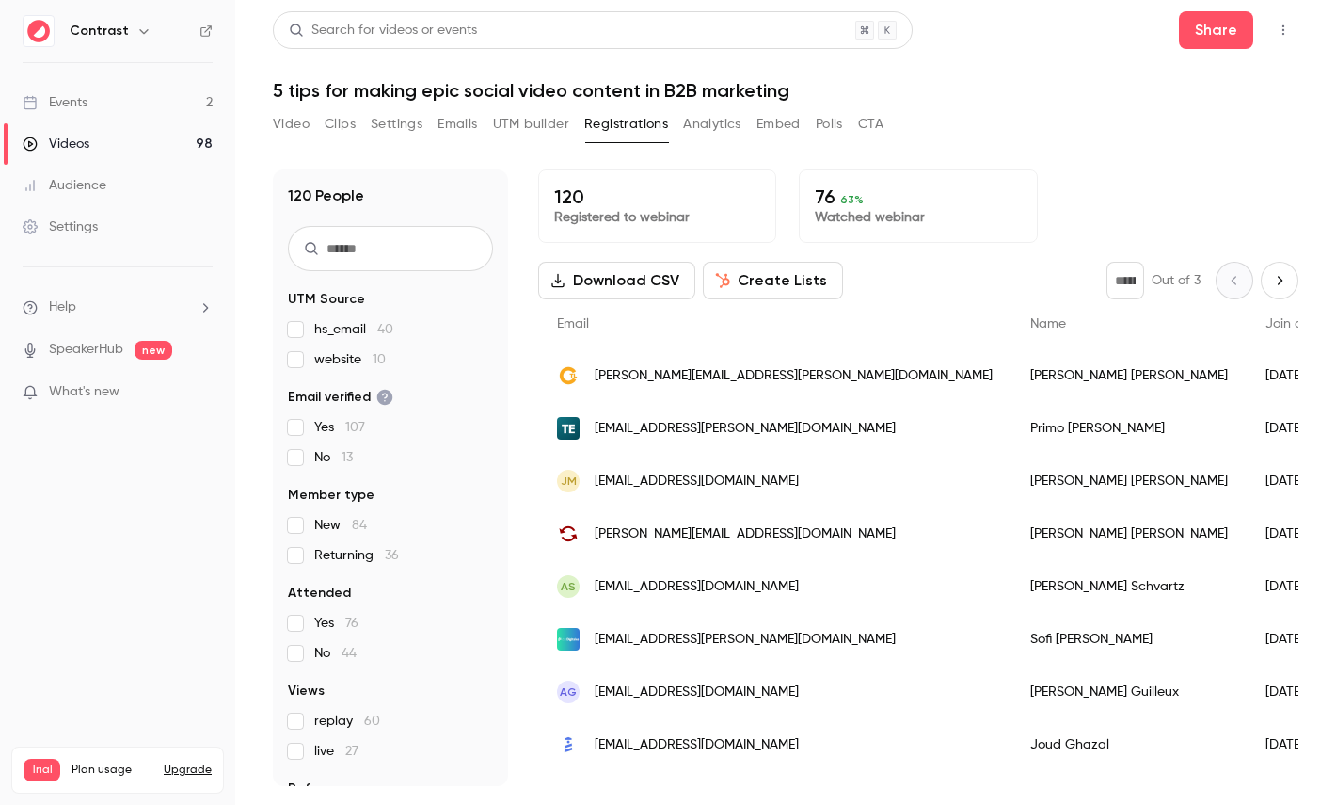
scroll to position [88, 0]
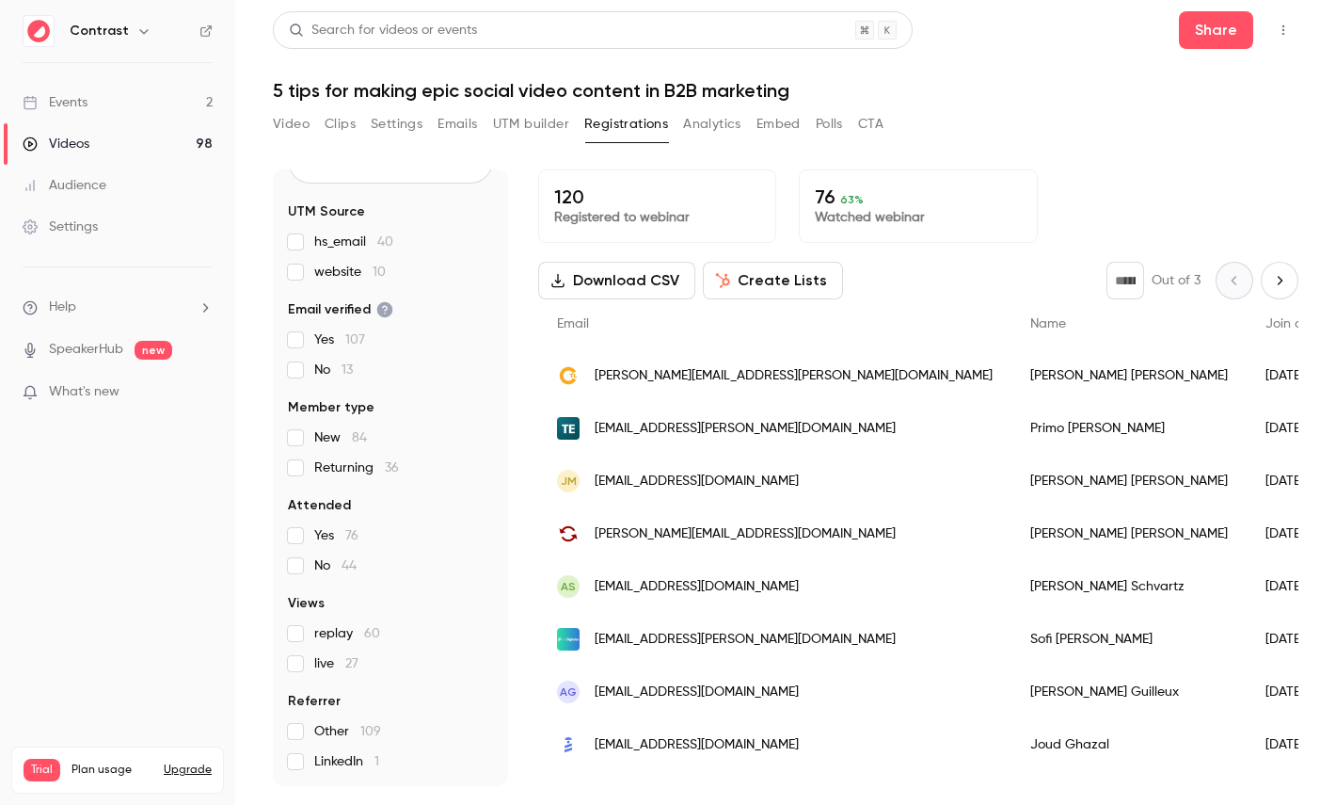
click at [786, 277] on button "Create Lists" at bounding box center [773, 281] width 140 height 38
click at [719, 123] on button "Analytics" at bounding box center [712, 124] width 58 height 30
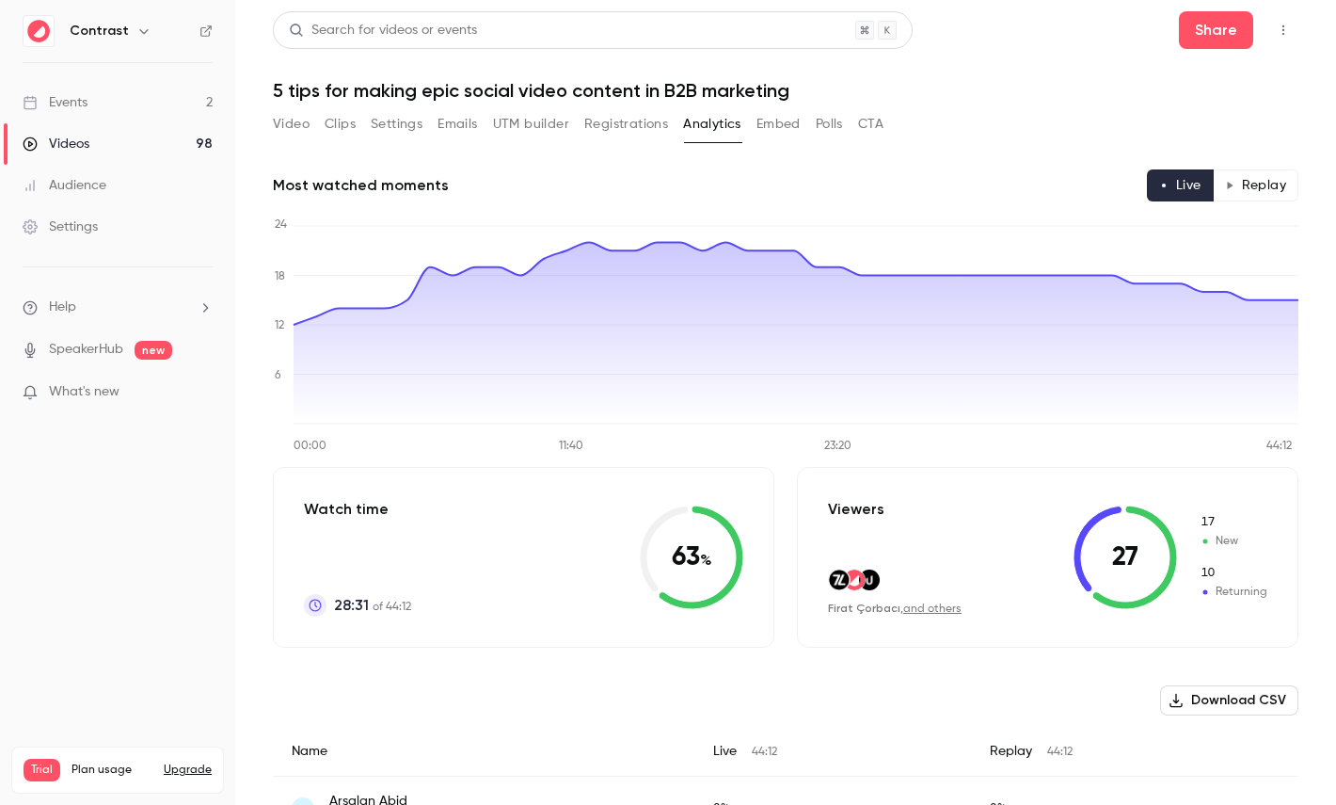
click at [1251, 183] on button "Replay" at bounding box center [1256, 185] width 86 height 32
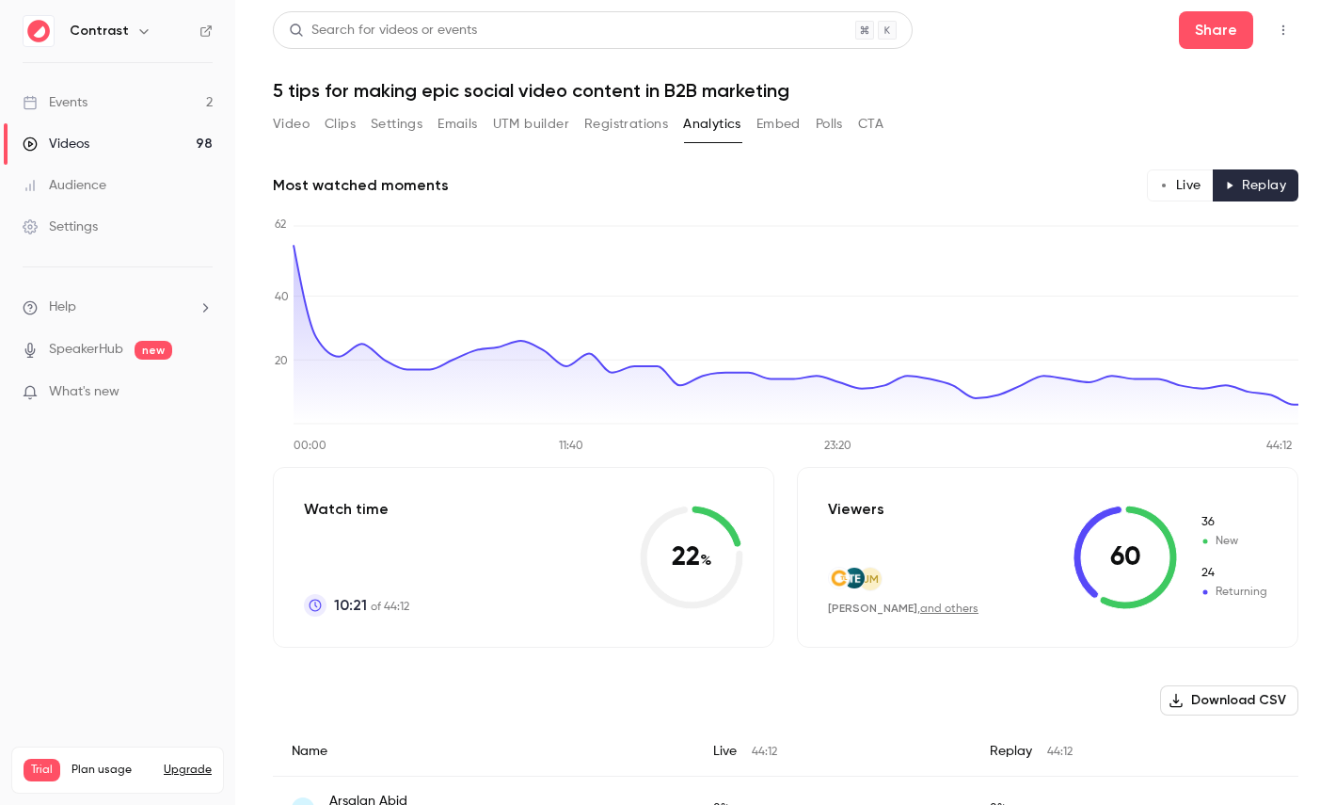
click at [1183, 194] on button "Live" at bounding box center [1180, 185] width 67 height 32
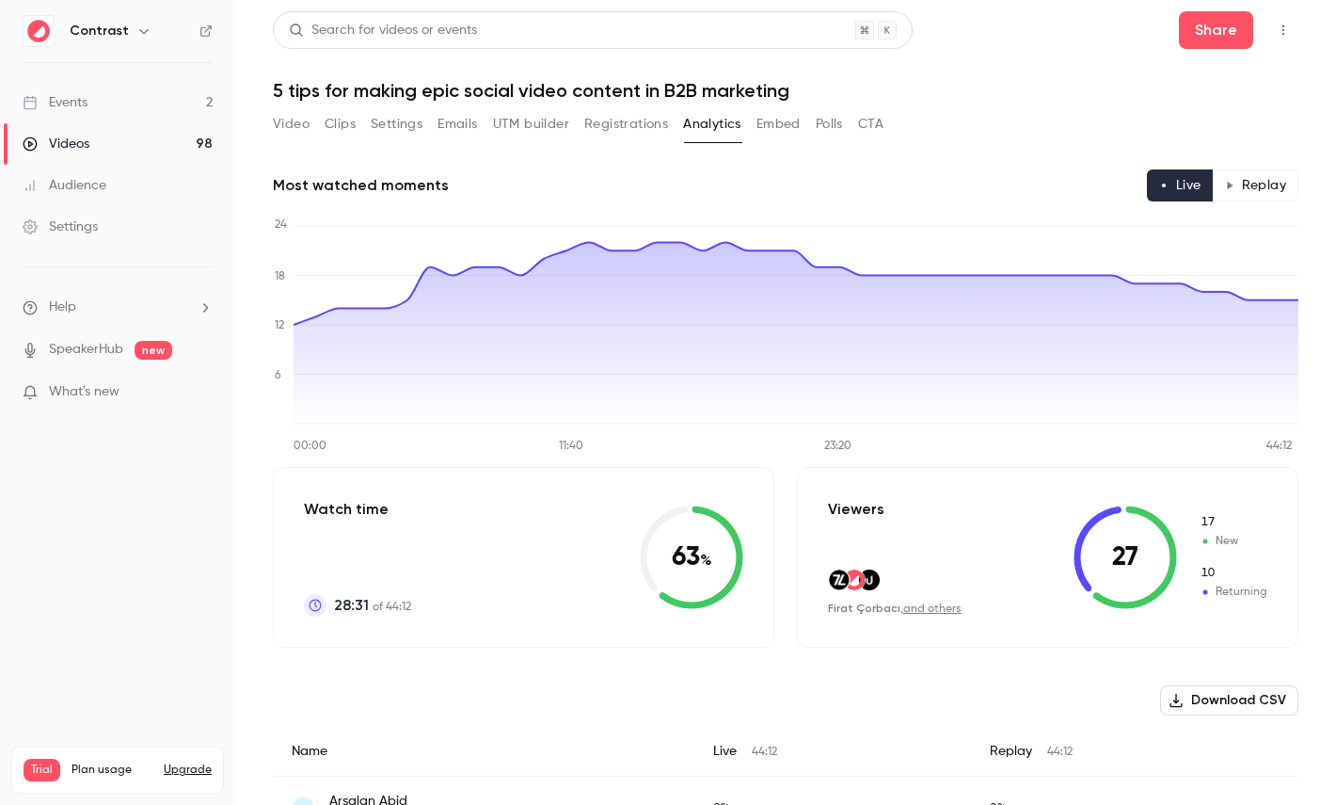
click at [835, 131] on button "Polls" at bounding box center [829, 124] width 27 height 30
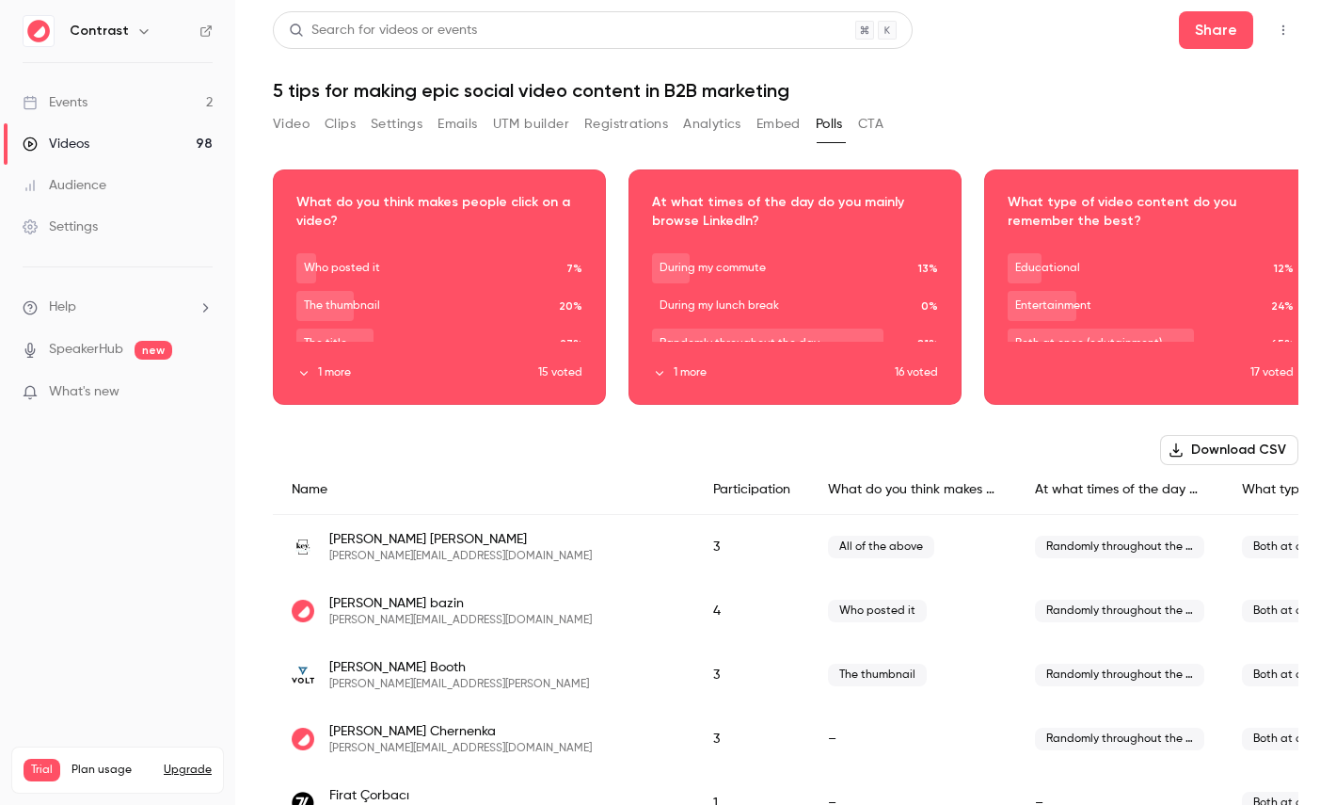
click at [879, 131] on button "CTA" at bounding box center [870, 124] width 25 height 30
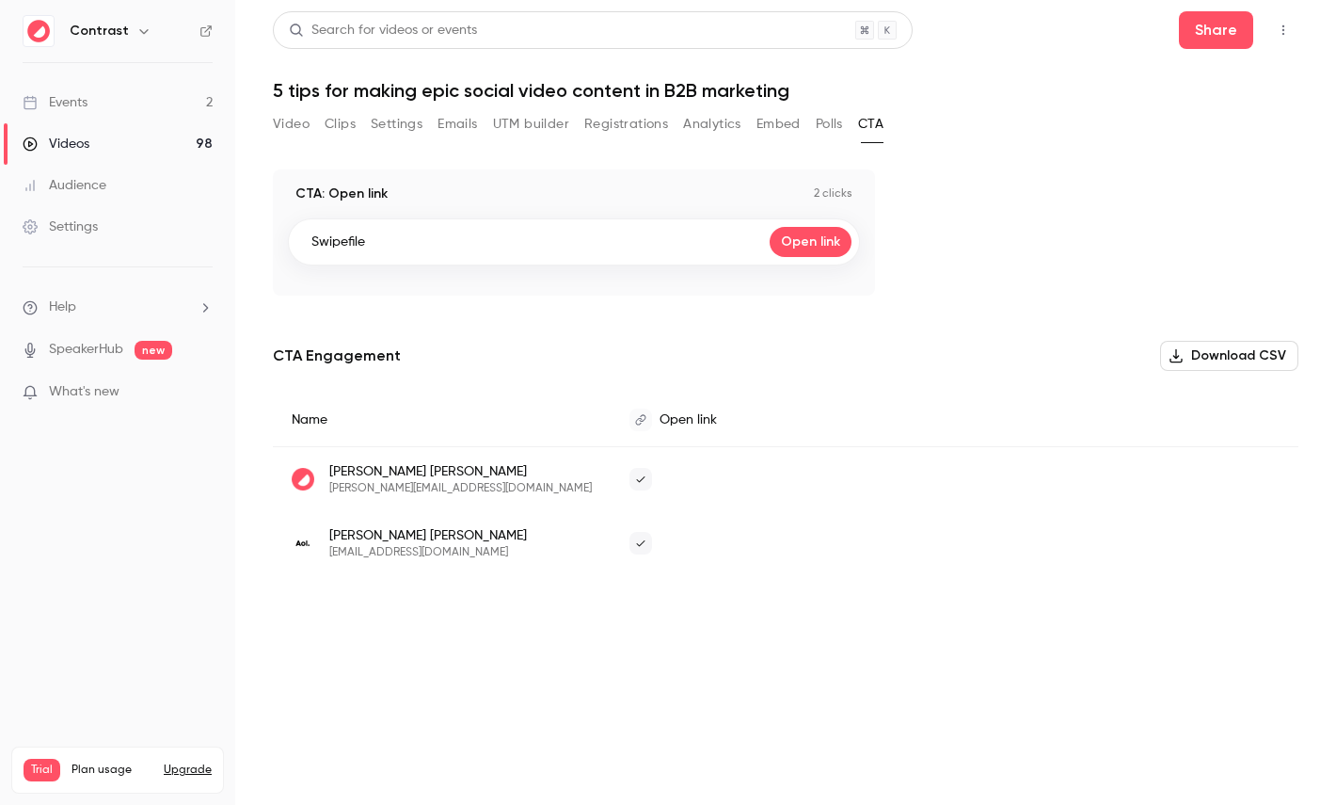
click at [302, 119] on button "Video" at bounding box center [291, 124] width 37 height 30
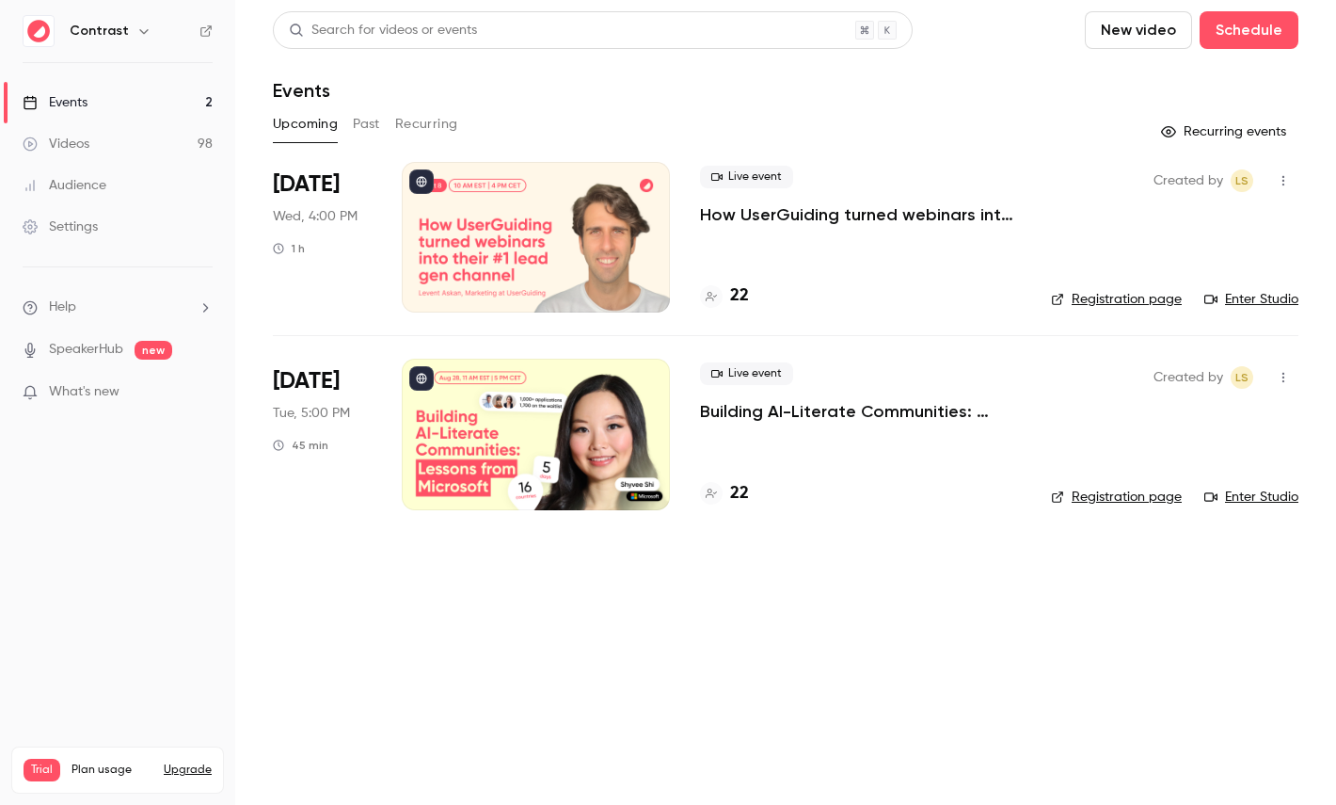
click at [141, 32] on icon "button" at bounding box center [143, 31] width 15 height 15
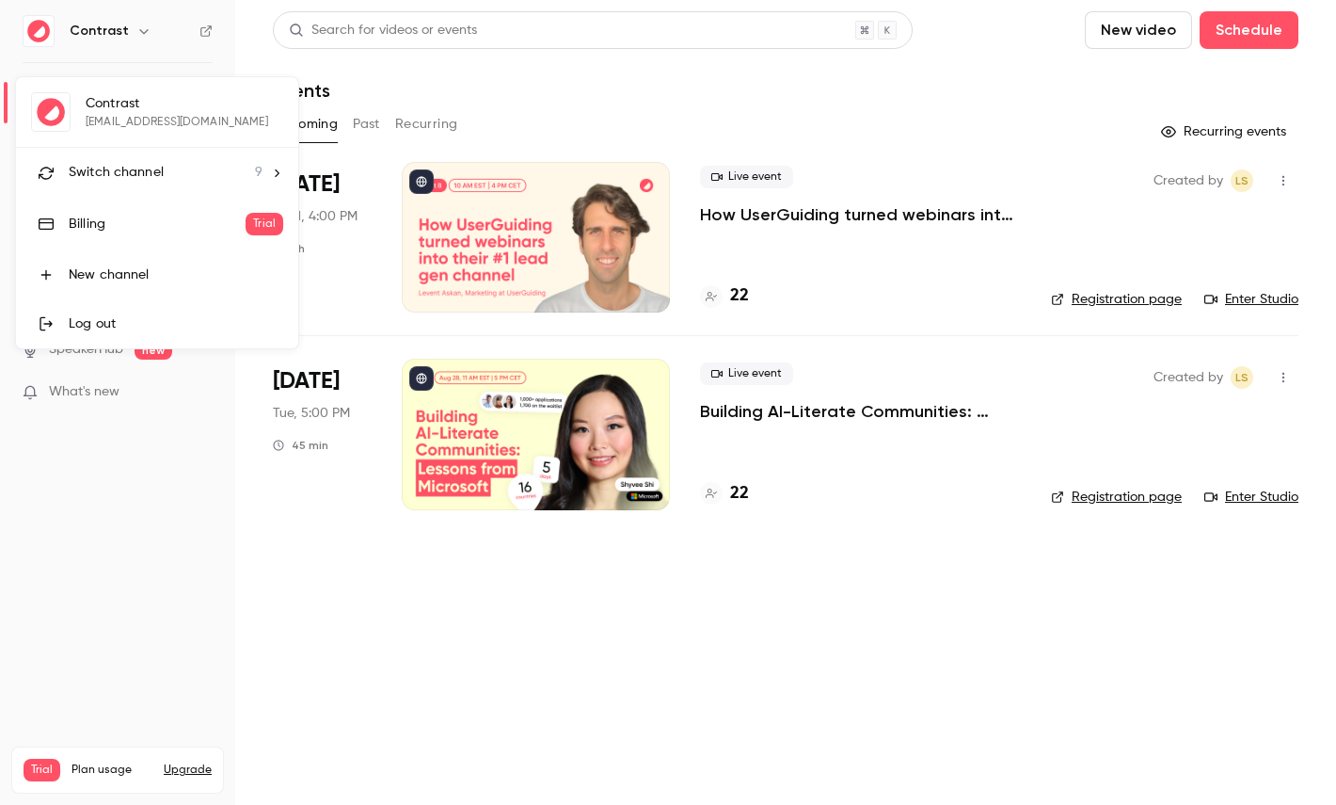
click at [155, 167] on span "Switch channel" at bounding box center [116, 173] width 95 height 20
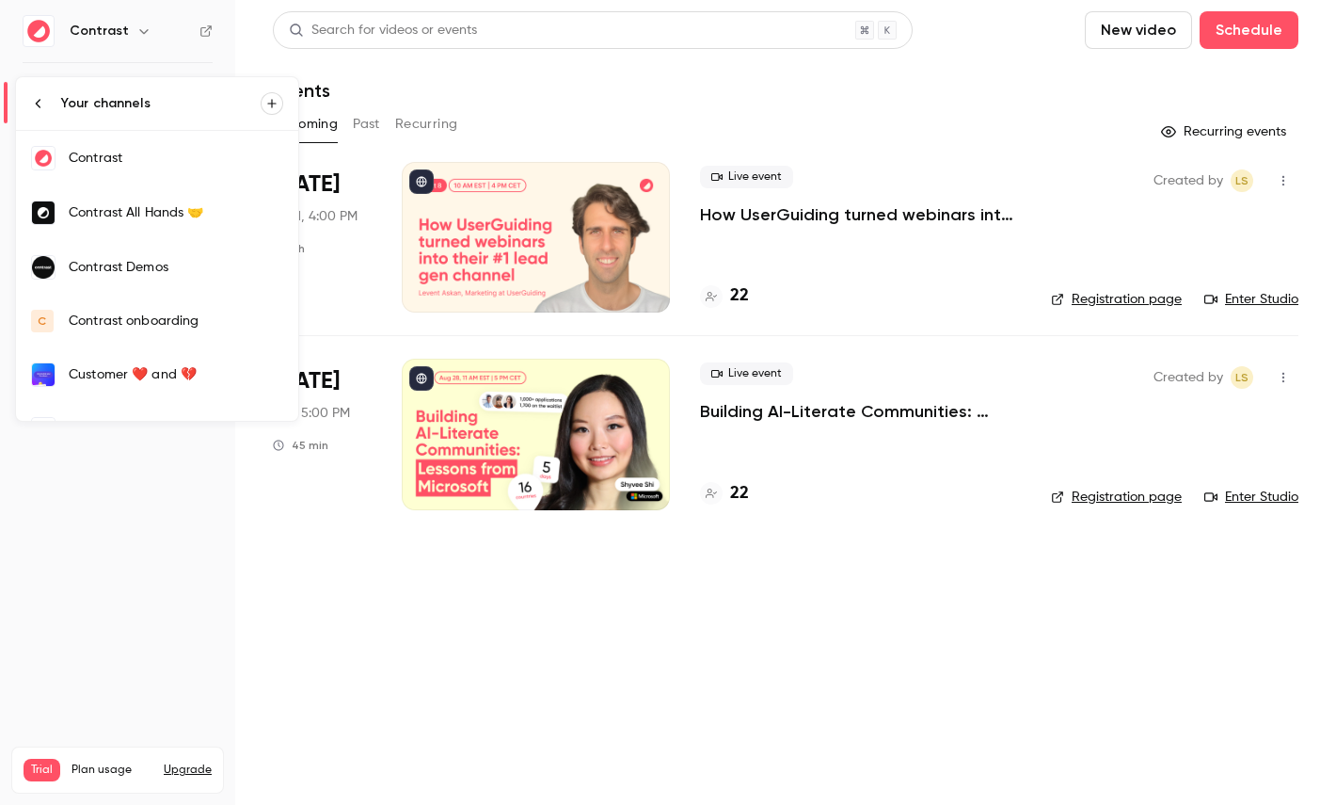
click at [186, 282] on link "Contrast Demos" at bounding box center [157, 267] width 282 height 55
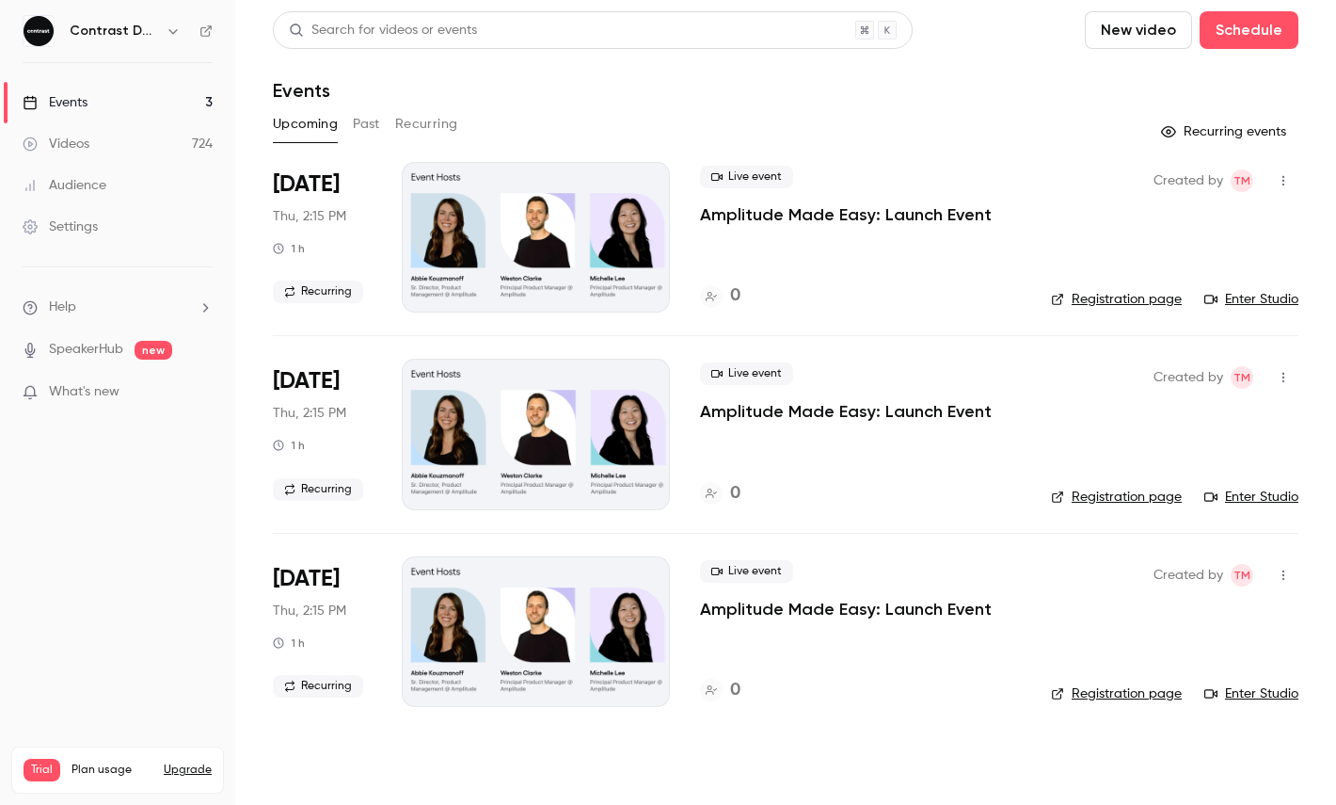
click at [1276, 55] on header "Search for videos or events New video Schedule Events" at bounding box center [786, 56] width 1026 height 90
click at [1276, 41] on button "Schedule" at bounding box center [1249, 30] width 99 height 38
click at [1218, 93] on li "One time event" at bounding box center [1195, 81] width 203 height 49
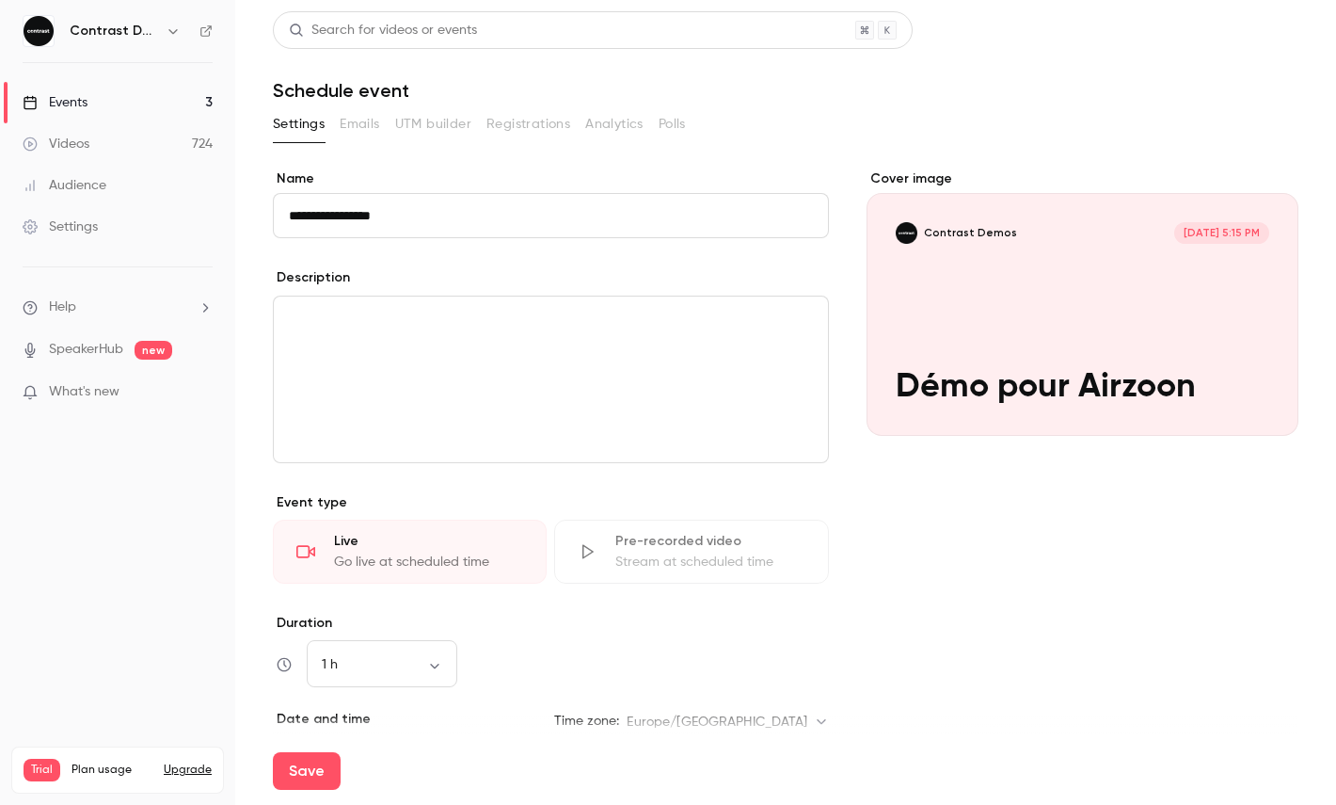
type input "**********"
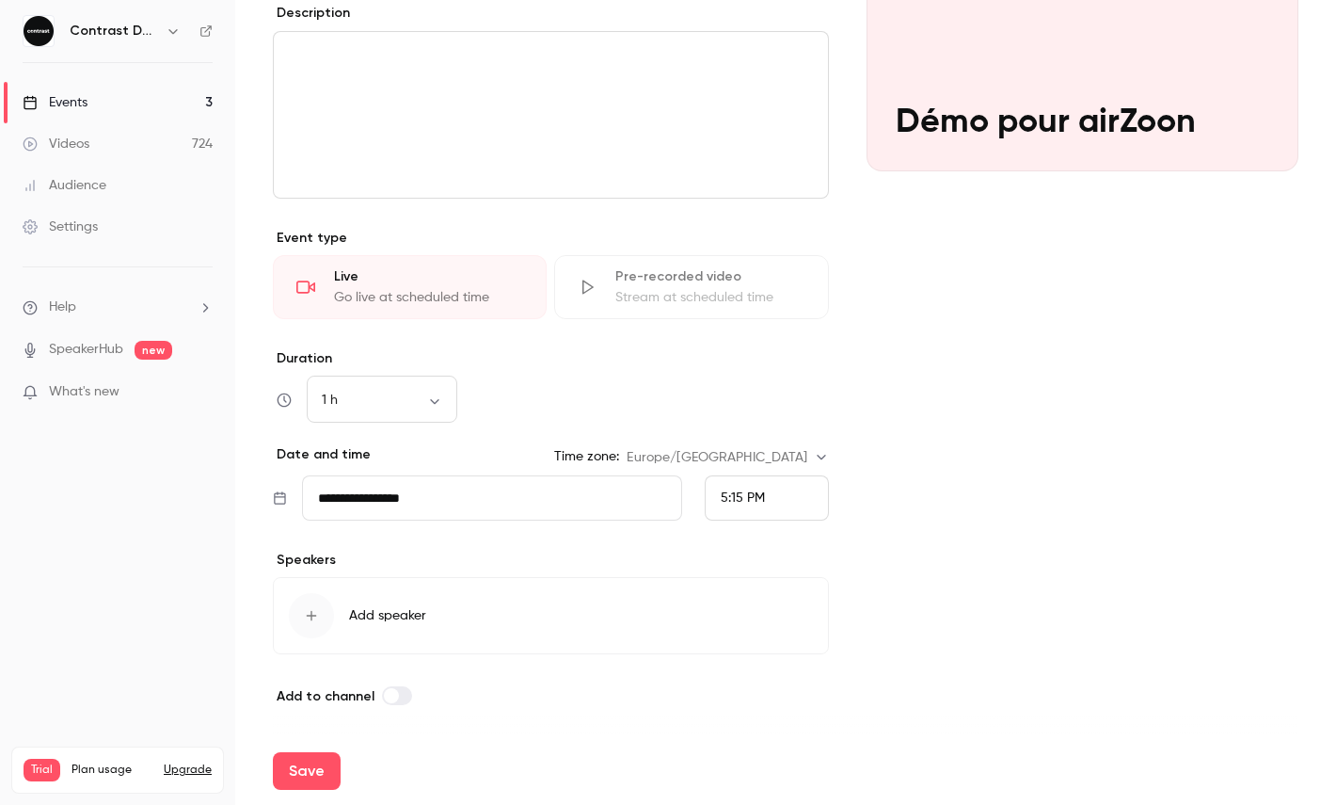
click at [752, 498] on span "5:15 PM" at bounding box center [743, 497] width 44 height 13
click at [792, 313] on div "5:15 PM" at bounding box center [767, 309] width 92 height 20
click at [327, 778] on button "Save" at bounding box center [307, 771] width 68 height 38
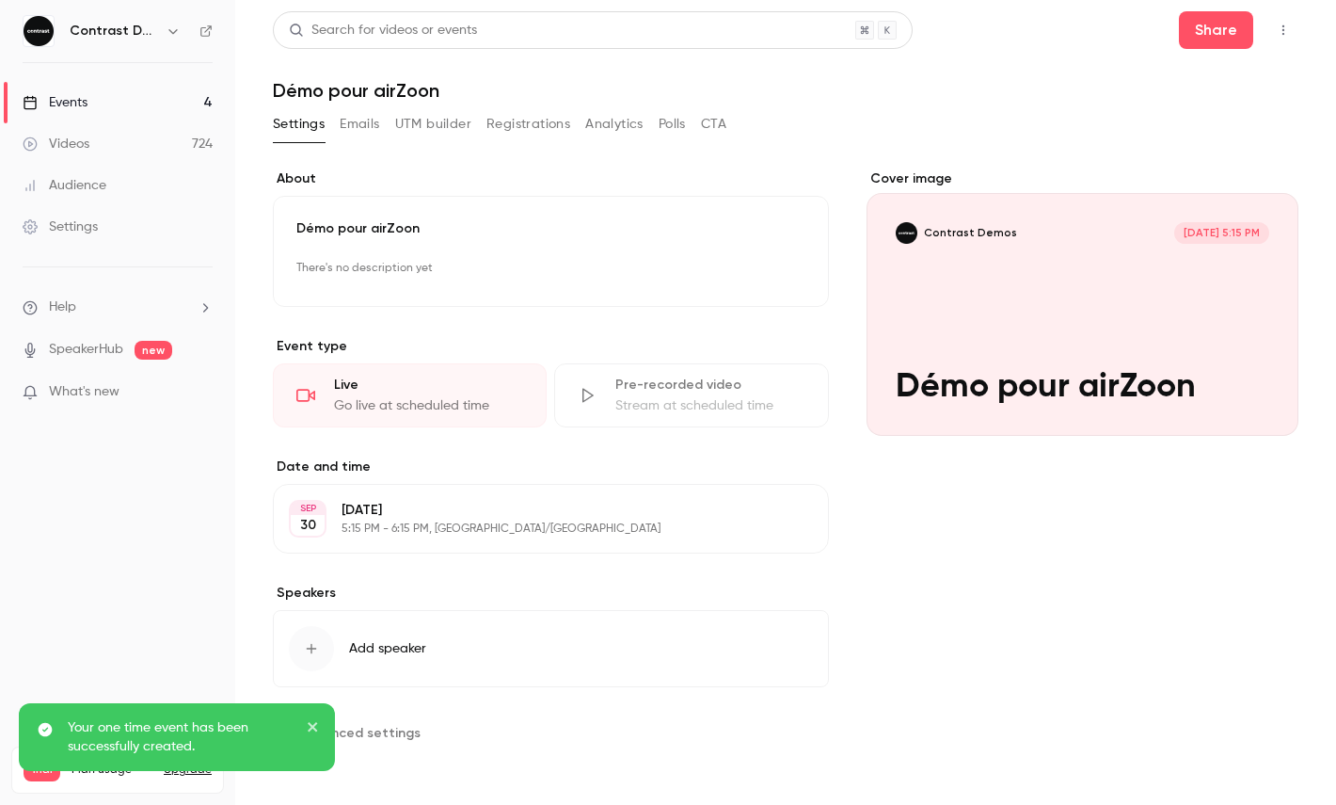
click at [1295, 24] on button "button" at bounding box center [1283, 30] width 30 height 30
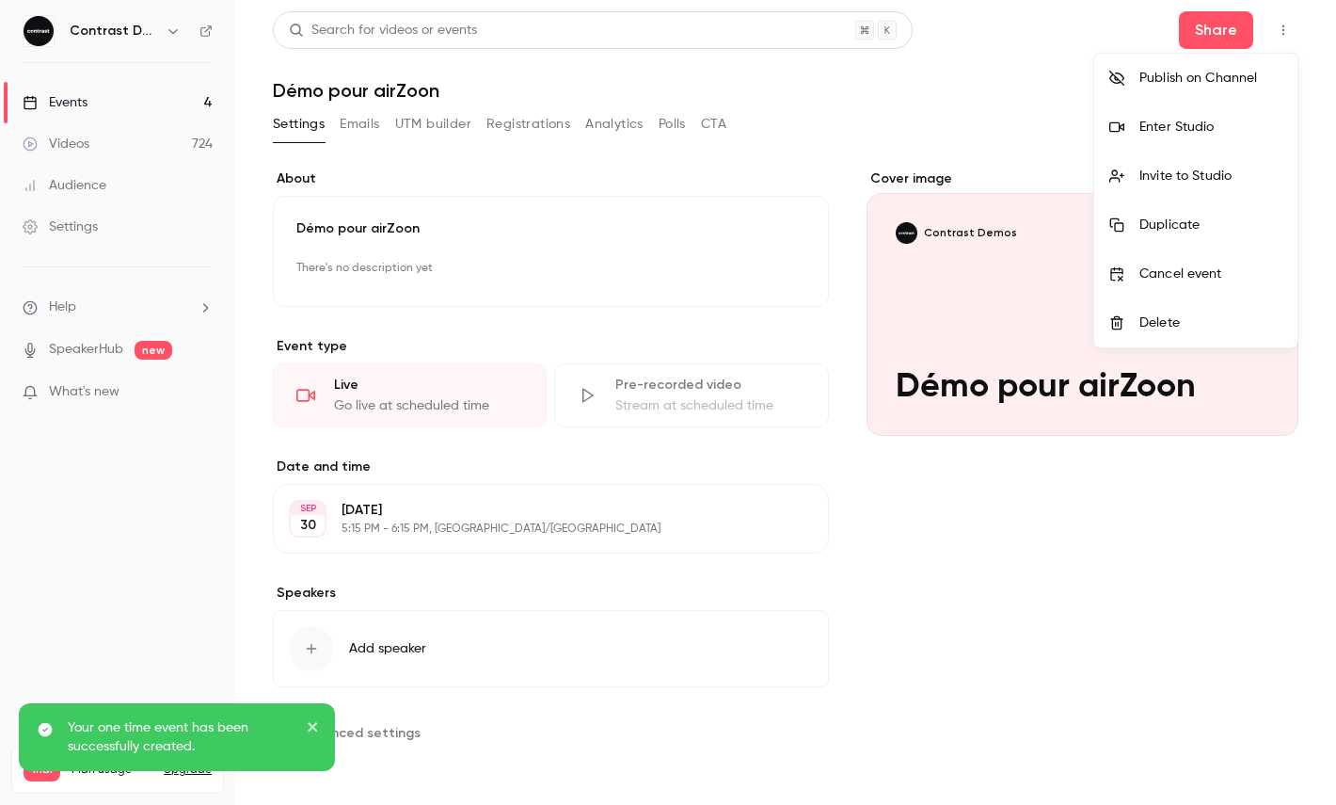
click at [1216, 135] on div "Enter Studio" at bounding box center [1210, 127] width 143 height 19
